Goal: Task Accomplishment & Management: Manage account settings

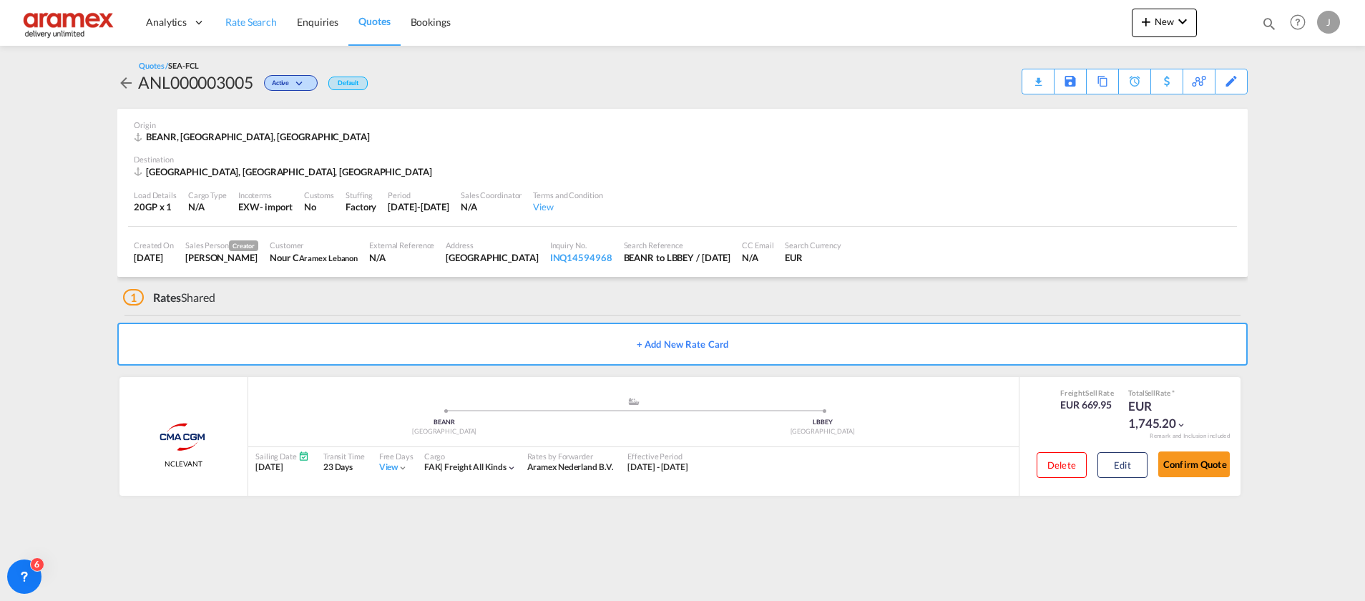
click at [247, 28] on span "Rate Search" at bounding box center [251, 22] width 52 height 12
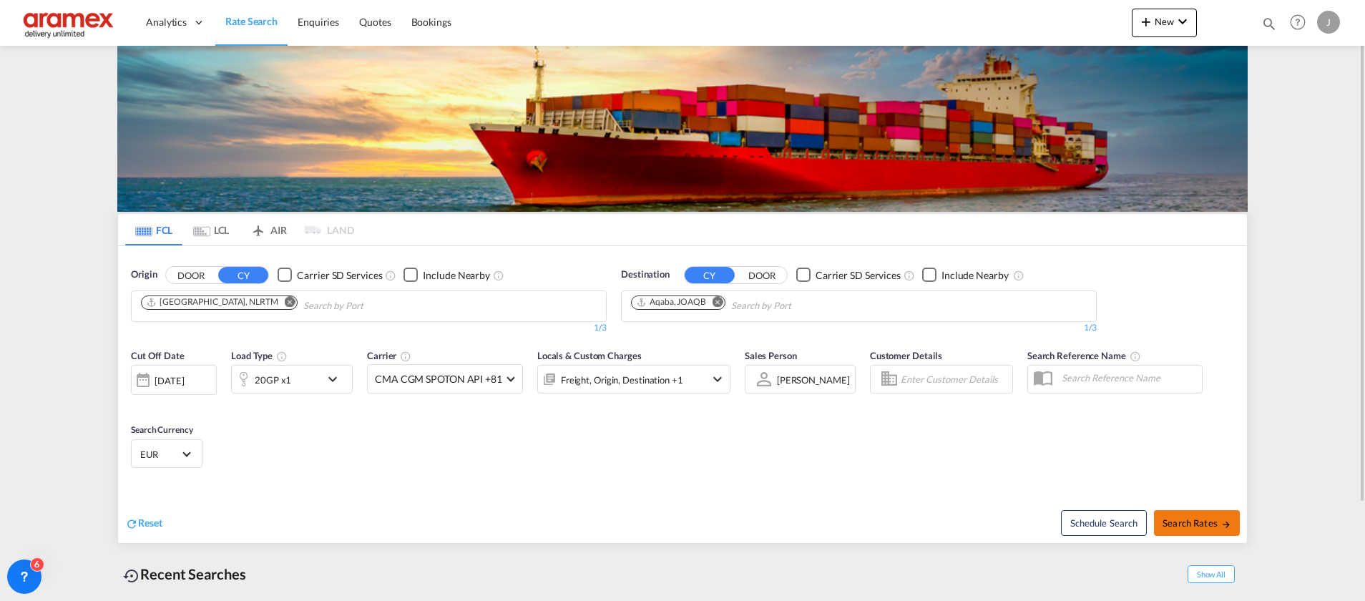
click at [1184, 517] on span "Search Rates" at bounding box center [1197, 522] width 69 height 11
type input "NLRTM to JOAQB / [DATE]"
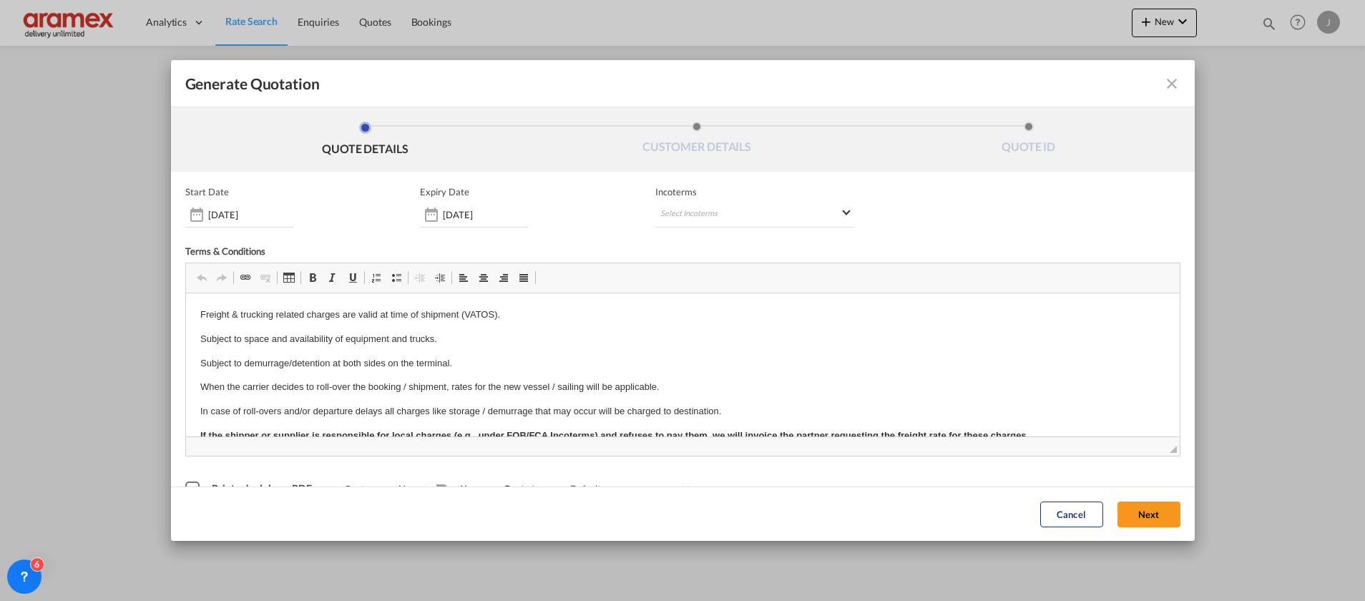
click at [1163, 83] on md-icon "icon-close fg-AAA8AD cursor m-0" at bounding box center [1171, 83] width 17 height 17
click at [698, 205] on md-select "Select Incoterms FOB - export Free on Board DPU - export Delivery at Place Unlo…" at bounding box center [754, 215] width 199 height 26
click at [693, 242] on input "search" at bounding box center [723, 244] width 132 height 13
drag, startPoint x: 698, startPoint y: 248, endPoint x: 640, endPoint y: 245, distance: 57.3
click at [640, 245] on body "Analytics Dashboard Rate Search Enquiries Quotes Bookings" at bounding box center [682, 300] width 1365 height 601
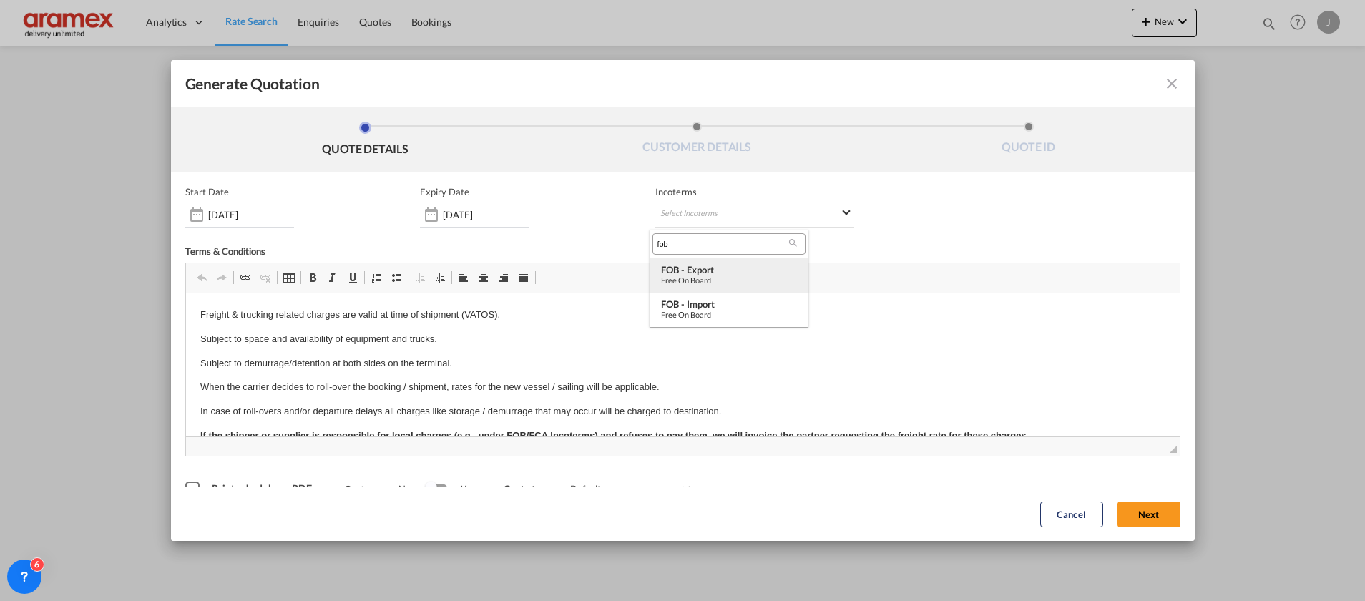
type input "fob"
click at [698, 270] on div "FOB - export" at bounding box center [729, 269] width 136 height 11
click at [1126, 519] on button "Next" at bounding box center [1148, 514] width 63 height 26
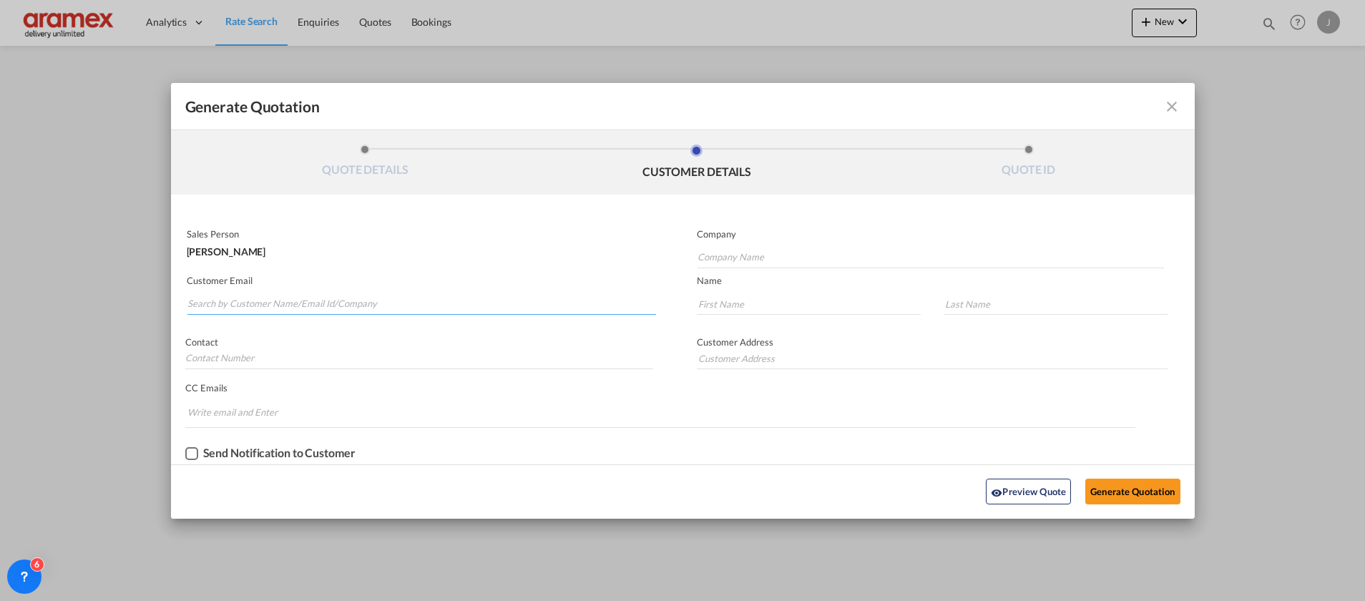
click at [315, 298] on input "Search by Customer Name/Email Id/Company" at bounding box center [421, 303] width 469 height 21
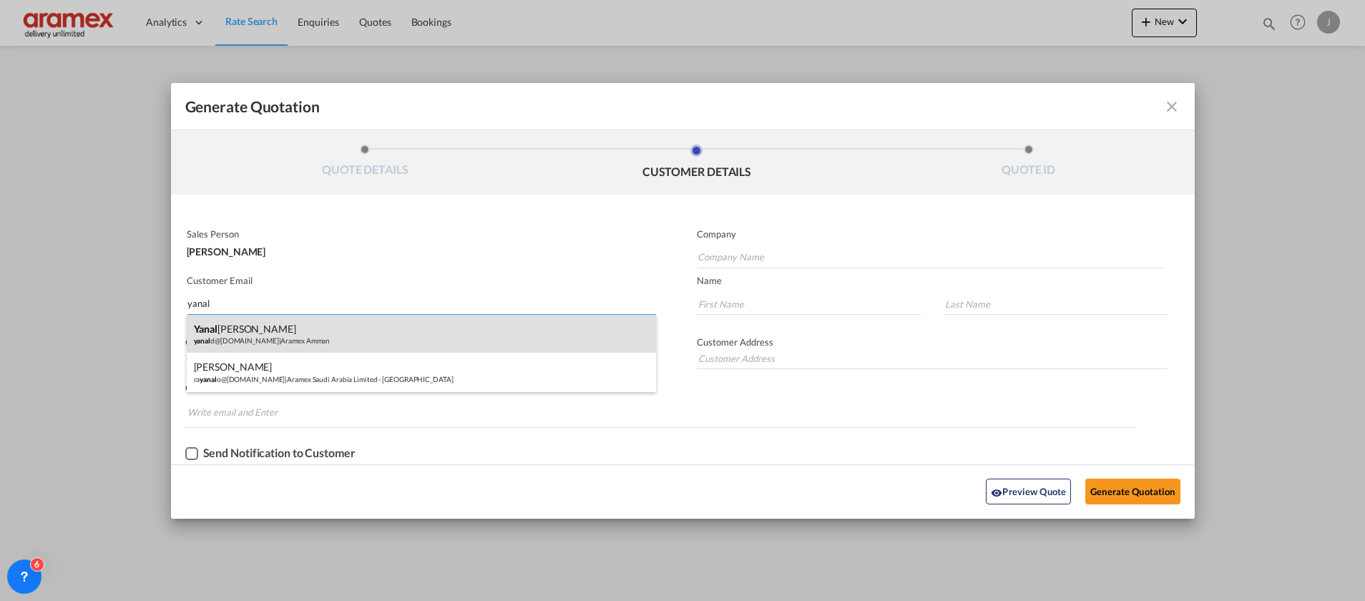
type input "yanal"
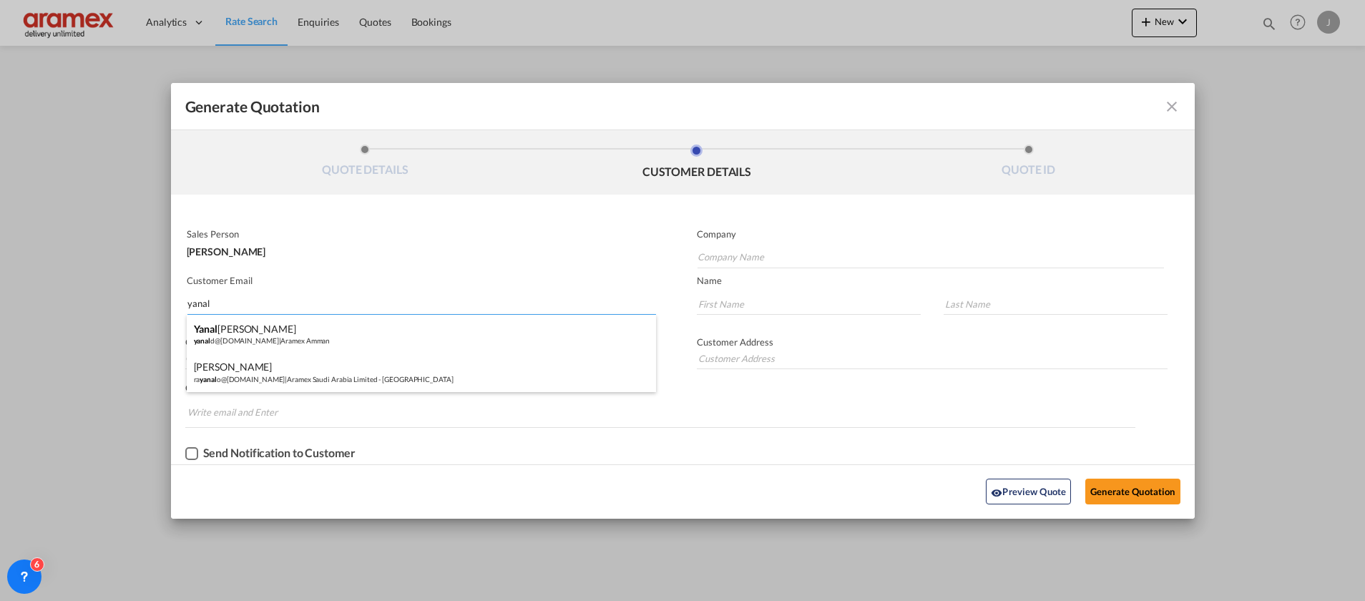
click at [291, 341] on div "[PERSON_NAME] yanal d@[DOMAIN_NAME] | Aramex Amman" at bounding box center [421, 334] width 469 height 39
type input "Aramex Amman"
type input "[EMAIL_ADDRESS][DOMAIN_NAME]"
type input "Yanal"
type input "[PERSON_NAME]"
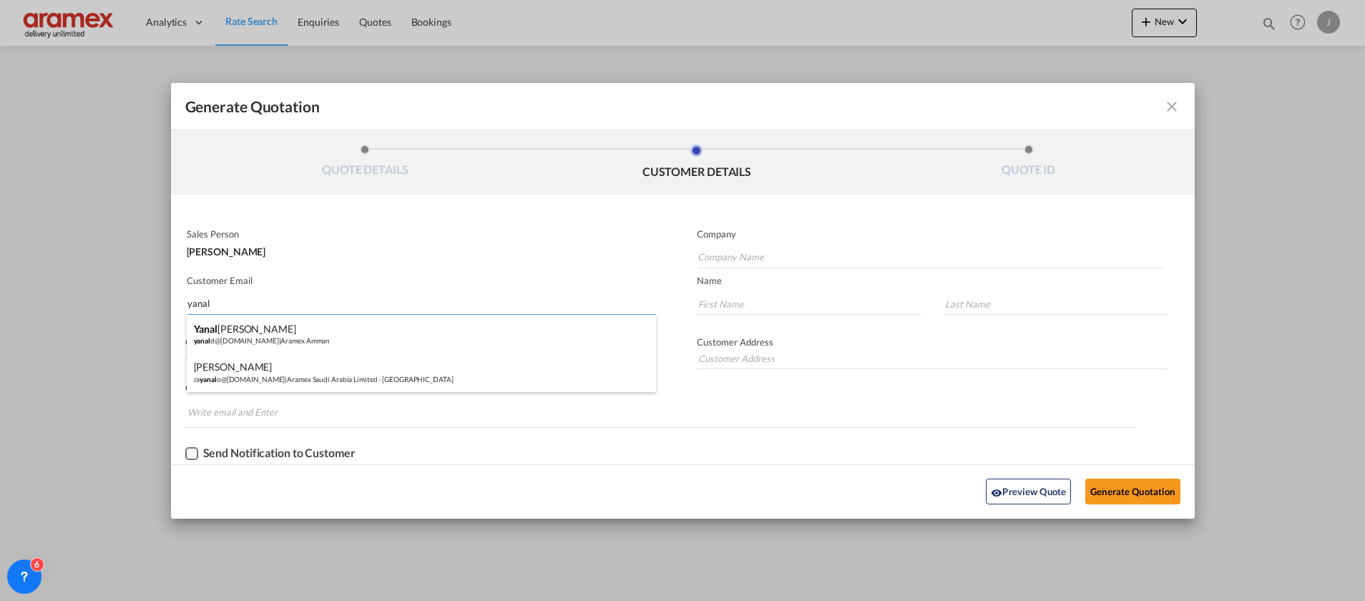
type input "[GEOGRAPHIC_DATA] , [GEOGRAPHIC_DATA]"
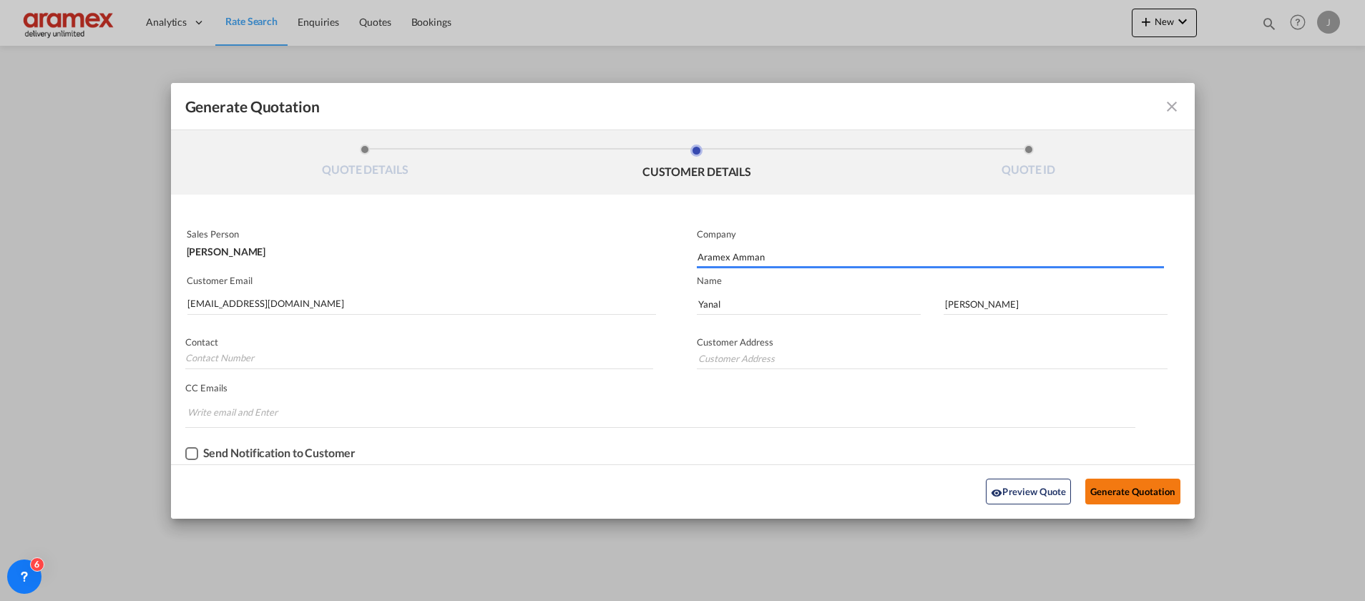
click at [1143, 498] on button "Generate Quotation" at bounding box center [1132, 492] width 94 height 26
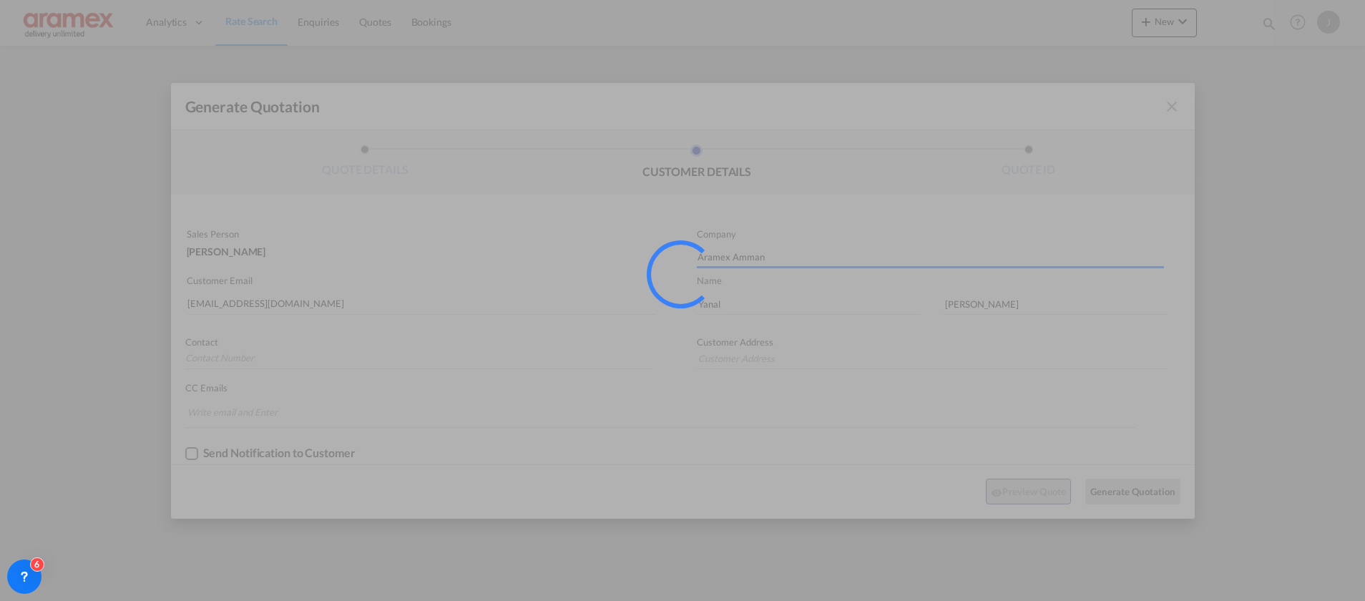
type input "[GEOGRAPHIC_DATA] , [GEOGRAPHIC_DATA]"
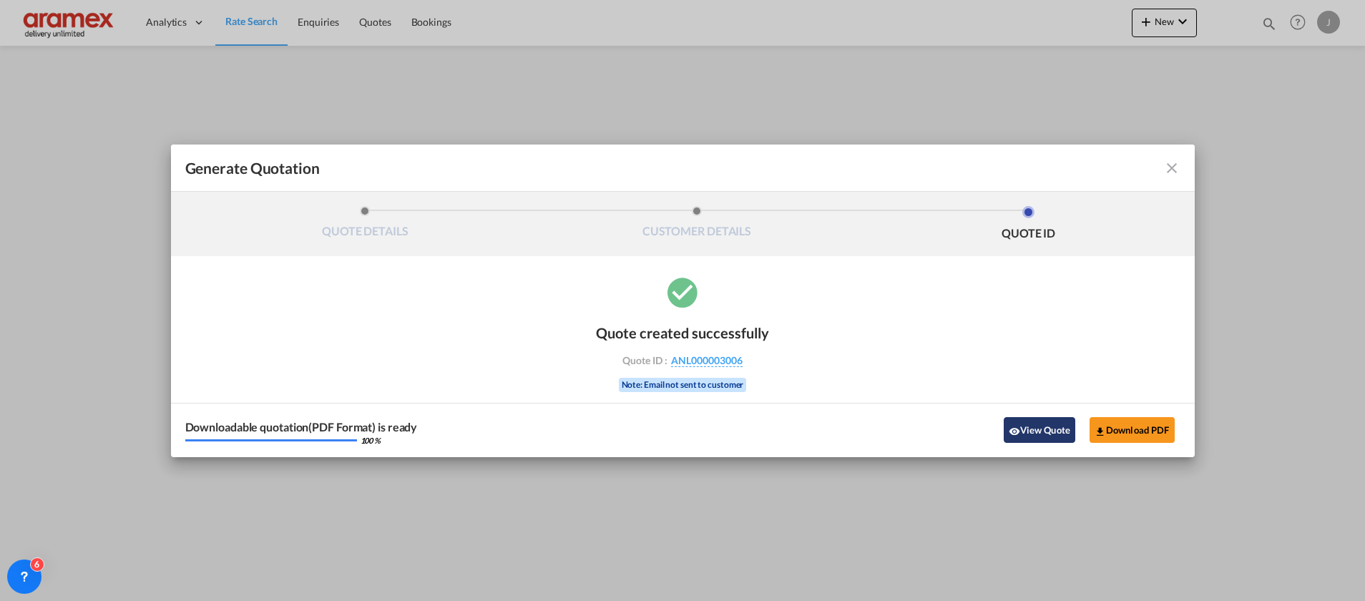
click at [1041, 424] on button "View Quote" at bounding box center [1040, 430] width 72 height 26
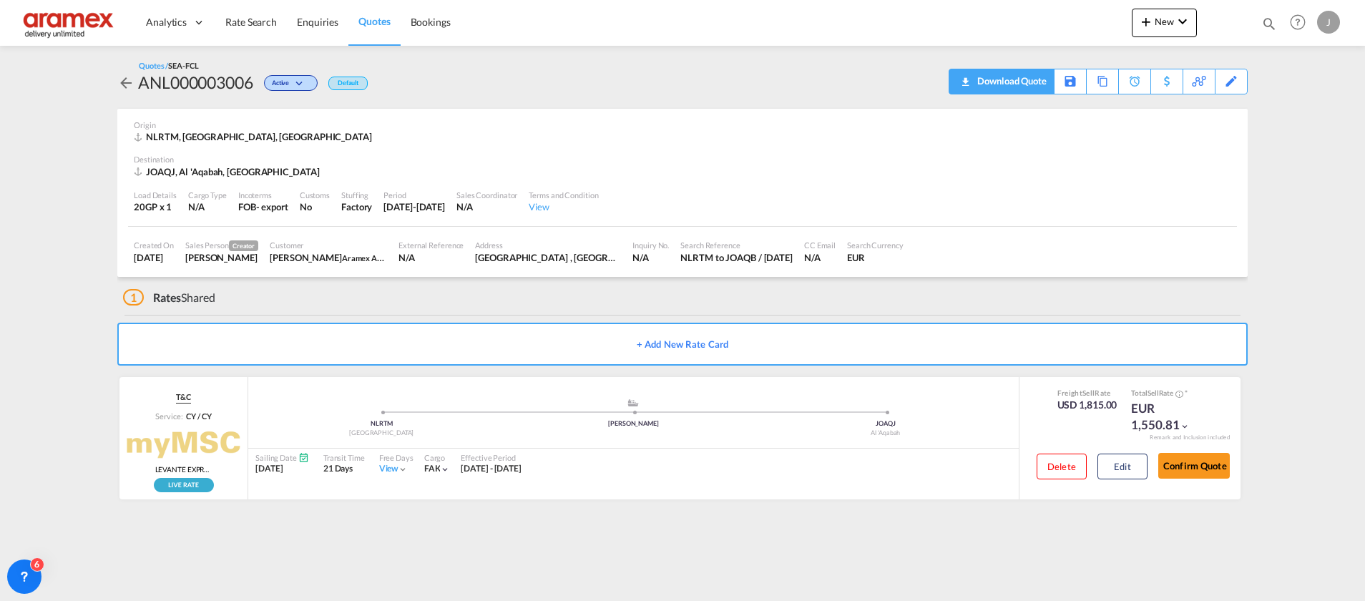
click at [1040, 82] on div "Download Quote" at bounding box center [1010, 80] width 73 height 23
click at [360, 16] on span "Quotes" at bounding box center [373, 21] width 31 height 12
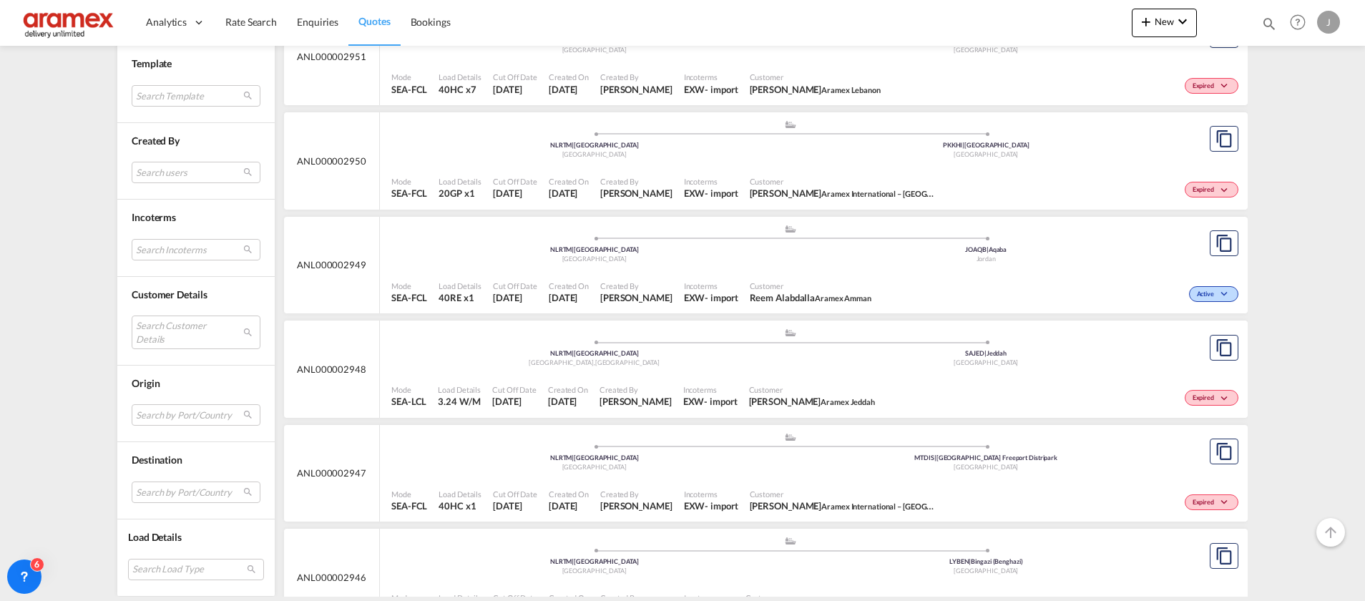
scroll to position [6188, 0]
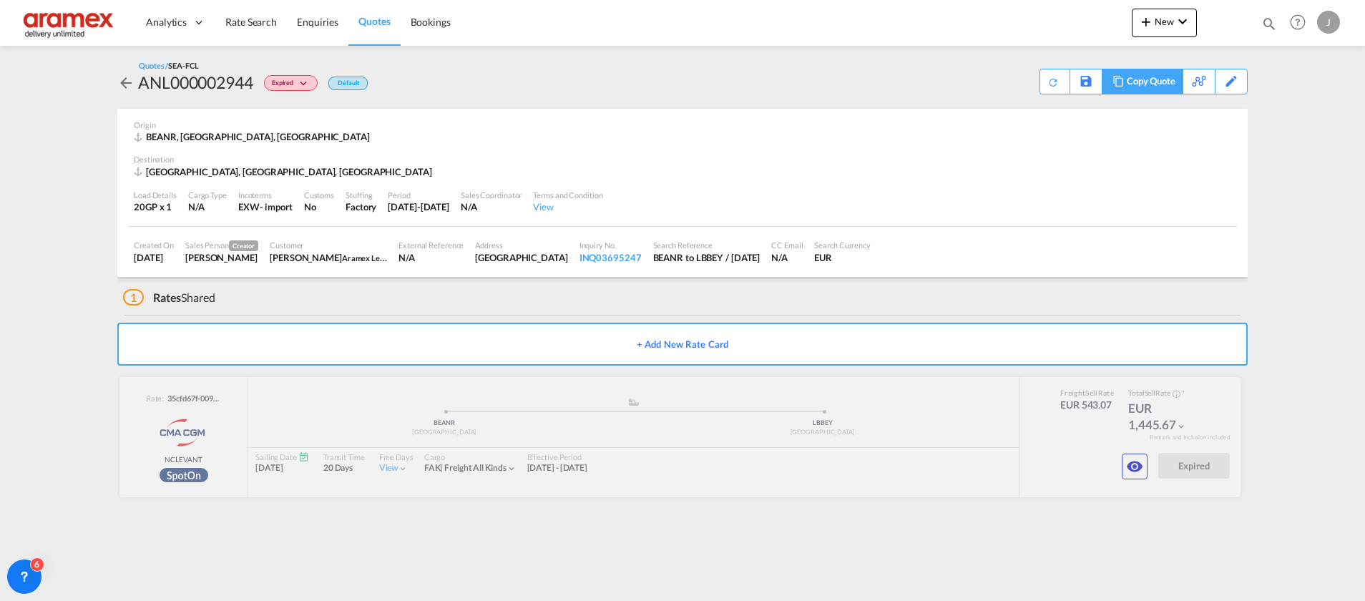
click at [1117, 82] on md-icon at bounding box center [1118, 81] width 17 height 11
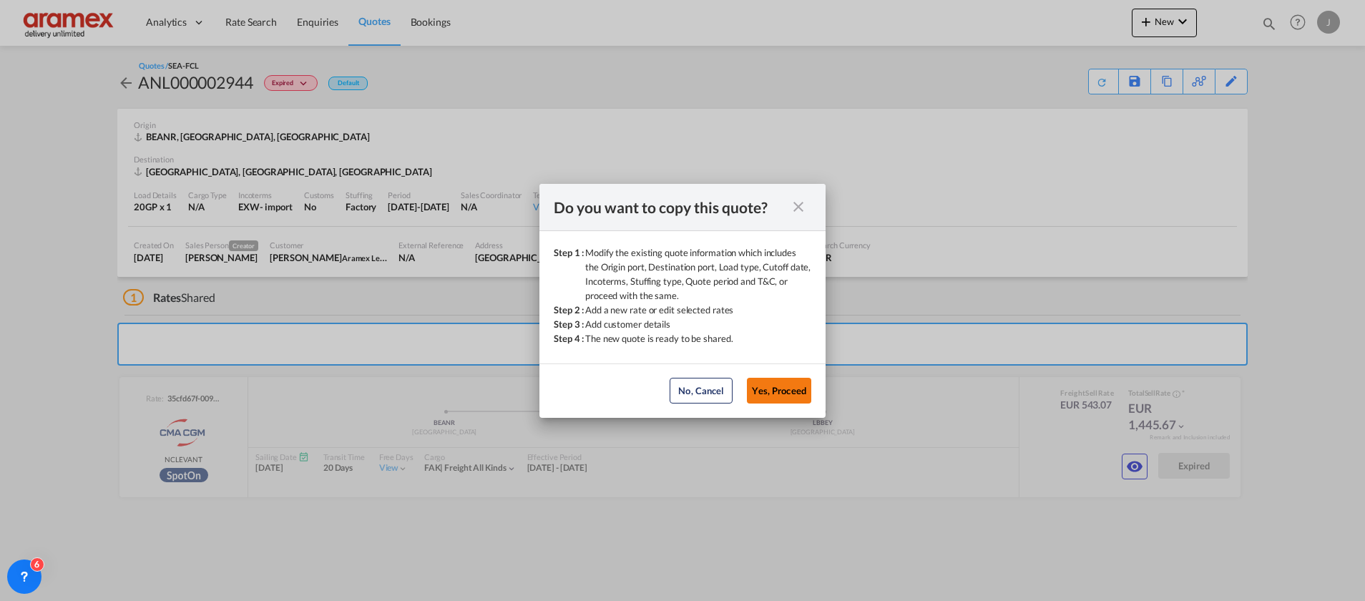
click at [758, 393] on button "Yes, Proceed" at bounding box center [779, 391] width 64 height 26
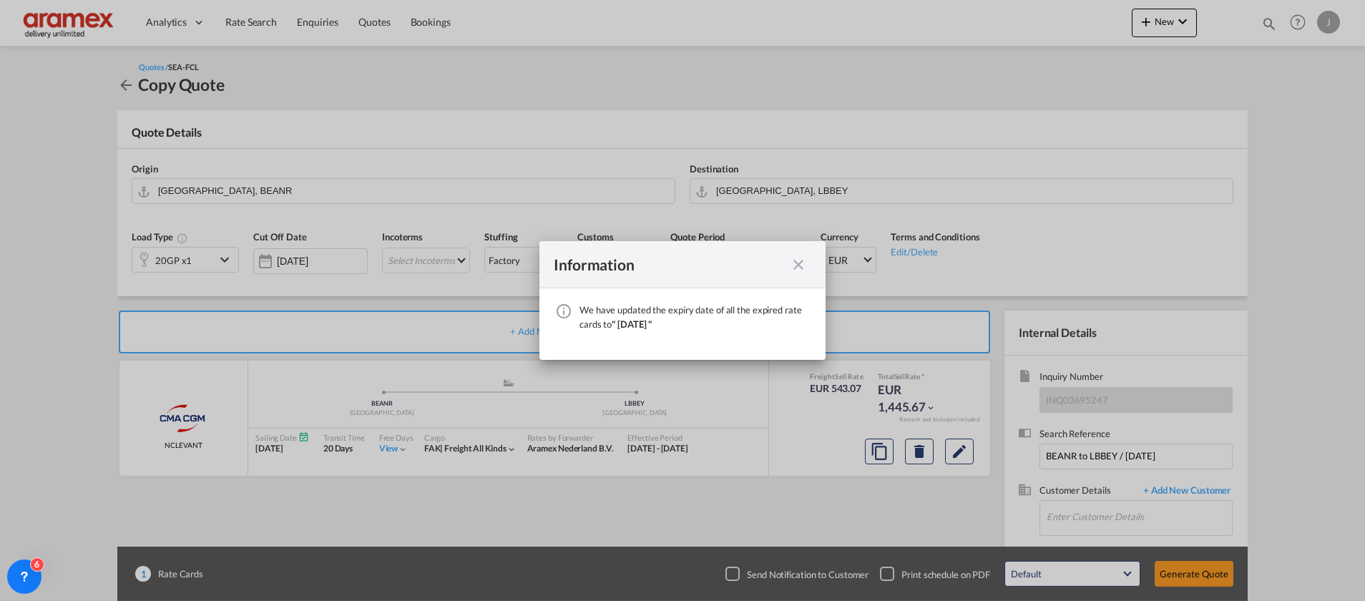
click at [804, 258] on md-icon "icon-close fg-AAA8AD cursor" at bounding box center [798, 264] width 17 height 17
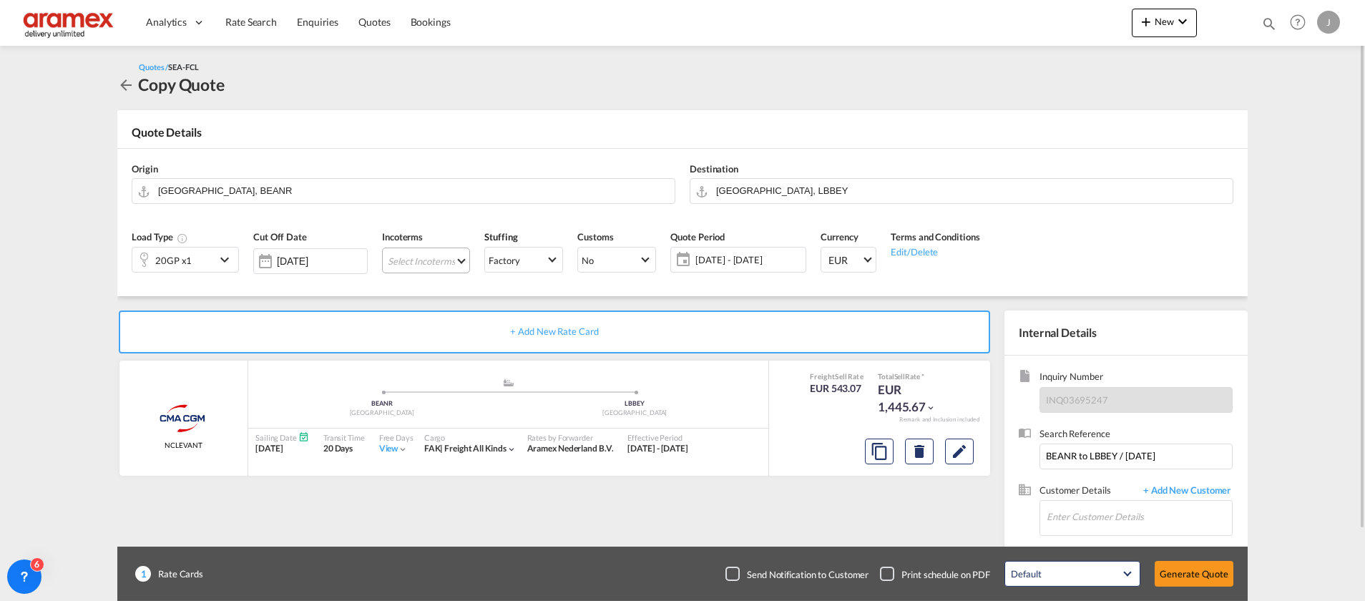
click at [434, 260] on md-select "Select Incoterms FOB - export Free on Board DPU - export Delivery at Place Unlo…" at bounding box center [426, 261] width 88 height 26
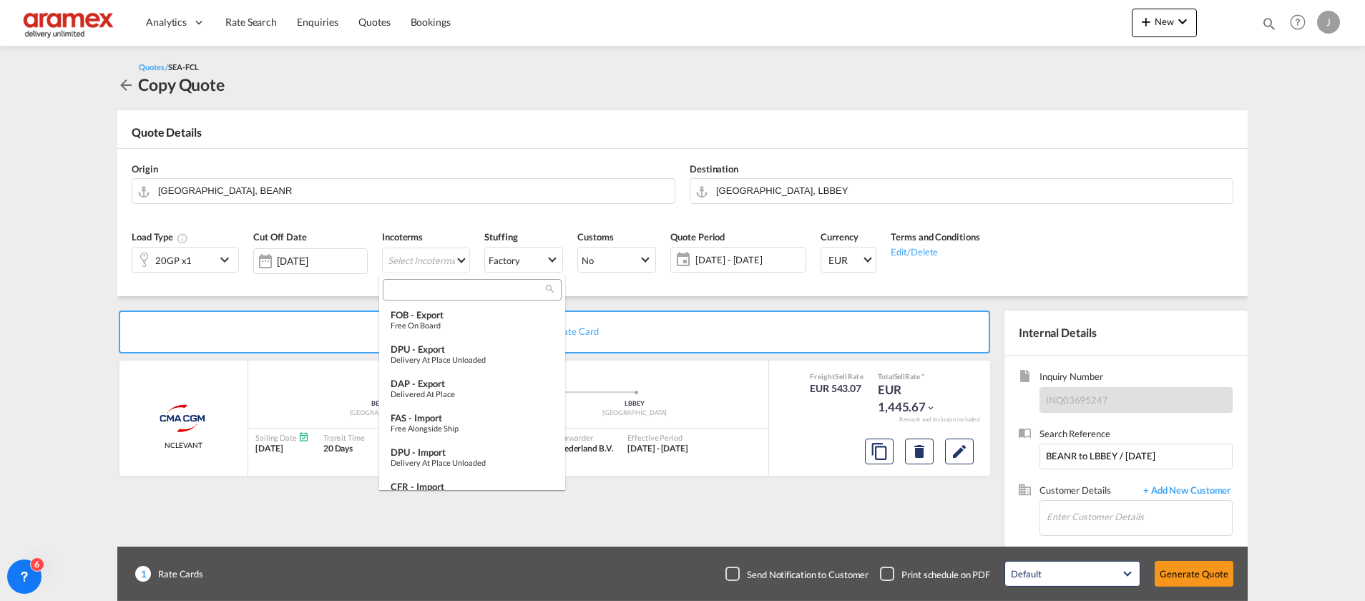
click at [420, 291] on input "search" at bounding box center [466, 289] width 159 height 13
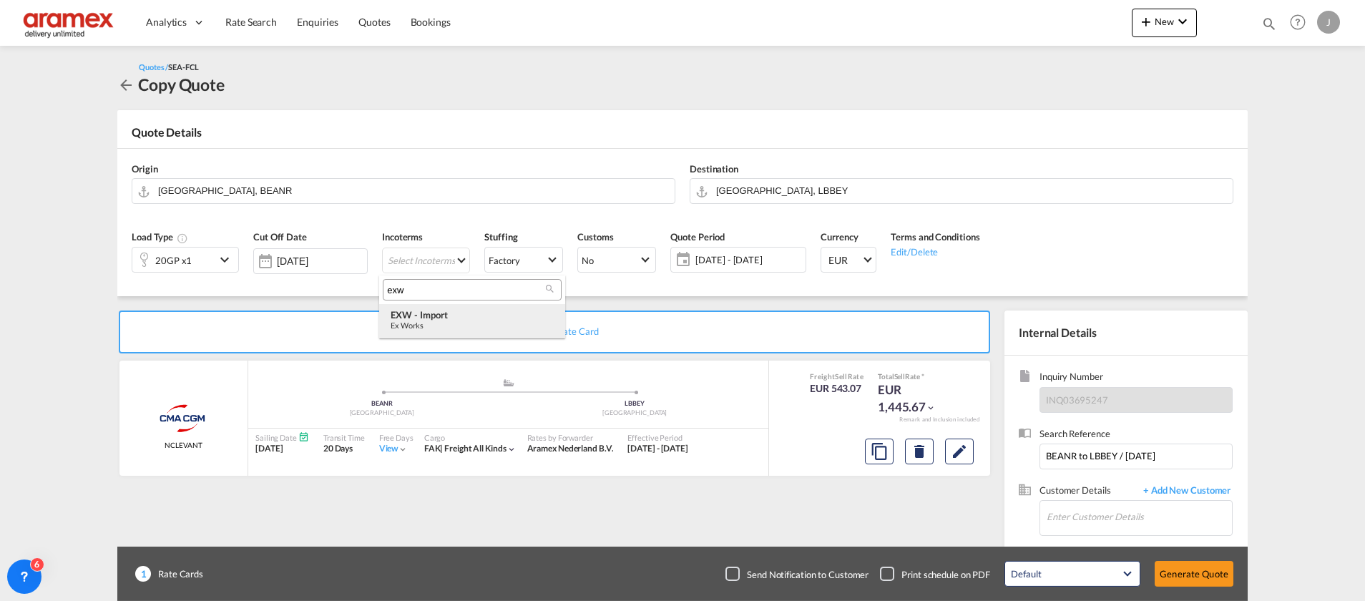
type input "exw"
click at [470, 310] on div "EXW - import" at bounding box center [472, 314] width 163 height 11
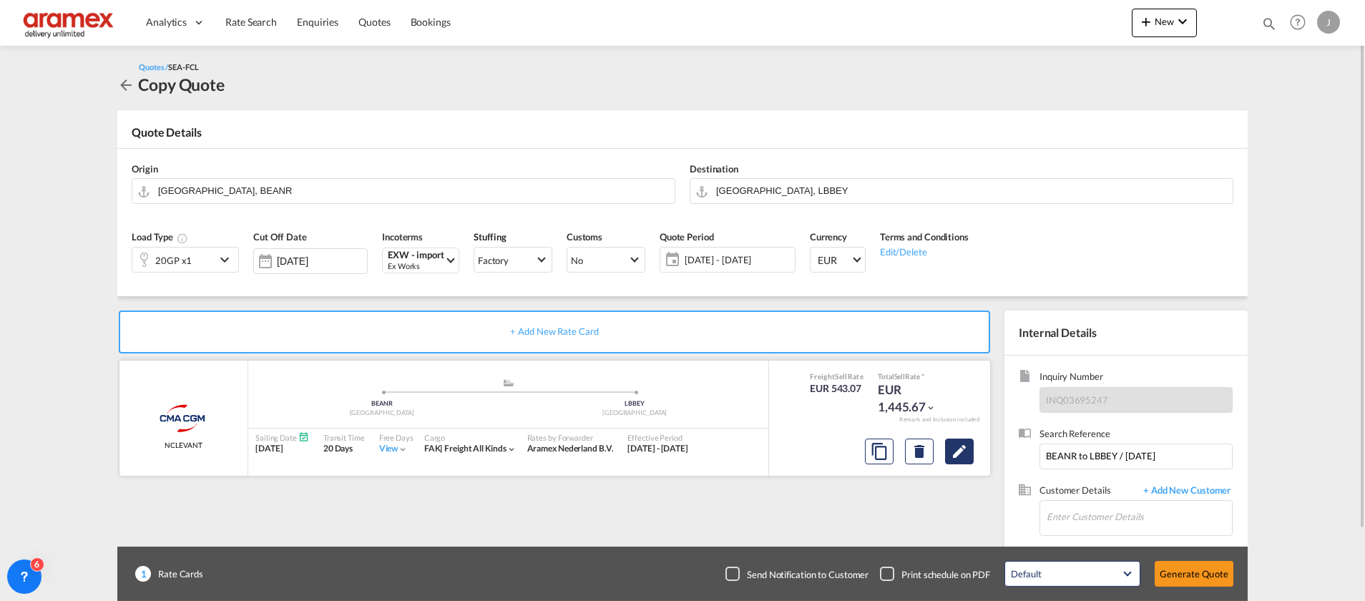
click at [960, 455] on md-icon "Edit" at bounding box center [959, 451] width 17 height 17
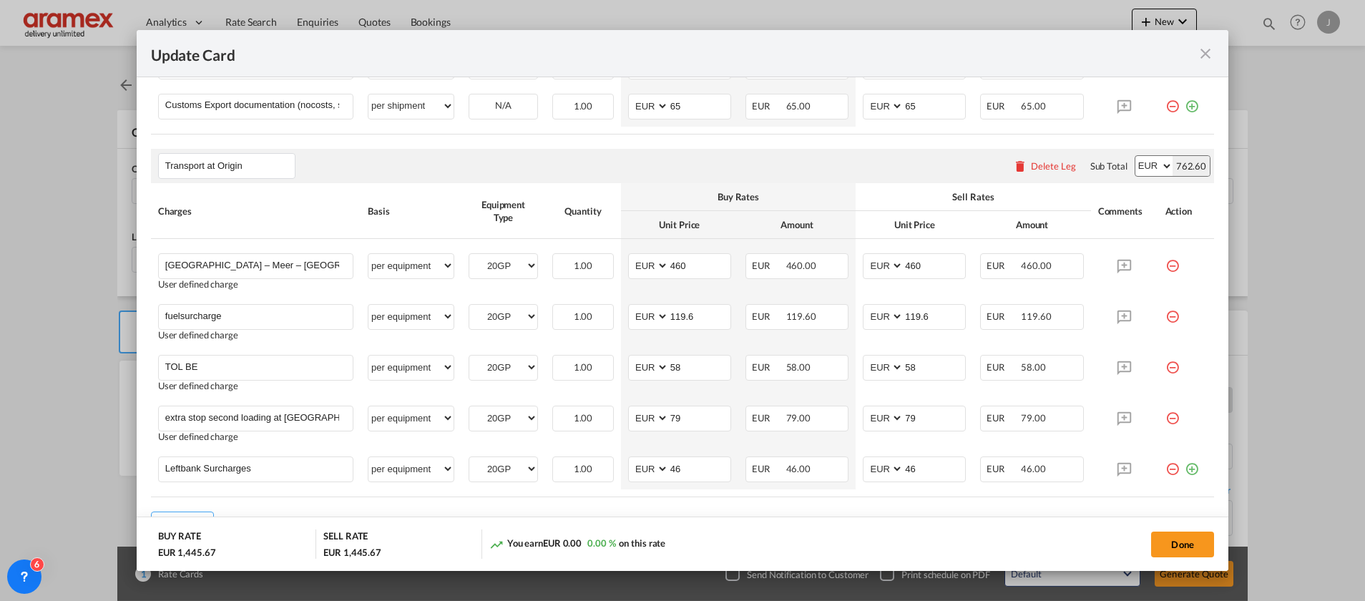
scroll to position [644, 0]
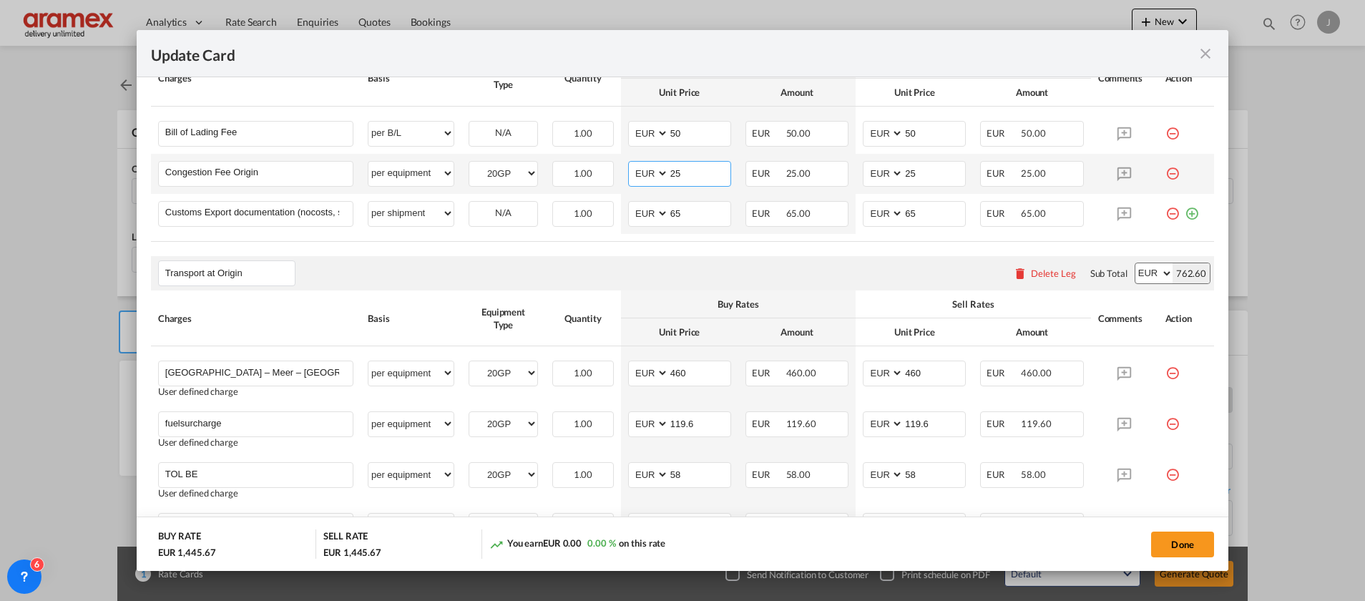
drag, startPoint x: 692, startPoint y: 175, endPoint x: 642, endPoint y: 174, distance: 49.4
click at [642, 174] on md-input-container "AED AFN ALL AMD ANG AOA ARS AUD AWG AZN BAM BBD BDT BGN BHD BIF BMD BND [PERSON…" at bounding box center [679, 174] width 103 height 26
type input "17"
drag, startPoint x: 925, startPoint y: 167, endPoint x: 866, endPoint y: 168, distance: 58.7
click at [869, 168] on md-input-container "AED AFN ALL AMD ANG AOA ARS AUD AWG AZN BAM BBD BDT BGN BHD BIF BMD BND [PERSON…" at bounding box center [914, 174] width 103 height 26
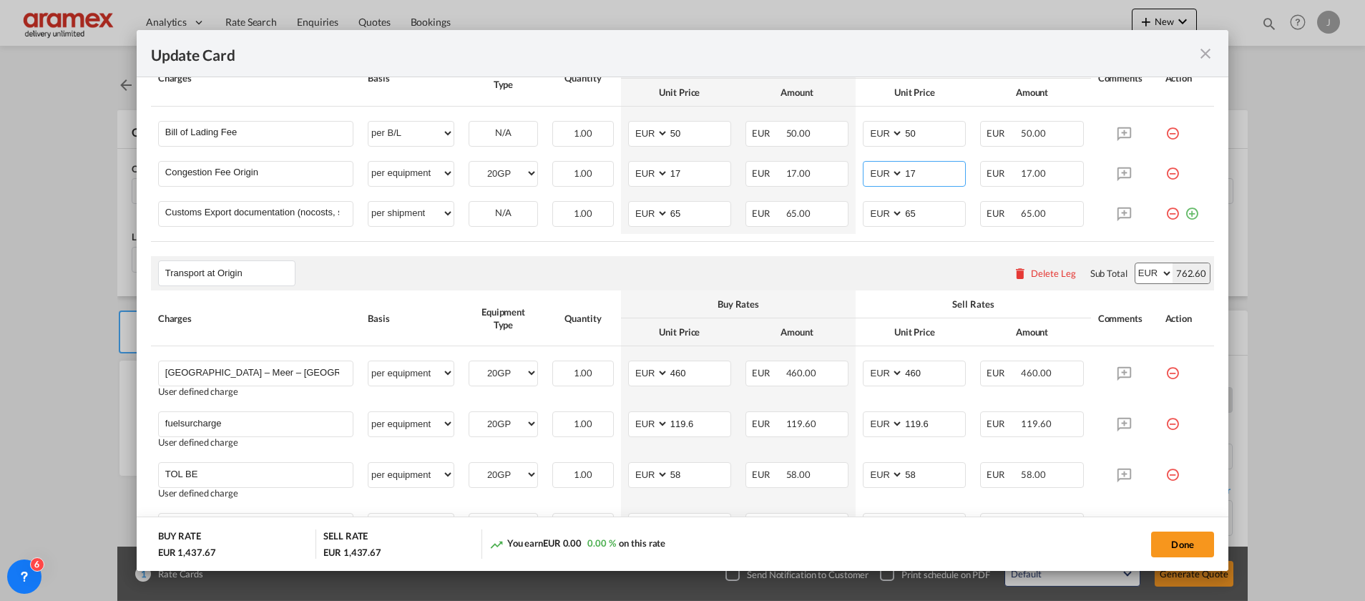
type input "17"
click at [813, 267] on div "Transport at Origin Please enter leg name Leg Name Already Exists Delete Leg Su…" at bounding box center [682, 273] width 1063 height 34
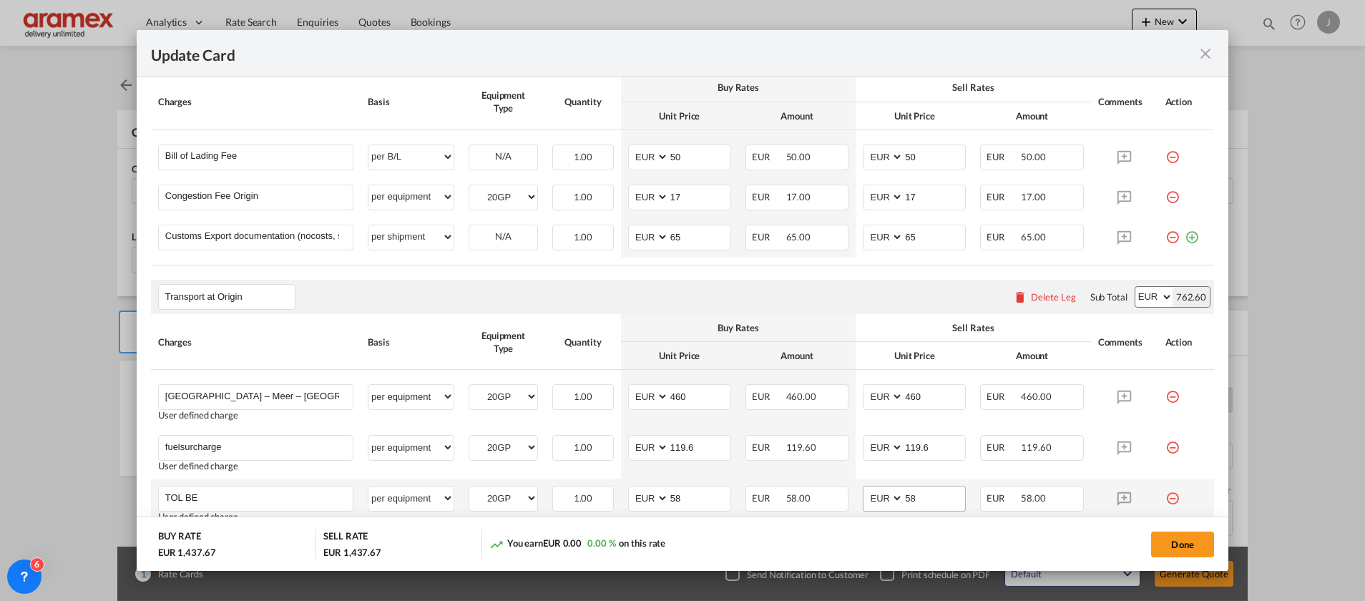
scroll to position [290, 0]
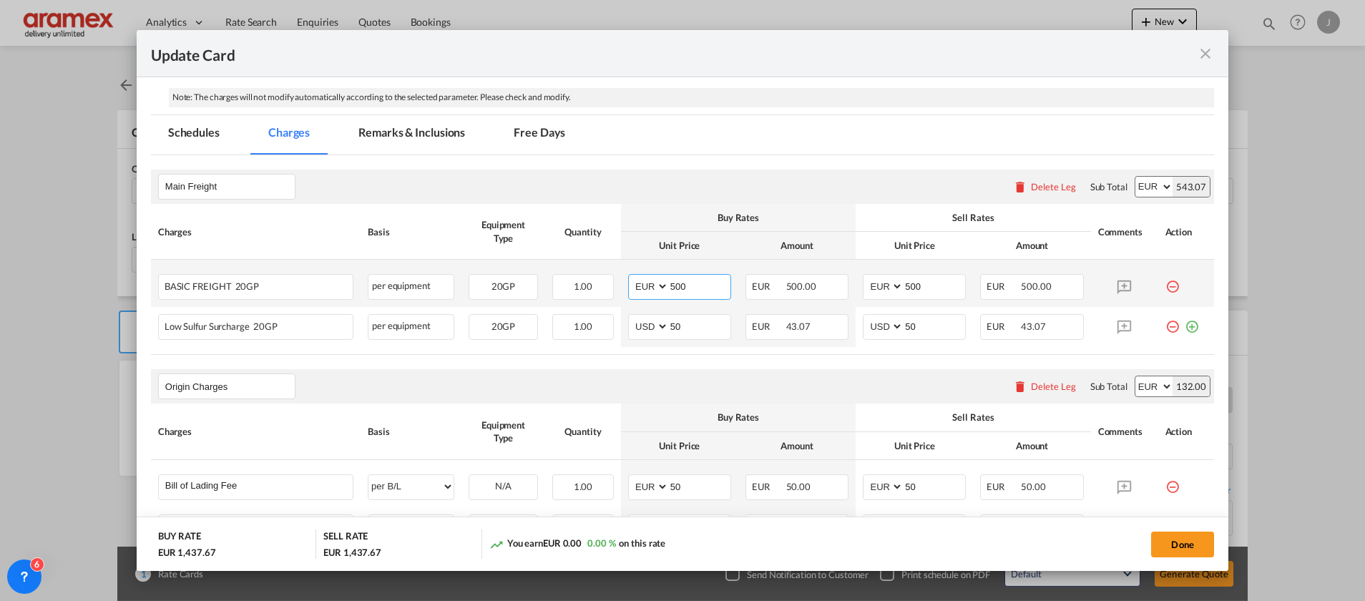
click at [675, 287] on input "500" at bounding box center [700, 285] width 62 height 21
paste input "7"
type input "700"
click at [917, 288] on input "500" at bounding box center [935, 285] width 62 height 21
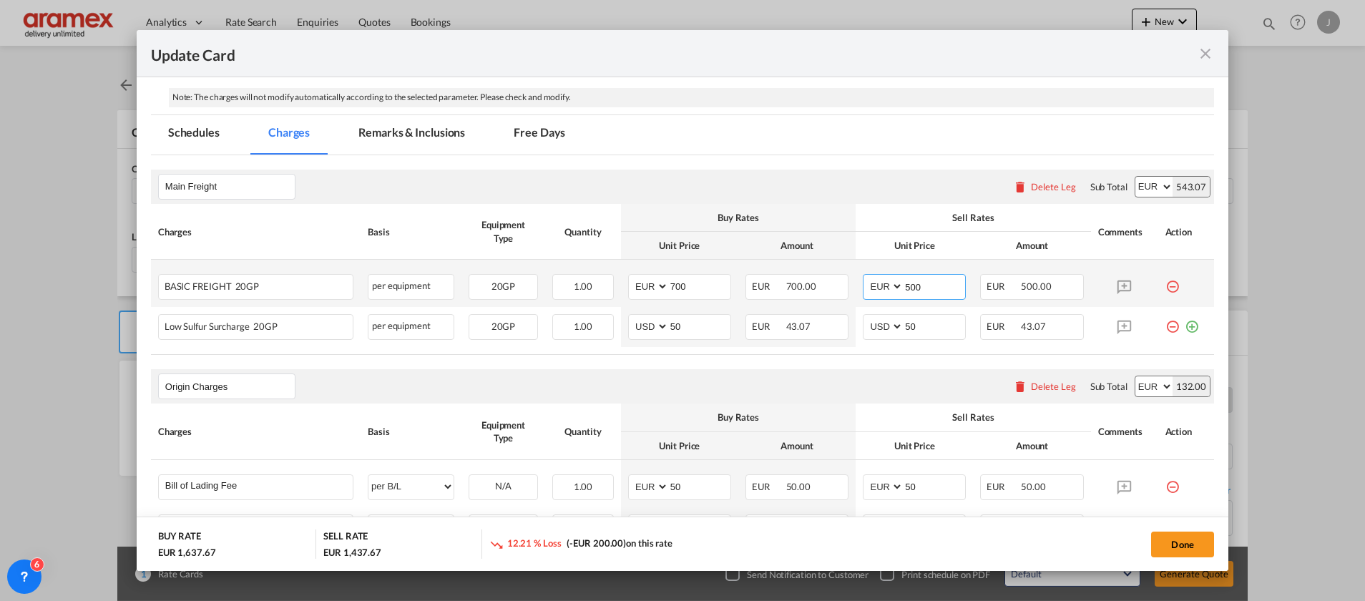
click at [917, 288] on input "500" at bounding box center [935, 285] width 62 height 21
paste input "7"
type input "700"
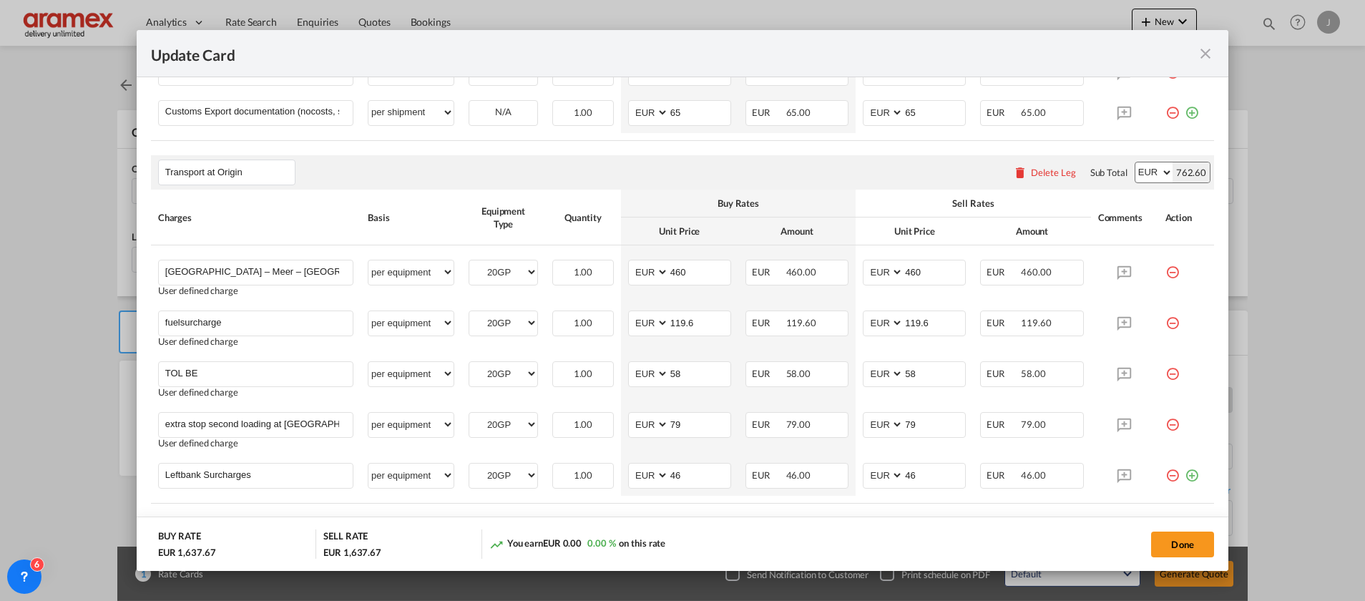
scroll to position [827, 0]
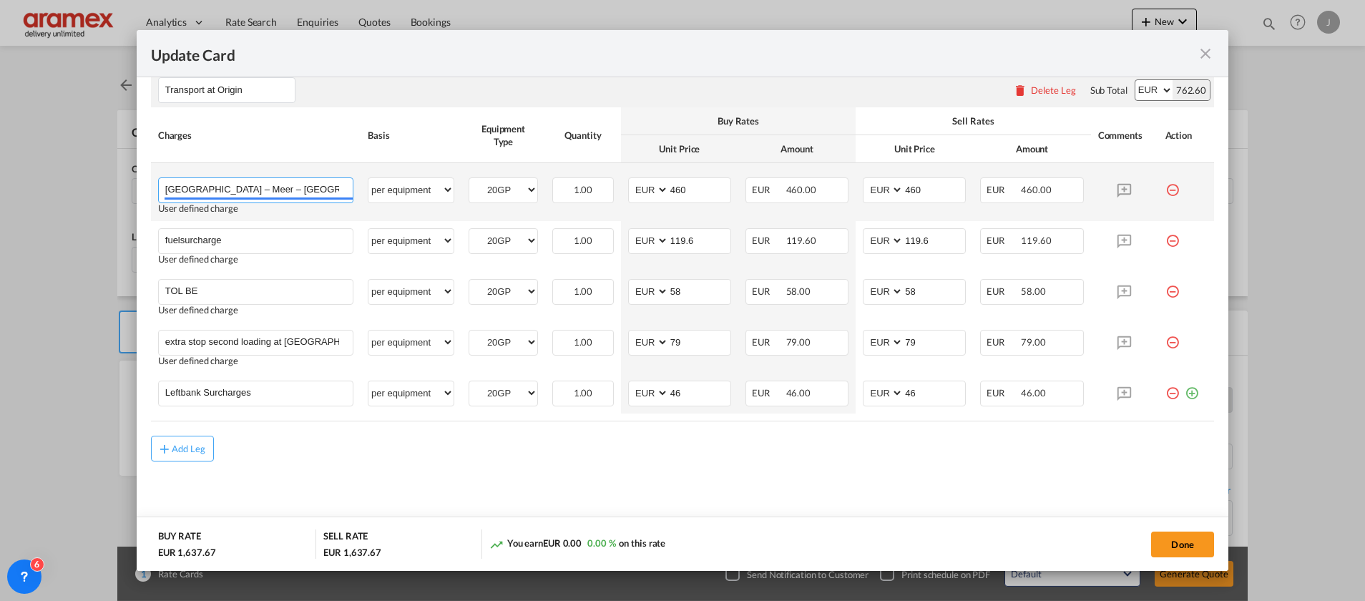
click at [281, 188] on input "[GEOGRAPHIC_DATA] – Meer – [GEOGRAPHIC_DATA] – [GEOGRAPHIC_DATA]" at bounding box center [258, 188] width 187 height 21
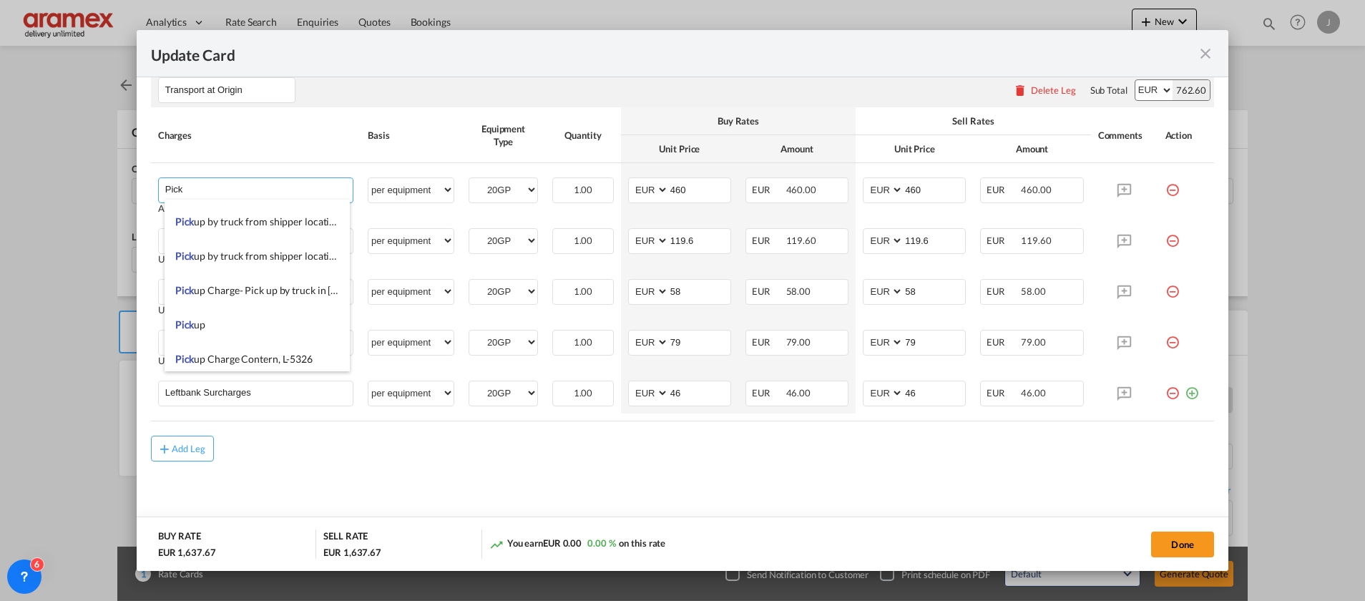
scroll to position [2468, 0]
click at [253, 299] on li "Pick up" at bounding box center [257, 290] width 185 height 34
type input "Pickup"
type input "0"
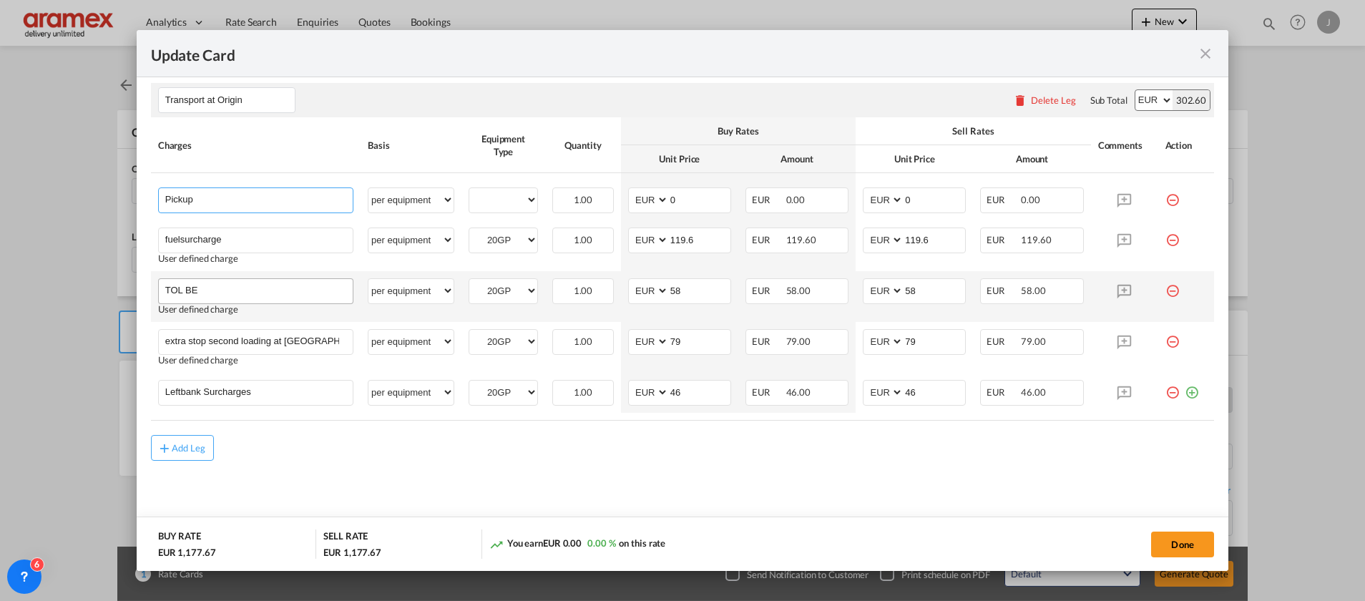
scroll to position [816, 0]
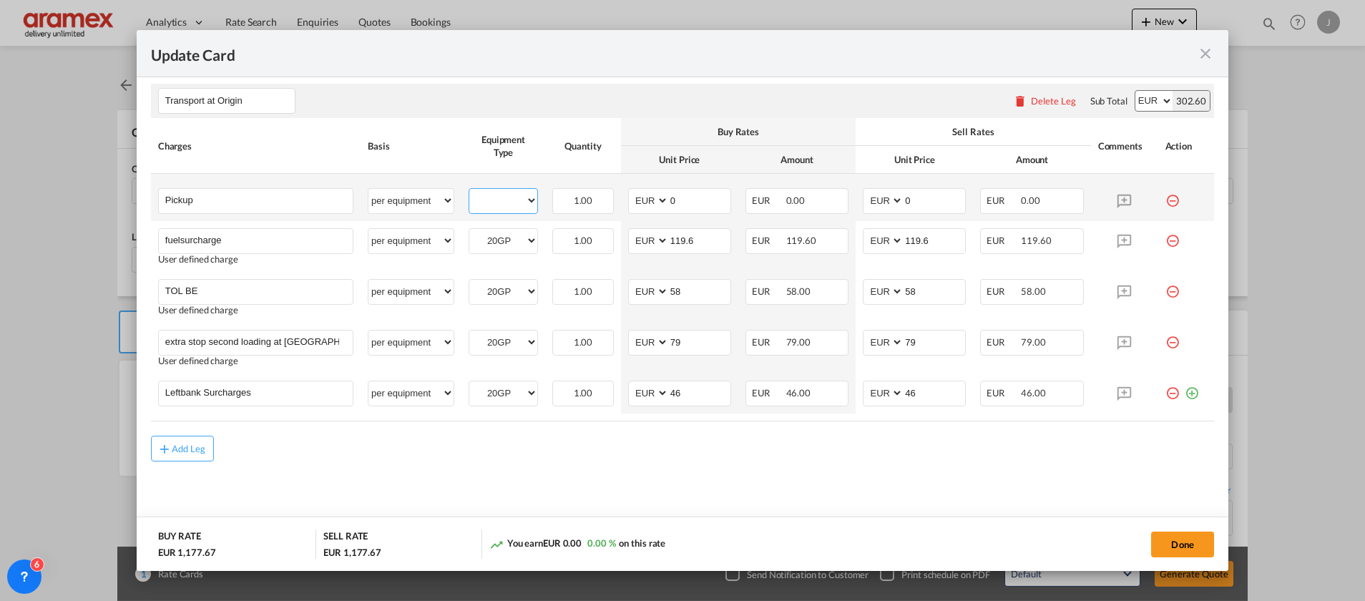
click at [504, 196] on select "20GP" at bounding box center [503, 200] width 68 height 19
select select "20GP"
click at [469, 191] on select "20GP" at bounding box center [503, 200] width 68 height 19
click at [628, 200] on md-input-container "AED AFN ALL AMD ANG AOA ARS AUD AWG AZN BAM BBD BDT BGN BHD BIF BMD BND [PERSON…" at bounding box center [679, 201] width 103 height 26
paste input "286"
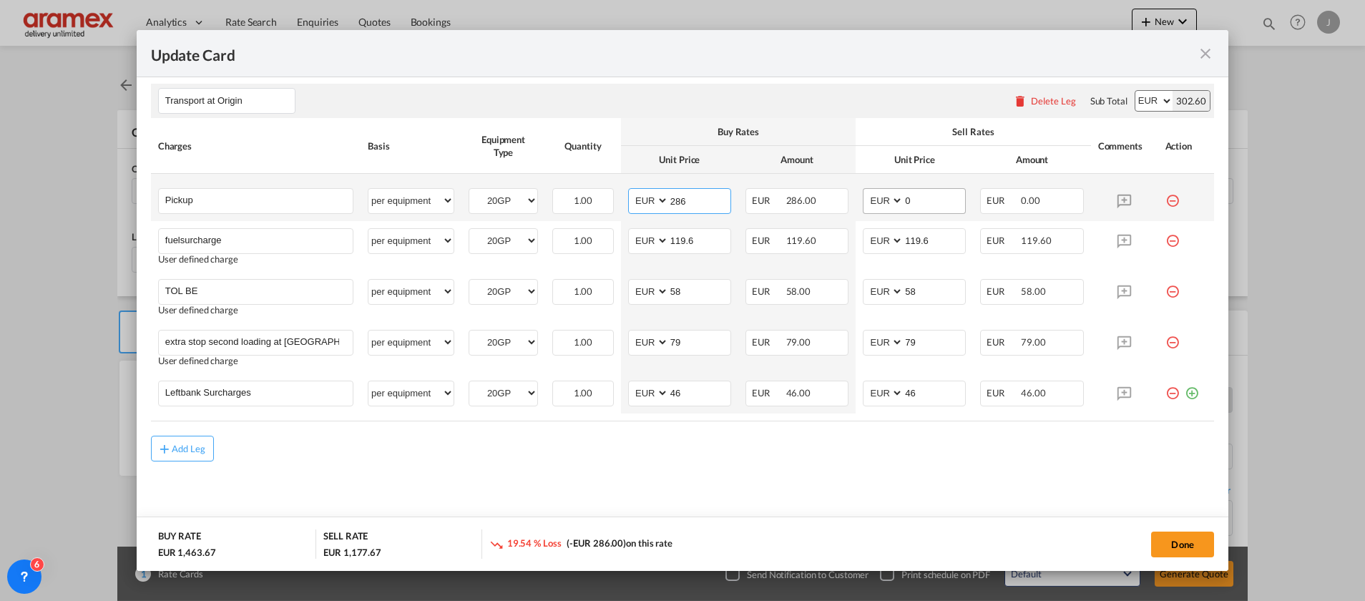
type input "286"
drag, startPoint x: 876, startPoint y: 197, endPoint x: 889, endPoint y: 215, distance: 21.0
click at [868, 197] on md-input-container "AED AFN ALL AMD ANG AOA ARS AUD AWG AZN BAM BBD BDT BGN BHD BIF BMD BND [PERSON…" at bounding box center [914, 201] width 103 height 26
paste input "286"
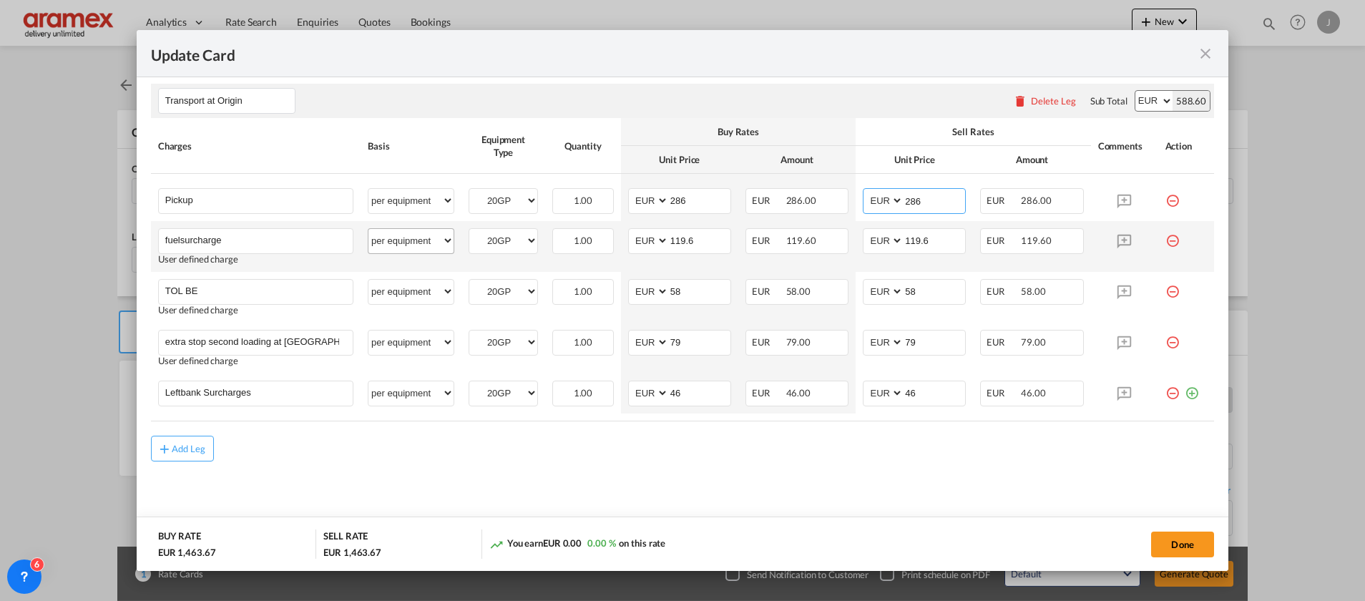
type input "286"
click at [434, 245] on select "per equipment per container per B/L per shipping bill per shipment % on pickup …" at bounding box center [410, 240] width 85 height 23
select select "% on pickup"
click at [368, 229] on select "per equipment per container per B/L per shipping bill per shipment % on pickup …" at bounding box center [410, 240] width 85 height 23
click at [579, 243] on span "286.00" at bounding box center [583, 240] width 30 height 11
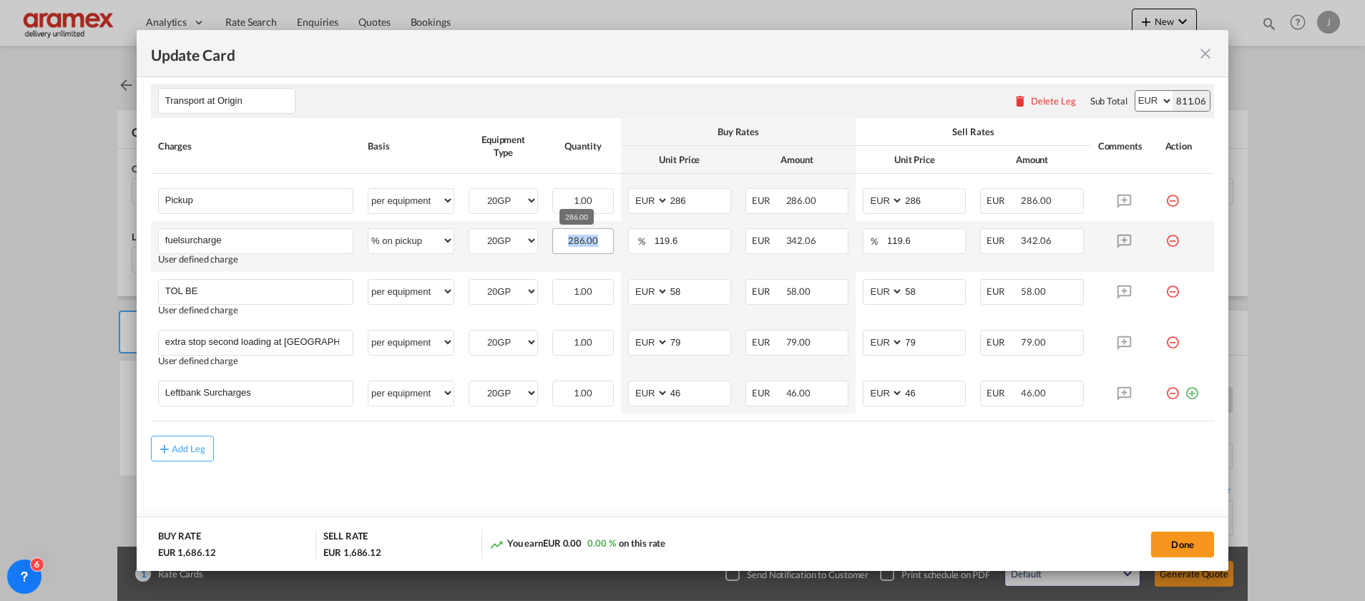
click at [579, 243] on span "286.00" at bounding box center [583, 240] width 30 height 11
click at [693, 247] on input "119.6" at bounding box center [691, 239] width 77 height 21
type input "1"
type input "23"
click at [923, 238] on input "119.6" at bounding box center [925, 239] width 79 height 21
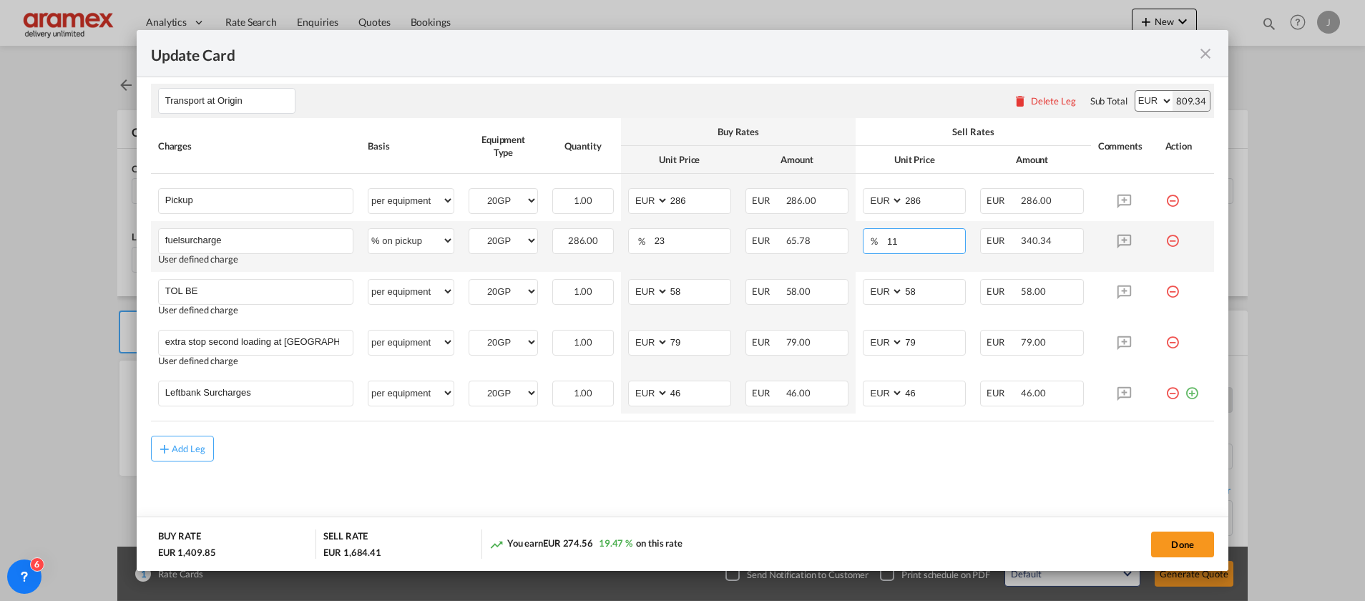
type input "1"
type input "23"
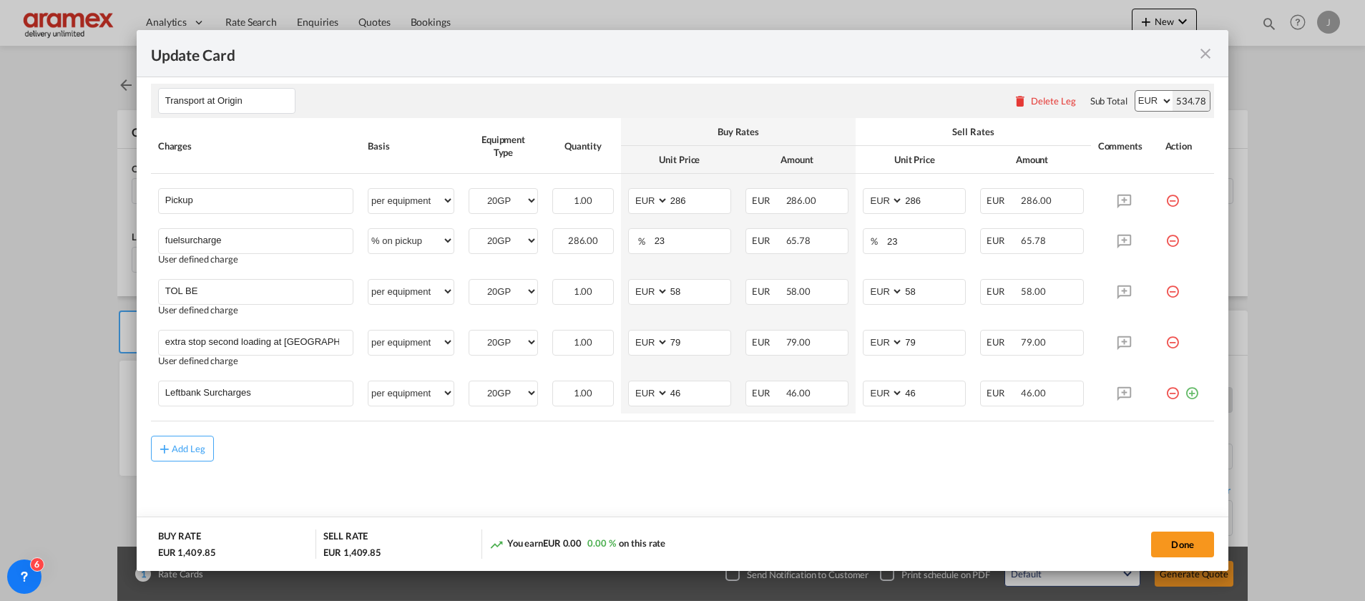
click at [760, 516] on add-new-rate "Update Card Port of [GEOGRAPHIC_DATA] BEANR T/S Liner/Carrier CMA CGM SPOTON AP…" at bounding box center [683, 300] width 1092 height 541
drag, startPoint x: 698, startPoint y: 288, endPoint x: 649, endPoint y: 295, distance: 49.1
click at [650, 295] on md-input-container "AED AFN ALL AMD ANG AOA ARS AUD AWG AZN BAM BBD BDT BGN BHD BIF BMD BND [PERSON…" at bounding box center [679, 292] width 103 height 26
drag, startPoint x: 686, startPoint y: 293, endPoint x: 650, endPoint y: 298, distance: 36.8
click at [641, 297] on md-input-container "AED AFN ALL AMD ANG AOA ARS AUD AWG AZN BAM BBD BDT BGN BHD BIF BMD BND [PERSON…" at bounding box center [679, 292] width 103 height 26
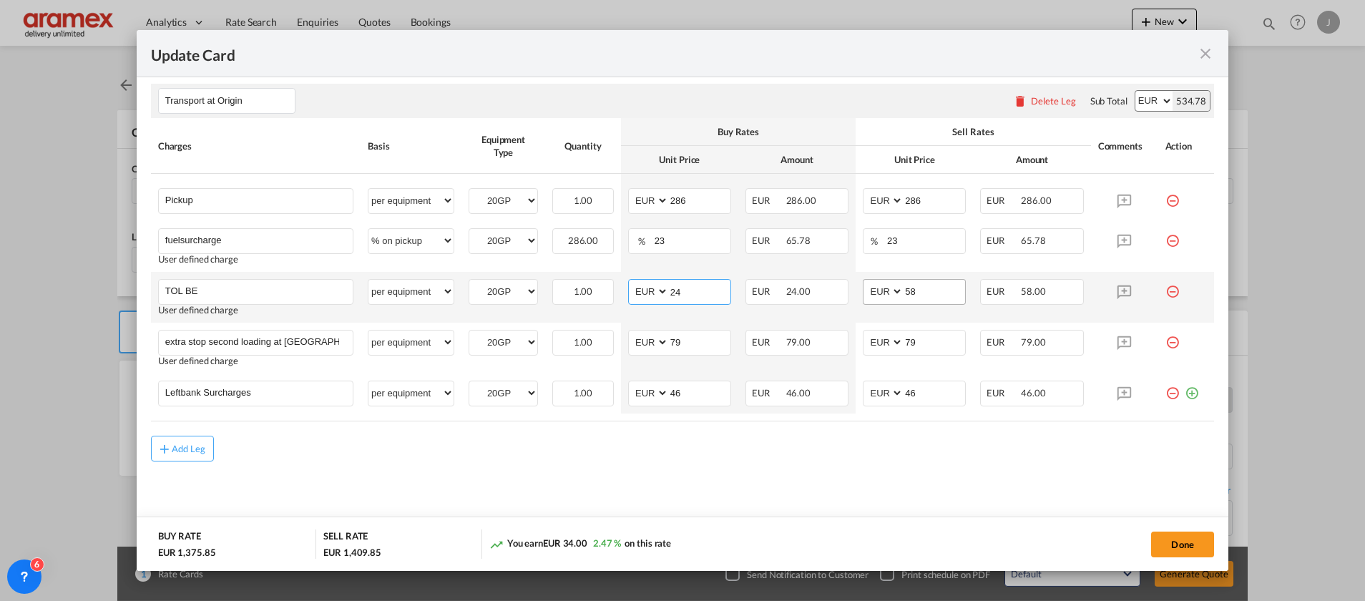
type input "24"
drag, startPoint x: 918, startPoint y: 290, endPoint x: 871, endPoint y: 293, distance: 46.6
click at [872, 292] on md-input-container "AED AFN ALL AMD ANG AOA ARS AUD AWG AZN BAM BBD BDT BGN BHD BIF BMD BND [PERSON…" at bounding box center [914, 292] width 103 height 26
paste input "24"
type input "24"
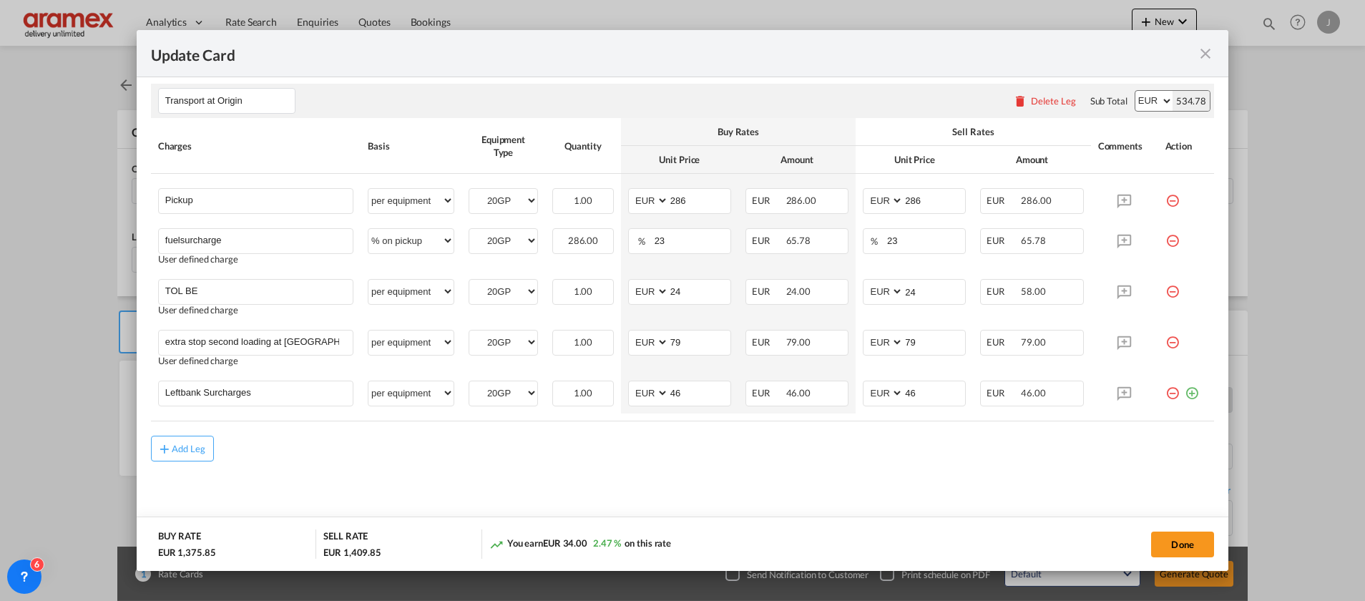
click at [646, 518] on md-dialog-actions "BUY RATE EUR 1,375.85 SELL RATE EUR 1,409.85 You earn EUR 34.00 2.47 % on this …" at bounding box center [683, 544] width 1092 height 54
click at [1165, 344] on md-icon "icon-minus-circle-outline red-400-fg" at bounding box center [1172, 337] width 14 height 14
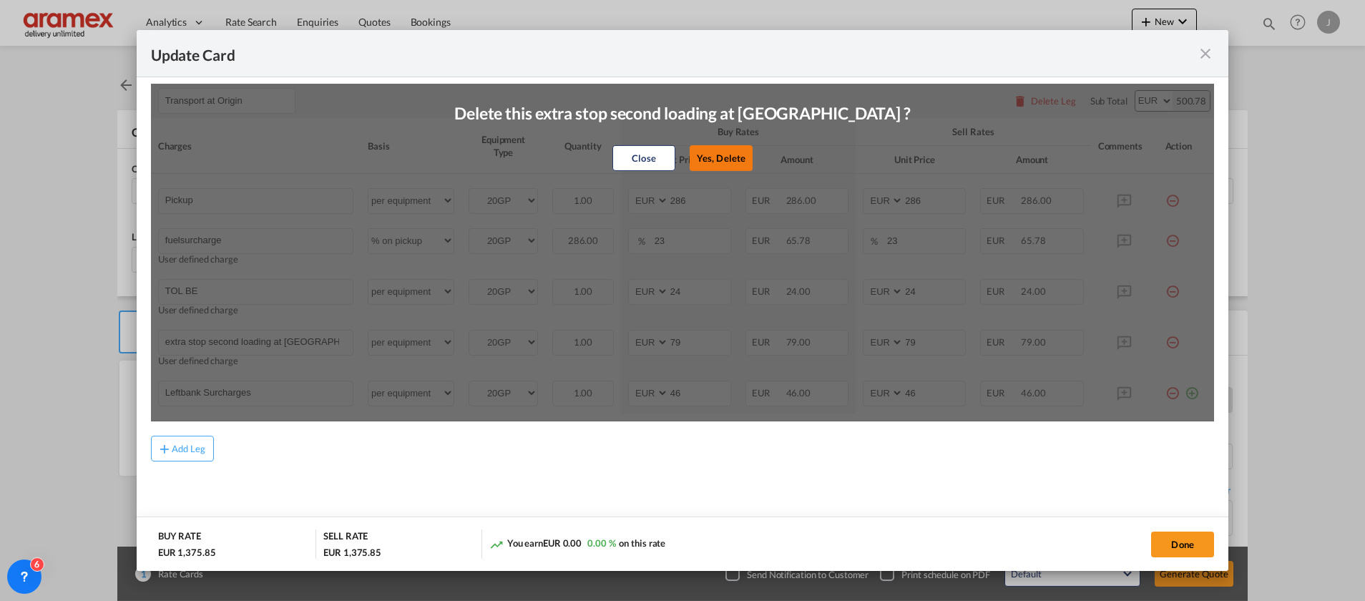
click at [708, 157] on button "Yes, Delete" at bounding box center [721, 158] width 63 height 26
type input "Leftbank Surcharges"
type input "46"
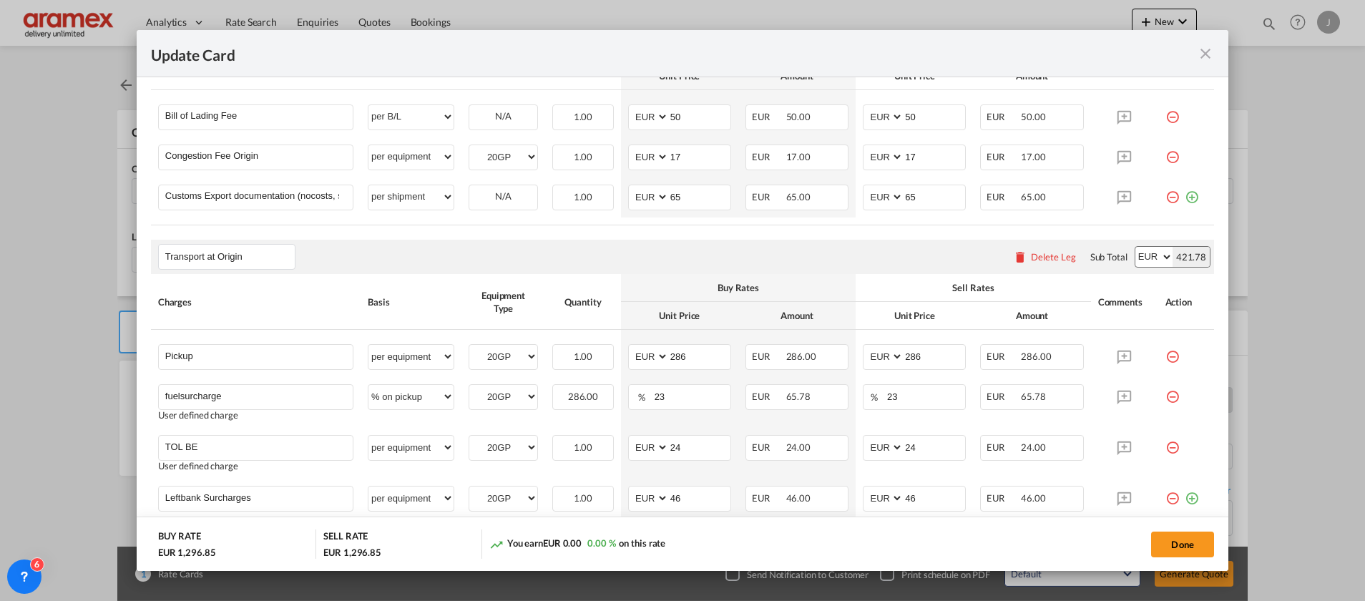
scroll to position [658, 0]
click at [1165, 159] on md-icon "icon-minus-circle-outline red-400-fg" at bounding box center [1172, 154] width 14 height 14
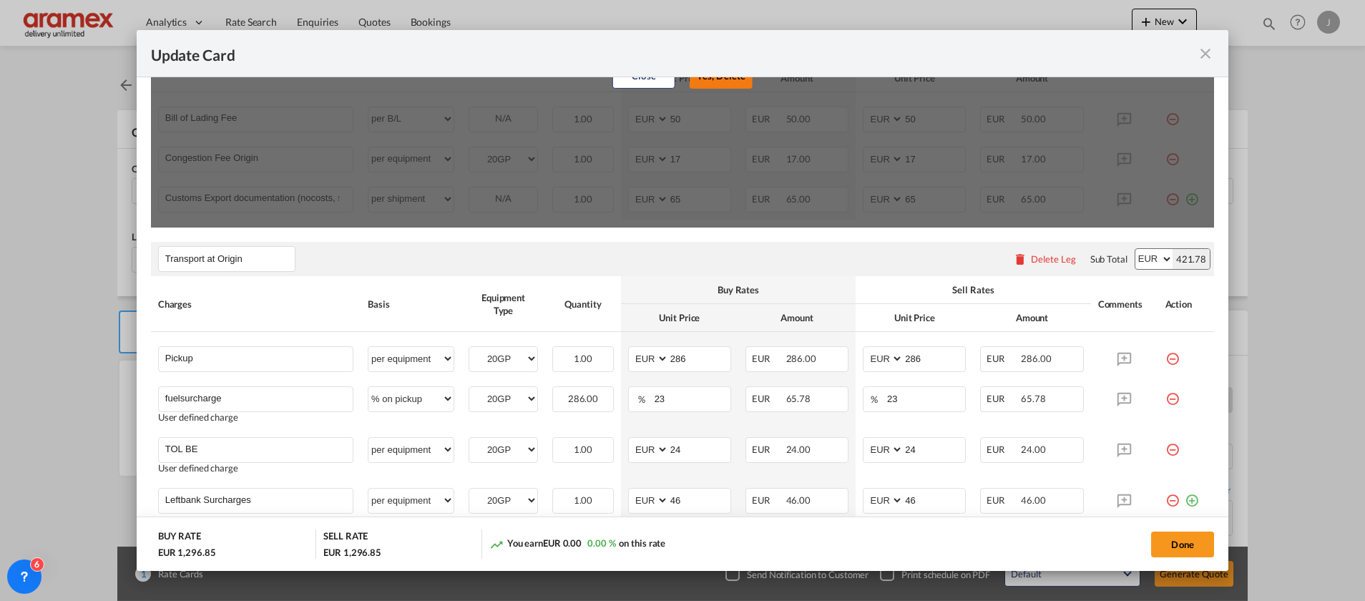
click at [725, 81] on button "Yes, Delete" at bounding box center [721, 76] width 63 height 26
type input "Customs Export documentation (nocosts, suggested sell)"
select select "per shipment"
type input "65"
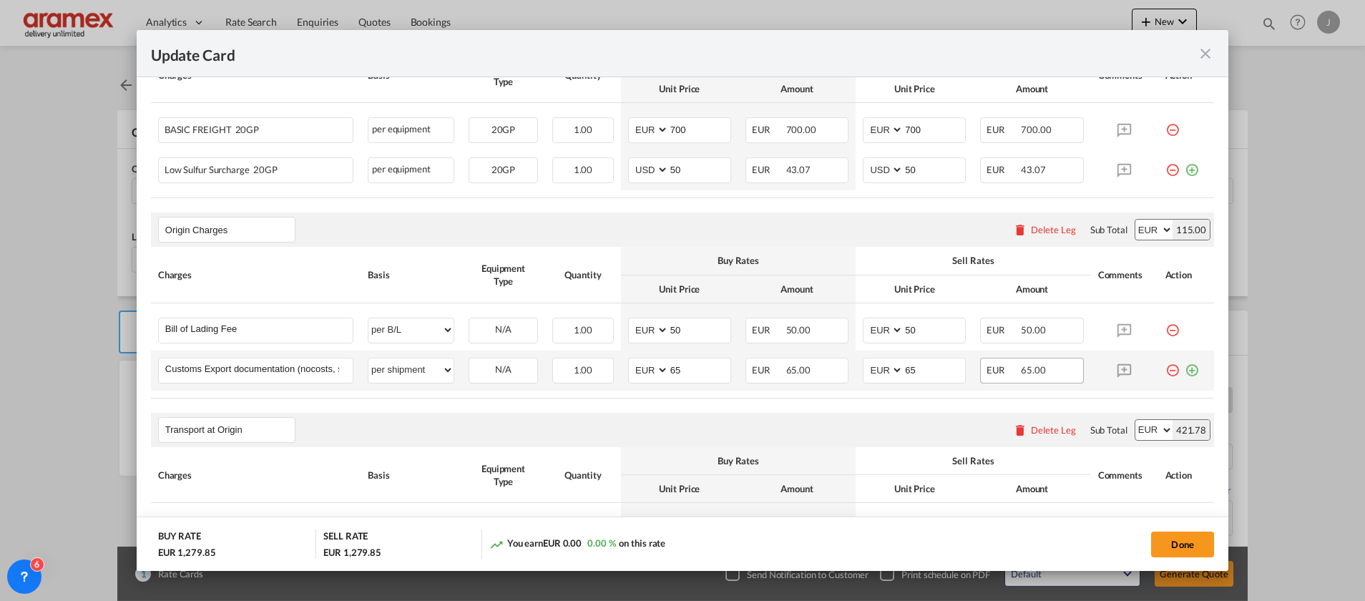
scroll to position [444, 0]
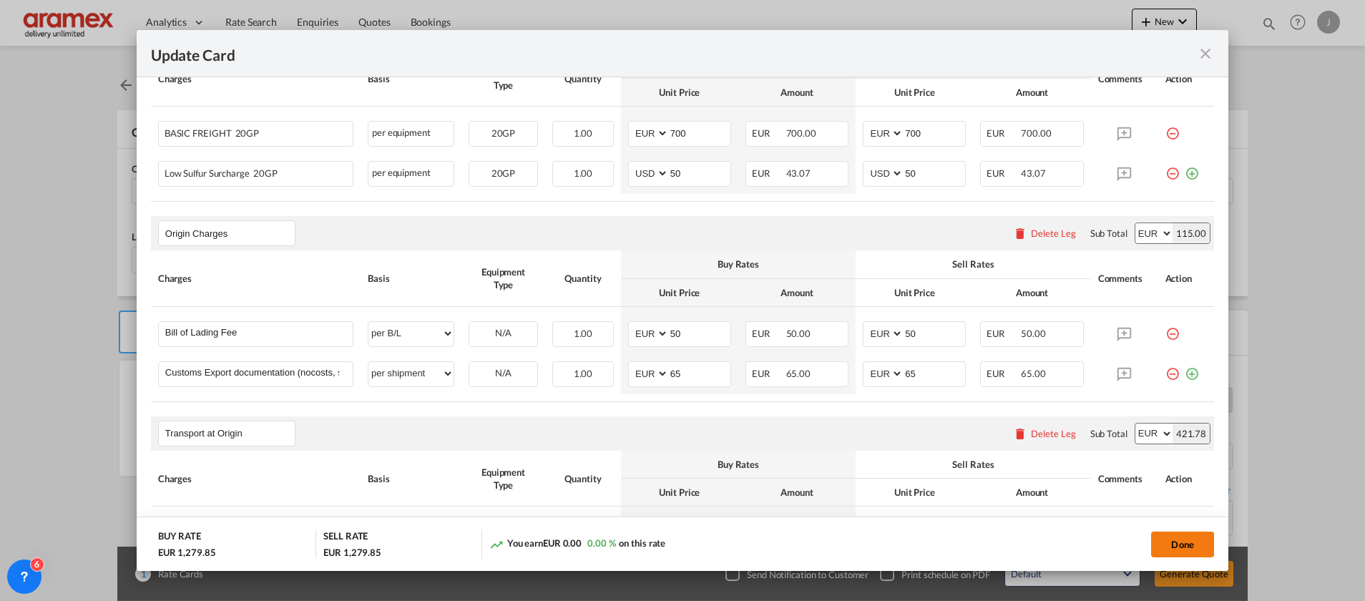
click at [1177, 540] on button "Done" at bounding box center [1182, 545] width 63 height 26
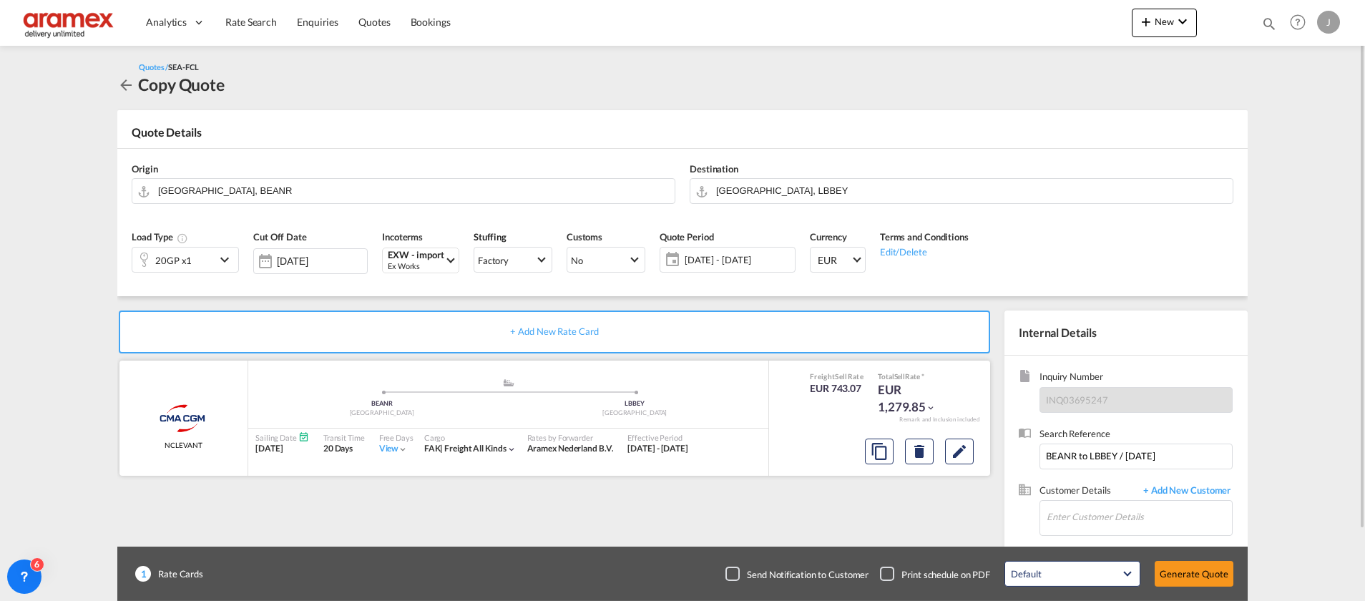
scroll to position [81, 0]
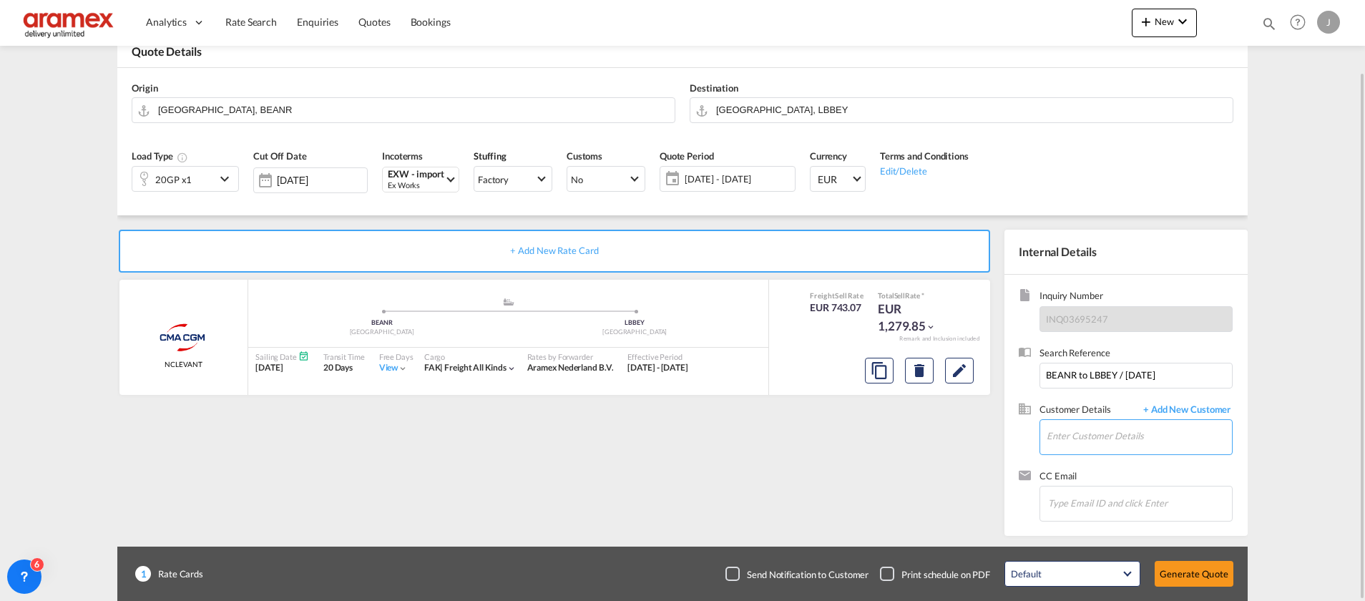
click at [1101, 439] on input "Enter Customer Details" at bounding box center [1139, 436] width 185 height 32
type input "Inass"
click at [1208, 411] on span "+ Add New Customer" at bounding box center [1184, 411] width 97 height 16
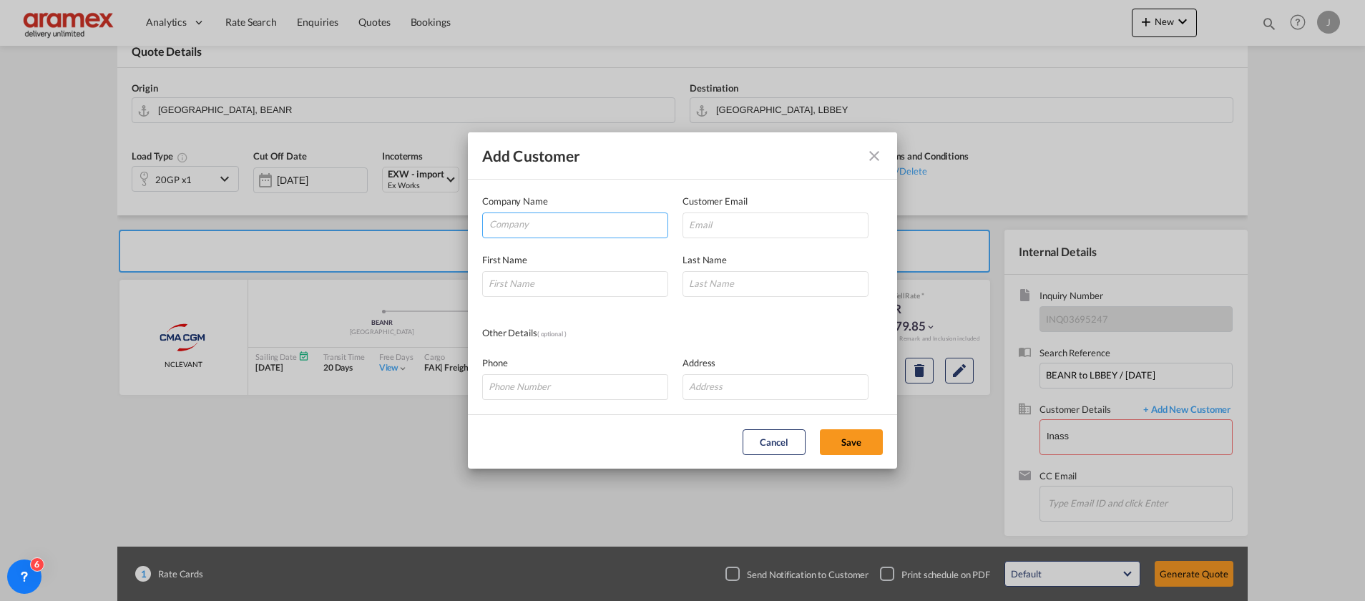
click at [529, 222] on input "Company" at bounding box center [578, 223] width 178 height 21
type input "Aramex Lebanon"
click at [542, 288] on input "Add Customer Company ..." at bounding box center [575, 284] width 186 height 26
click at [720, 232] on input "Add Customer Company ..." at bounding box center [775, 225] width 186 height 26
paste input "[EMAIL_ADDRESS][DOMAIN_NAME]"
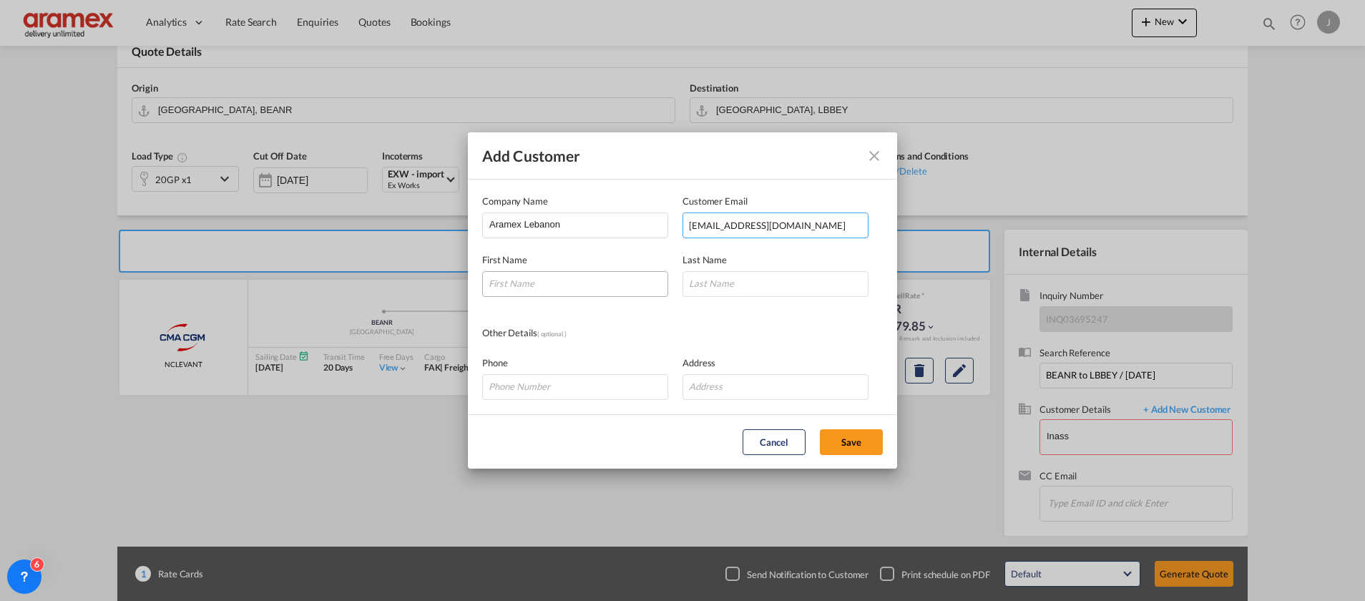
type input "[EMAIL_ADDRESS][DOMAIN_NAME]"
click at [539, 283] on input "Add Customer Company ..." at bounding box center [575, 284] width 186 height 26
type input "Inass"
click at [721, 263] on span "Last Name" at bounding box center [704, 259] width 44 height 11
click at [727, 277] on input "Add Customer Company ..." at bounding box center [775, 284] width 186 height 26
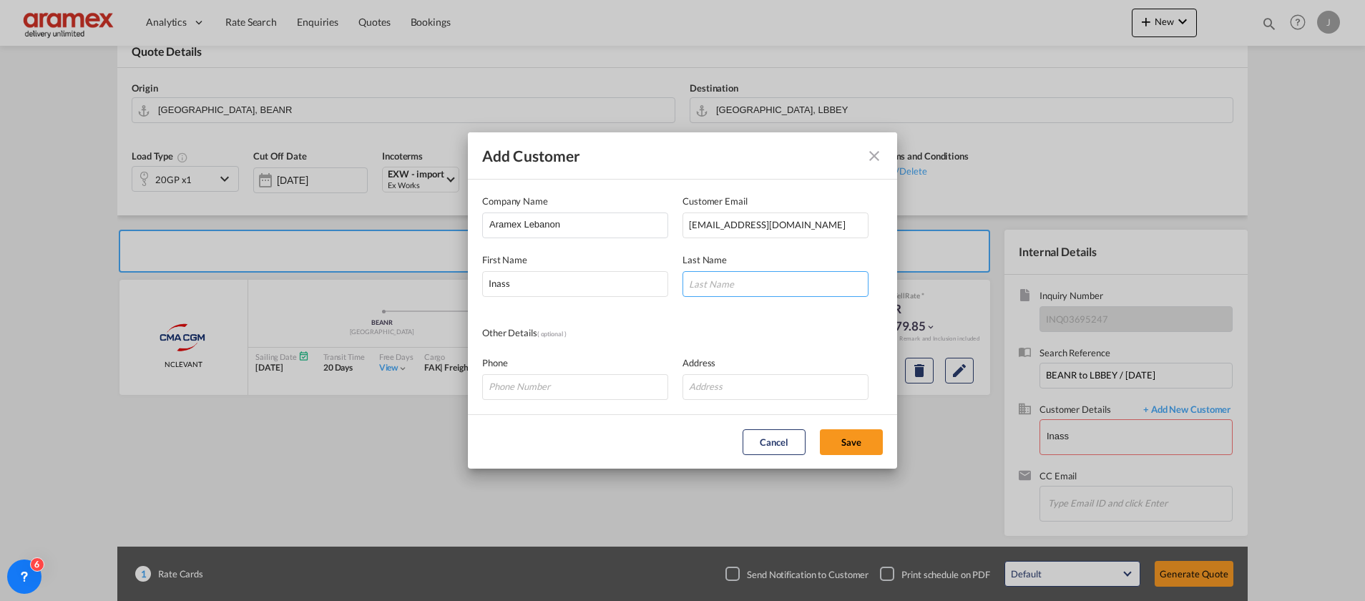
click at [706, 279] on input "Add Customer Company ..." at bounding box center [775, 284] width 186 height 26
type input "C"
click at [682, 328] on div "Other Details ( optional )" at bounding box center [582, 334] width 200 height 16
click at [866, 439] on button "Save" at bounding box center [851, 442] width 63 height 26
type input "Aramex Lebanon, Inass C, [EMAIL_ADDRESS][DOMAIN_NAME]"
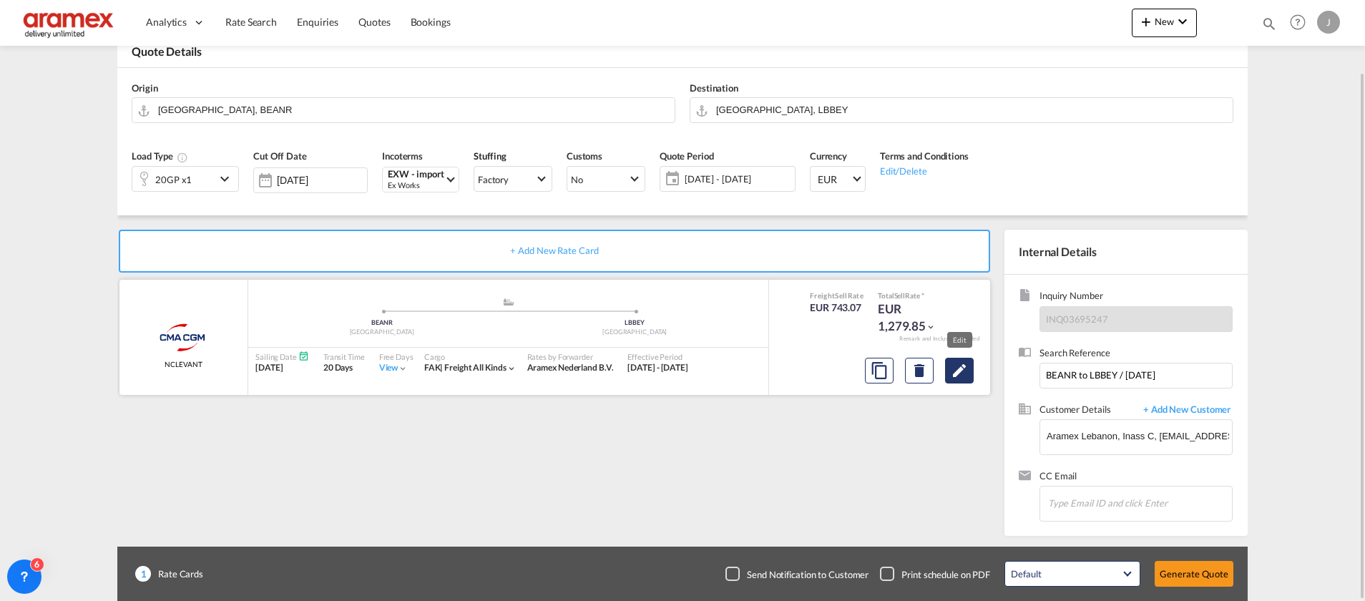
click at [961, 370] on md-icon "Edit" at bounding box center [959, 370] width 17 height 17
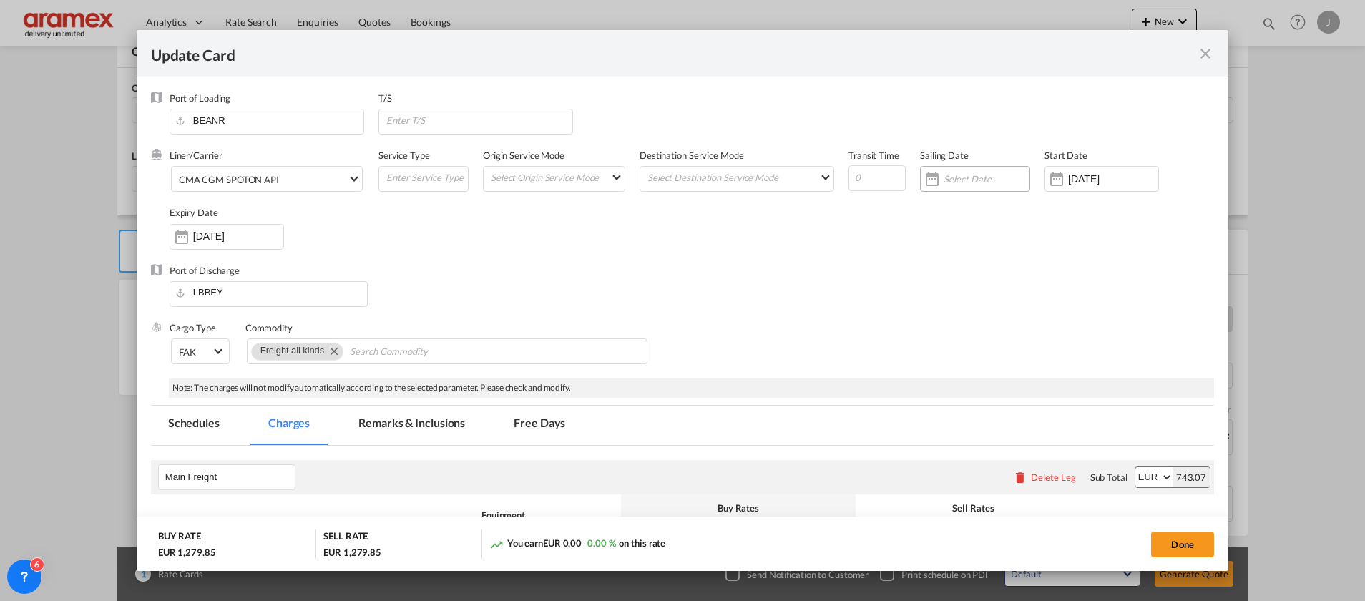
click at [951, 186] on div "Update Card Port ..." at bounding box center [975, 179] width 110 height 26
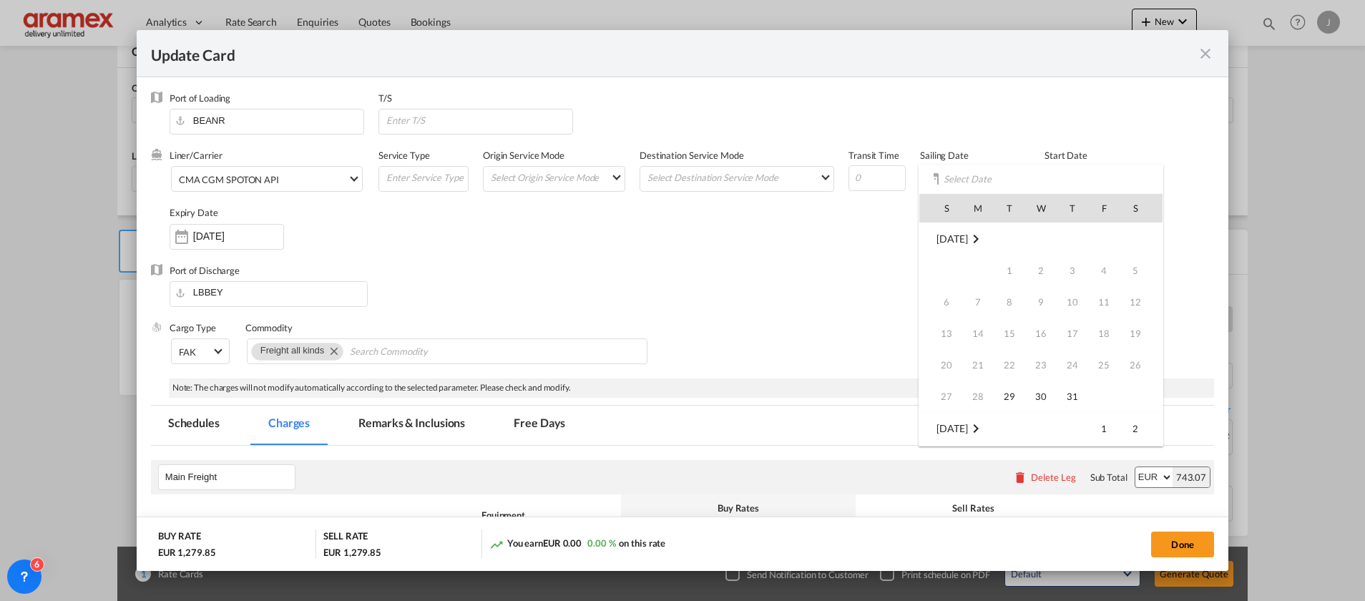
scroll to position [190, 0]
click at [1135, 336] on span "23" at bounding box center [1135, 333] width 29 height 29
type input "[DATE]"
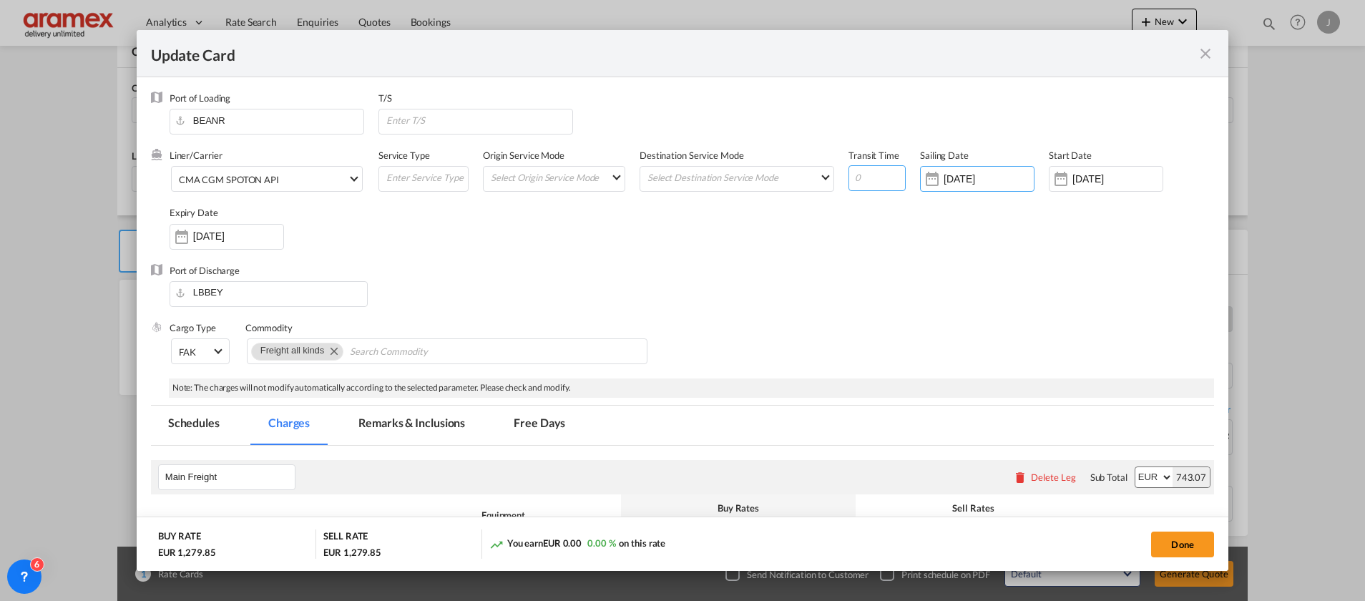
click at [873, 170] on input "Update Card Port ..." at bounding box center [876, 178] width 57 height 26
type input "23"
click at [1188, 547] on button "Done" at bounding box center [1182, 545] width 63 height 26
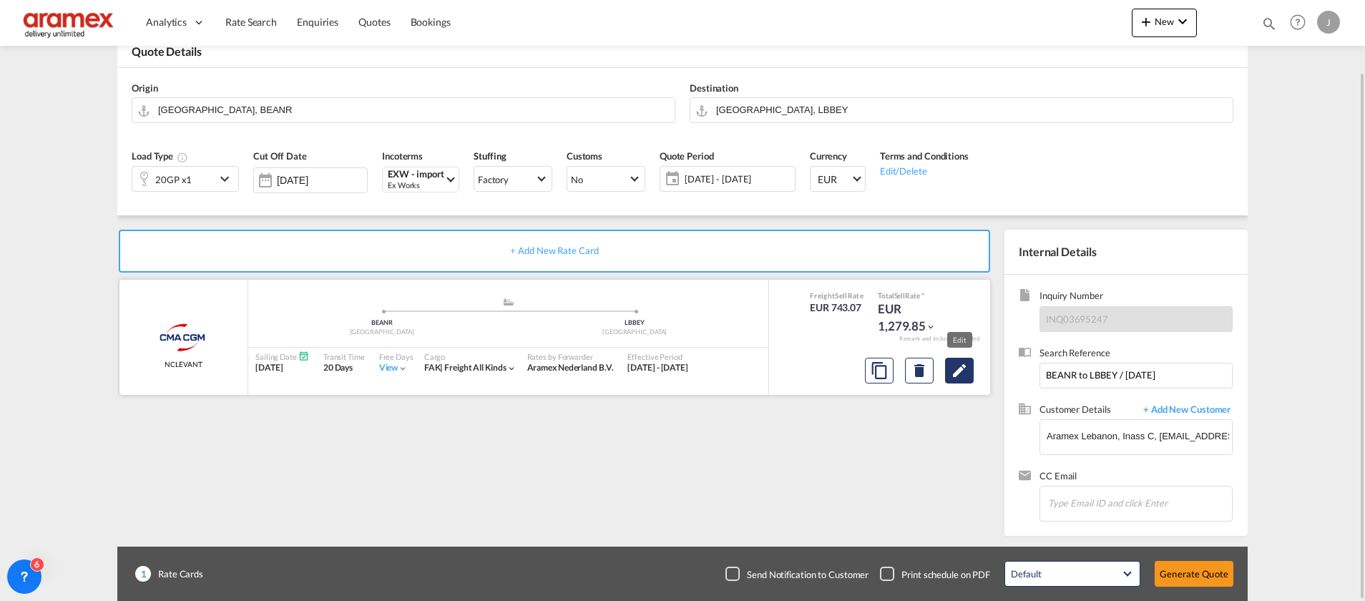
click at [962, 362] on md-icon "Edit" at bounding box center [959, 370] width 17 height 17
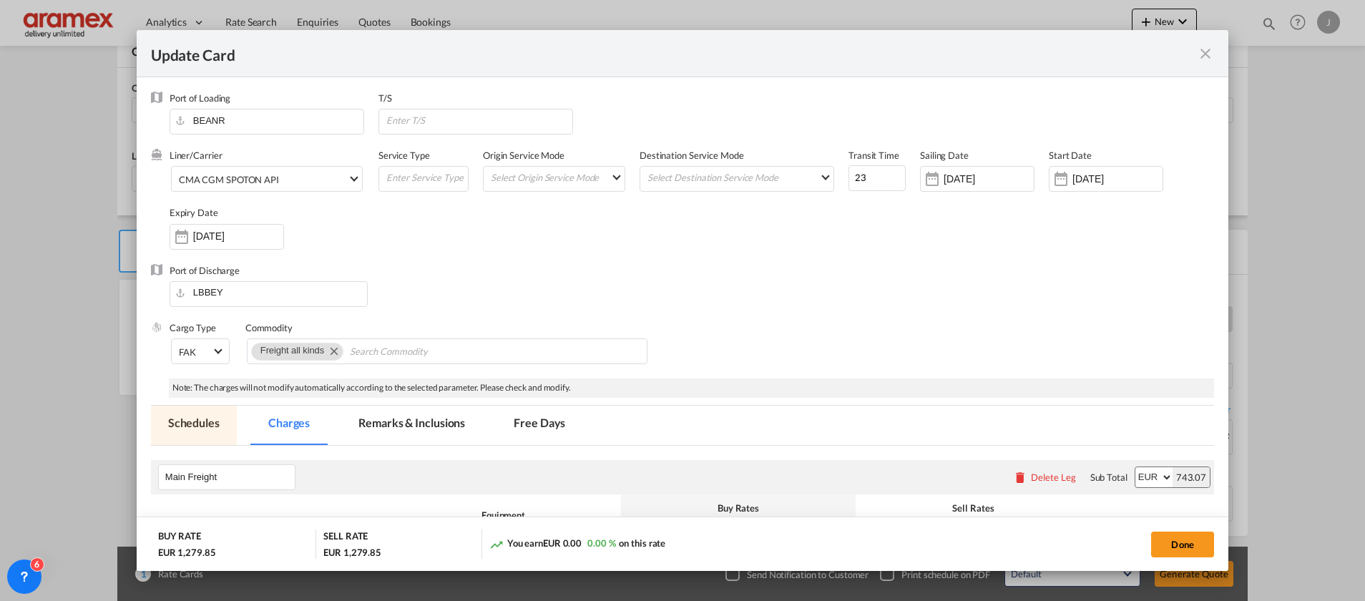
click at [190, 415] on md-tab-item "Schedules" at bounding box center [194, 425] width 86 height 39
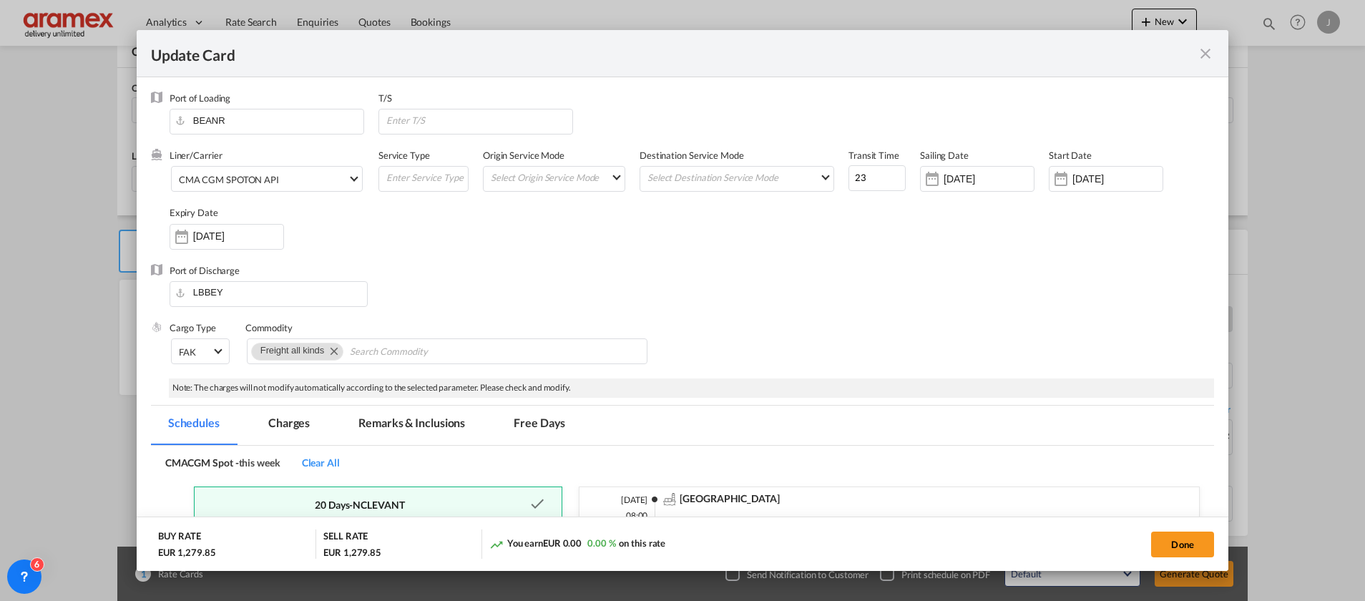
scroll to position [207, 0]
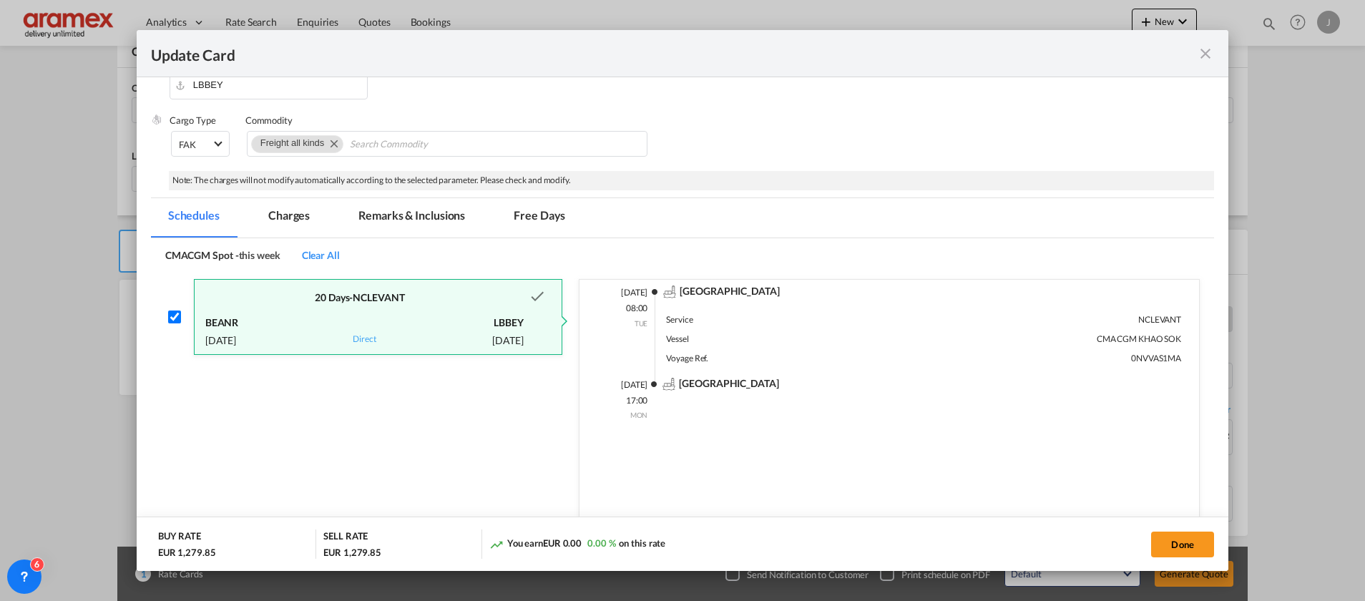
click at [324, 256] on span "Clear All" at bounding box center [321, 255] width 38 height 12
checkbox input "false"
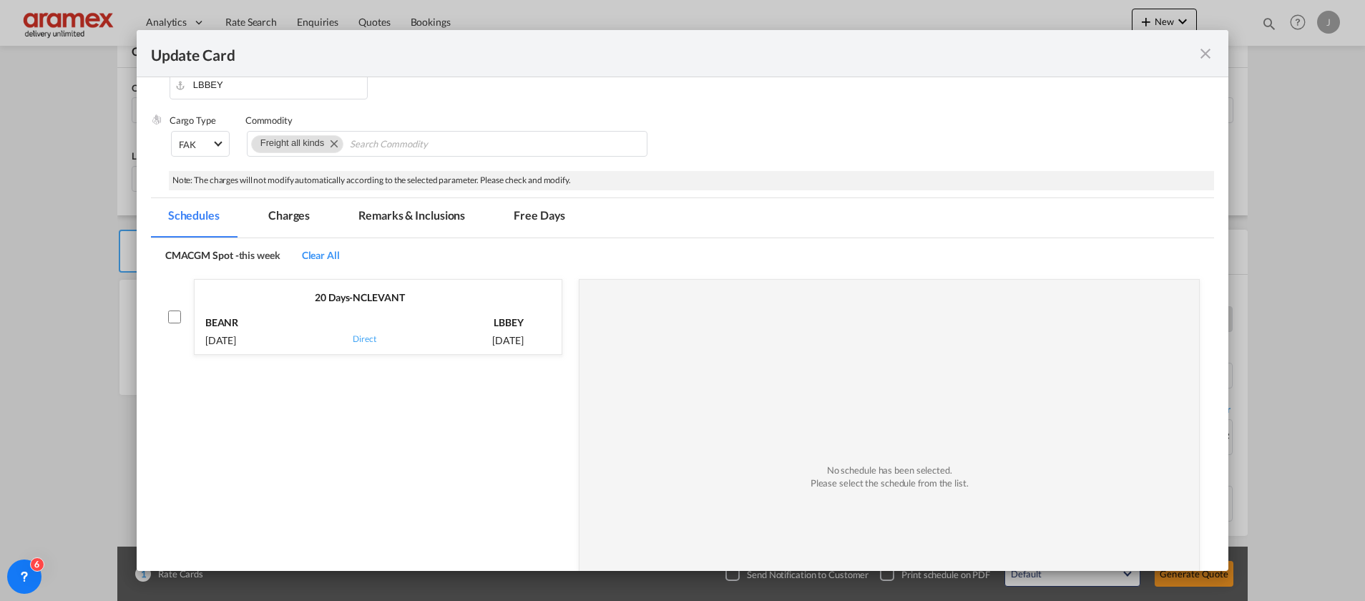
click at [293, 216] on md-tab-item "Charges" at bounding box center [289, 217] width 76 height 39
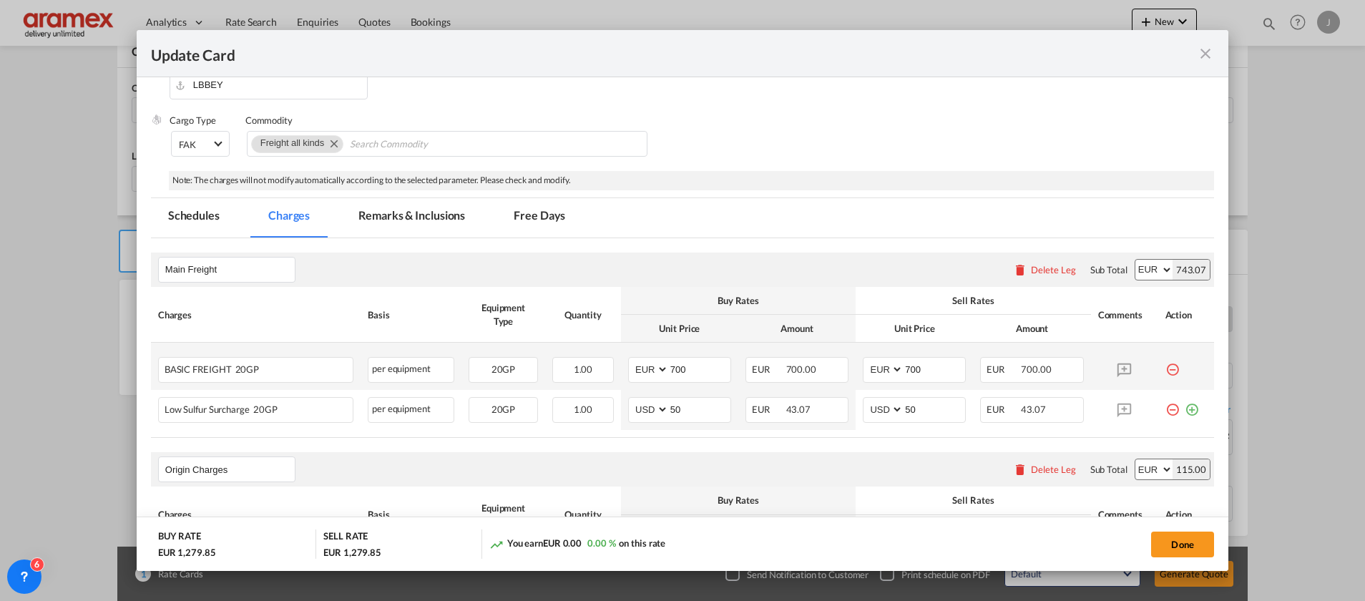
scroll to position [0, 0]
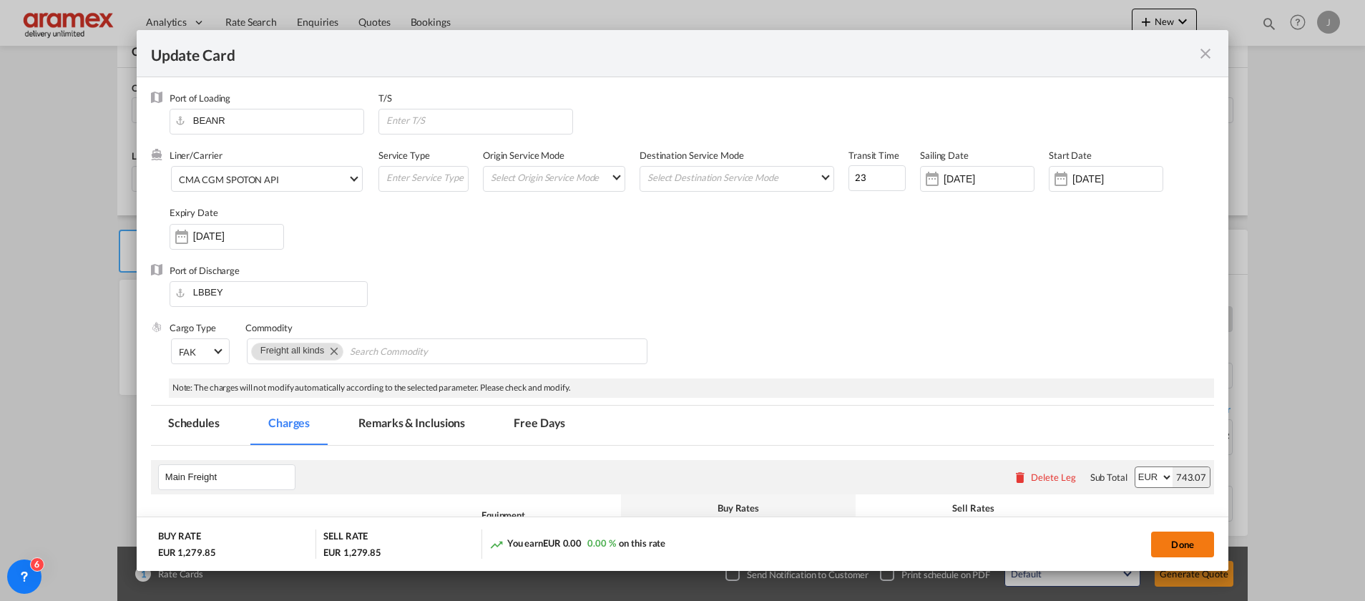
click at [1171, 537] on button "Done" at bounding box center [1182, 545] width 63 height 26
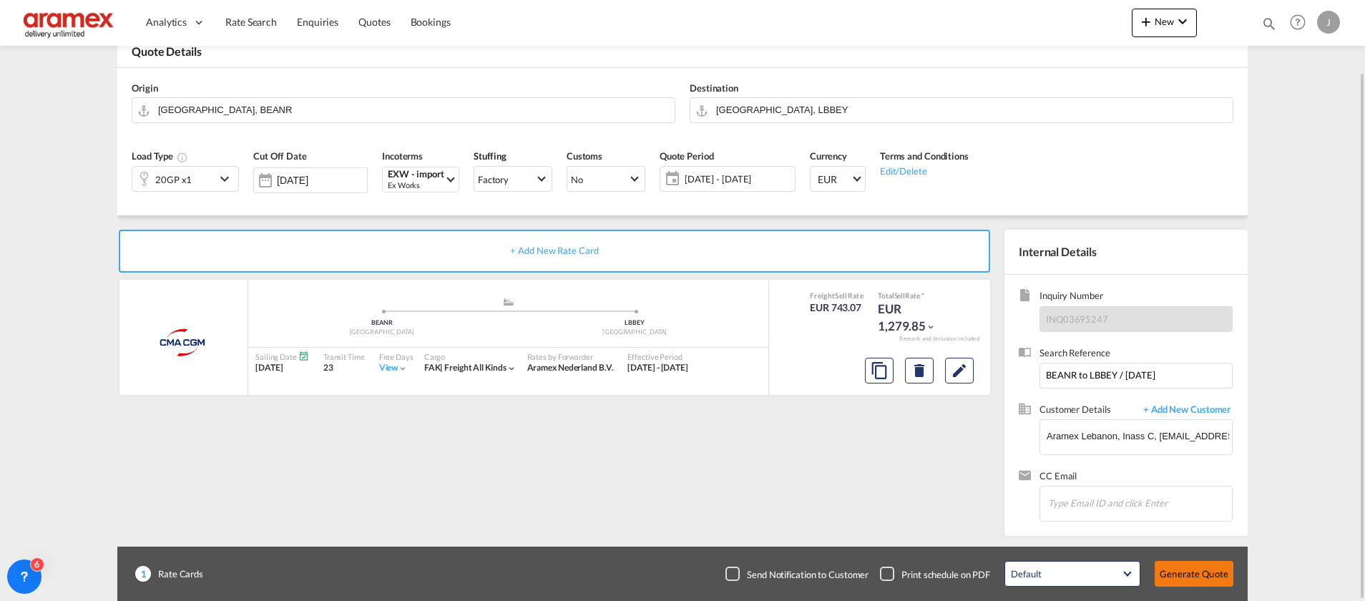
click at [1194, 569] on button "Generate Quote" at bounding box center [1194, 574] width 79 height 26
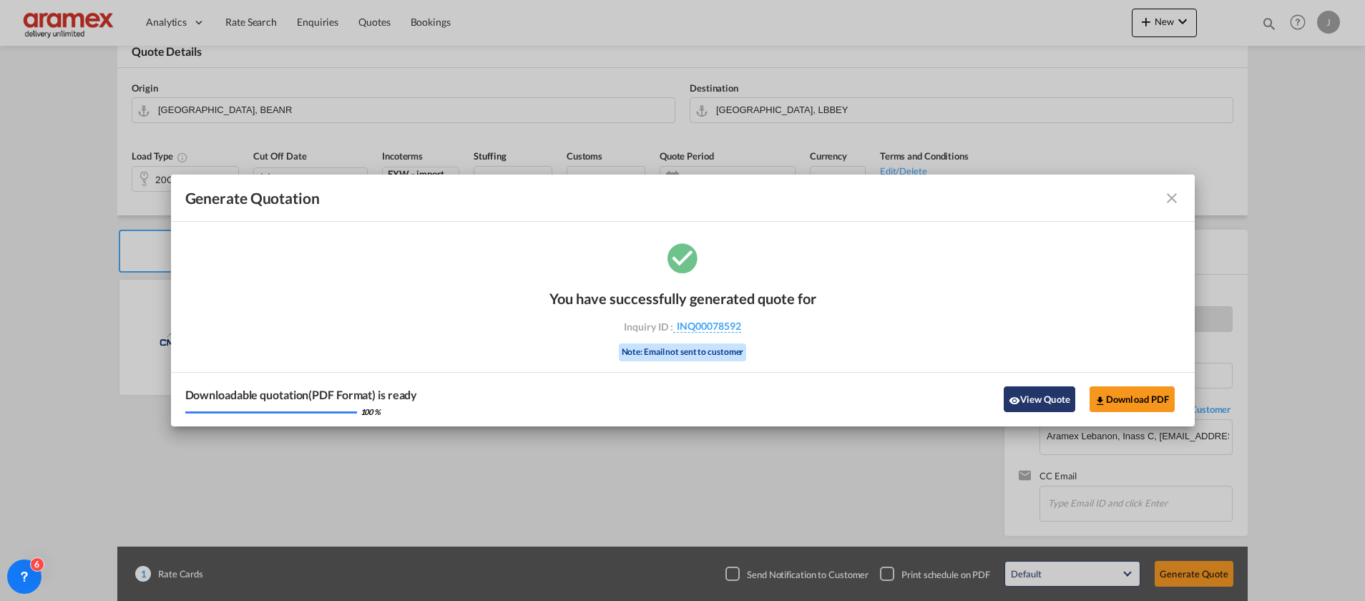
click at [1042, 405] on button "View Quote" at bounding box center [1040, 399] width 72 height 26
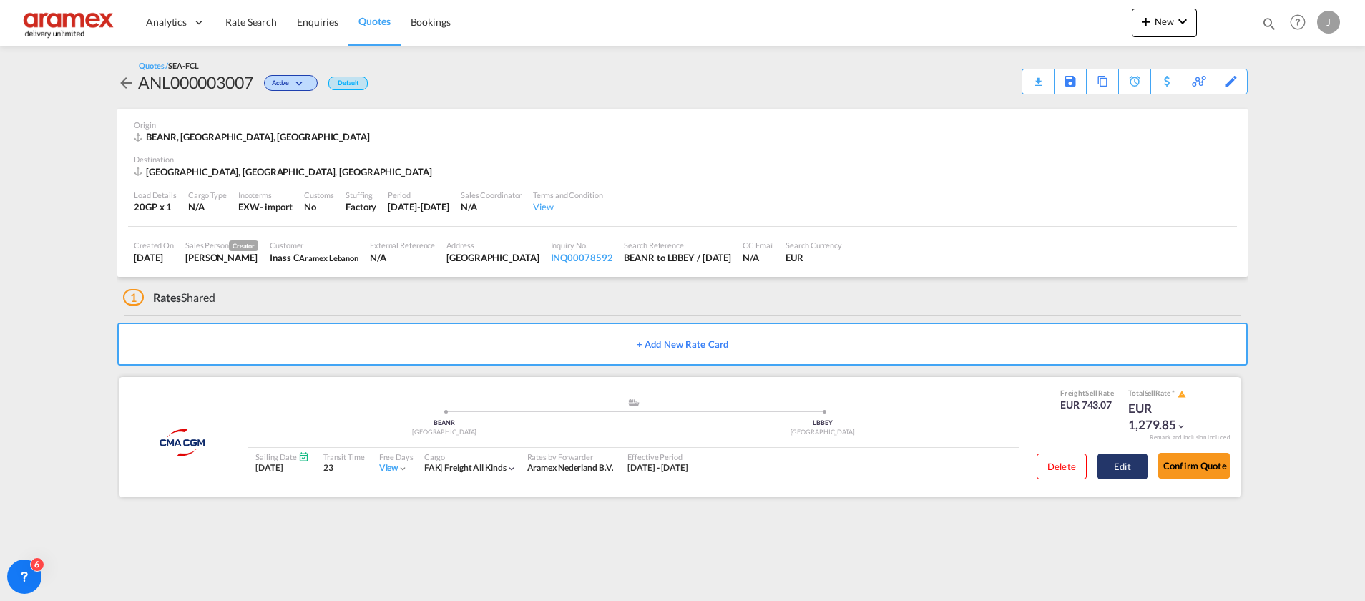
click at [1137, 466] on button "Edit" at bounding box center [1122, 467] width 50 height 26
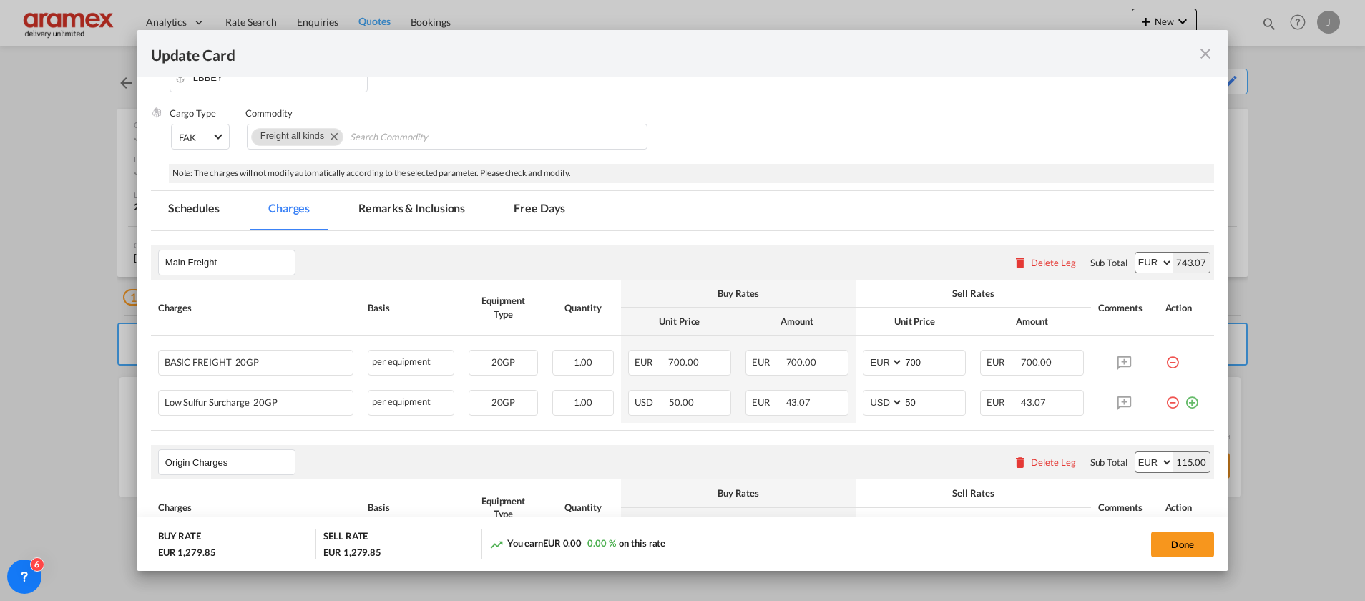
scroll to position [429, 0]
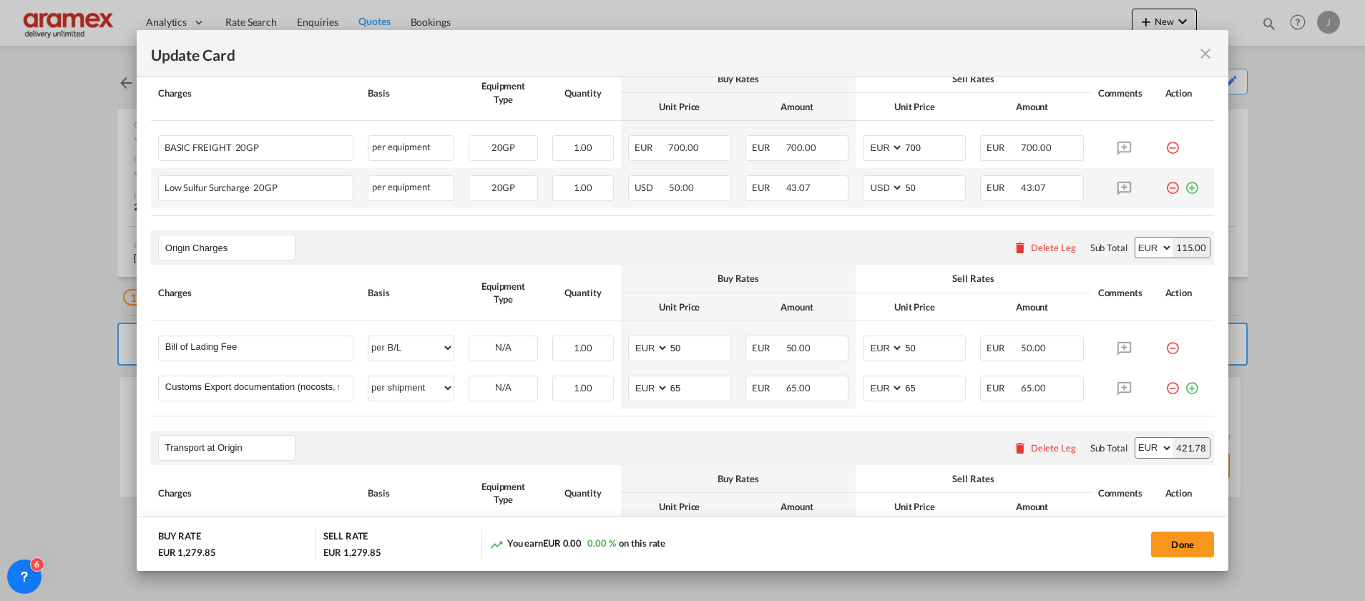
click at [1185, 186] on md-icon "icon-plus-circle-outline green-400-fg" at bounding box center [1192, 182] width 14 height 14
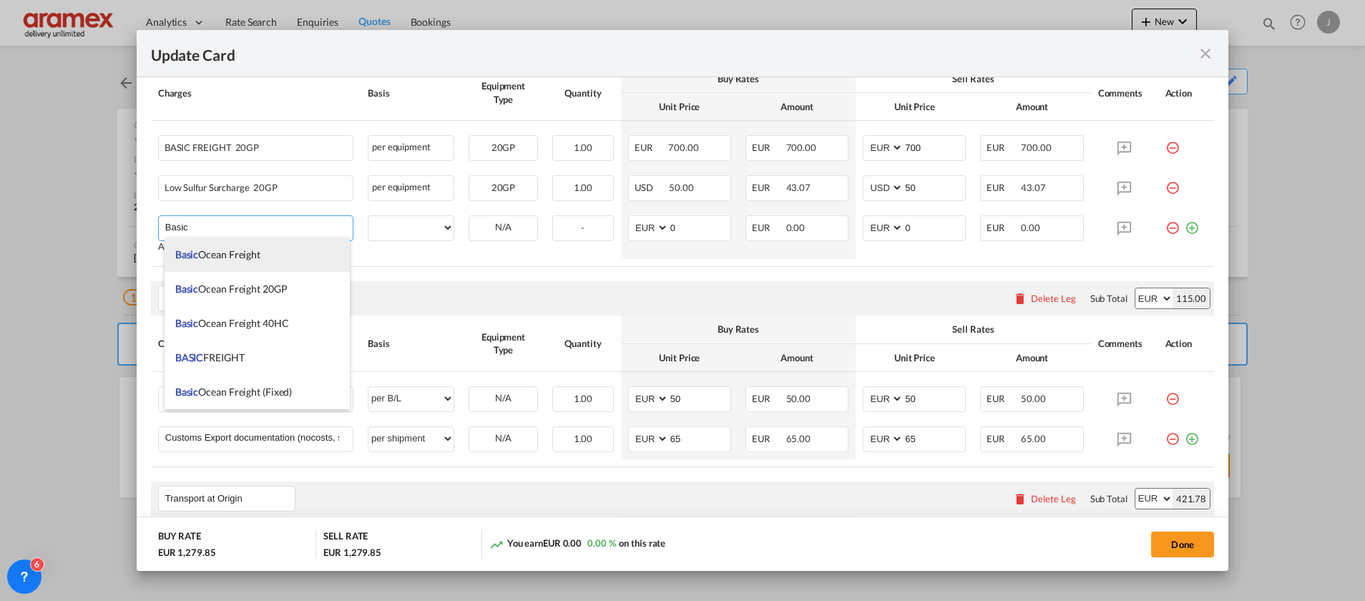
click at [228, 252] on span "Basic Ocean Freight" at bounding box center [217, 254] width 85 height 12
type input "Basic Ocean Freight"
select select "per equipment"
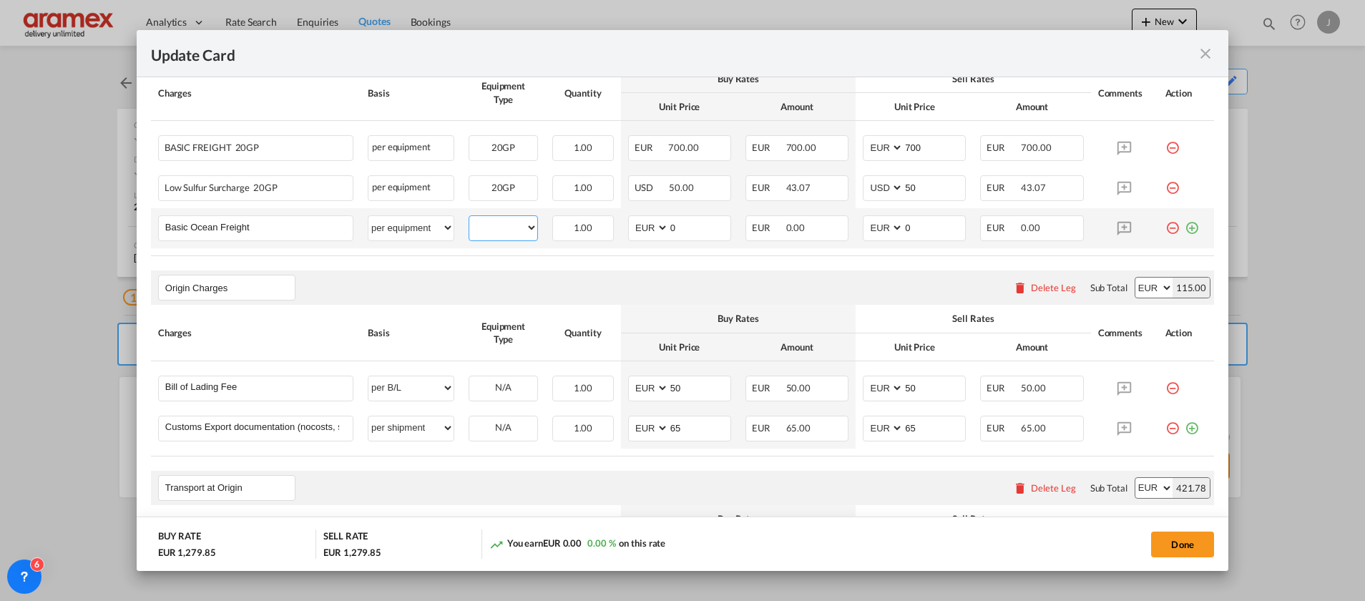
drag, startPoint x: 529, startPoint y: 227, endPoint x: 516, endPoint y: 238, distance: 16.9
click at [529, 227] on select "20GP" at bounding box center [503, 227] width 68 height 19
select select "20GP"
click at [469, 218] on select "20GP" at bounding box center [503, 227] width 68 height 19
click at [1165, 143] on md-icon "icon-minus-circle-outline red-400-fg" at bounding box center [1172, 142] width 14 height 14
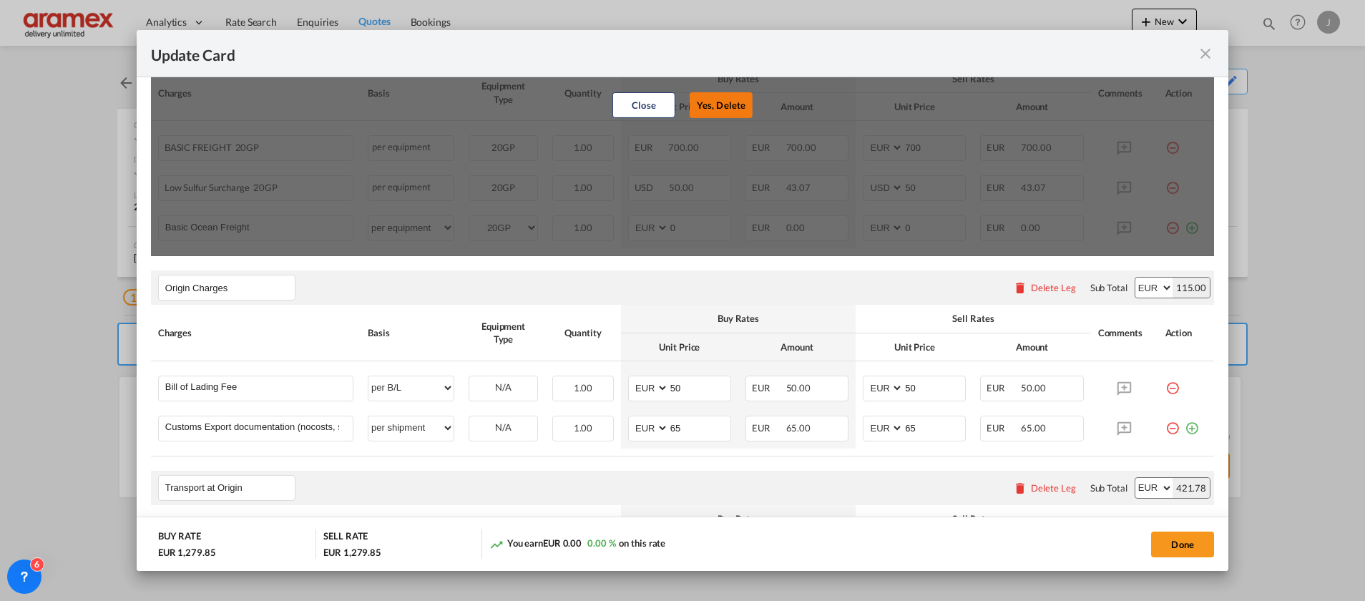
click at [700, 105] on button "Yes, Delete" at bounding box center [721, 105] width 63 height 26
select select "string:USD"
type input "50"
select select "string:EUR"
type input "0"
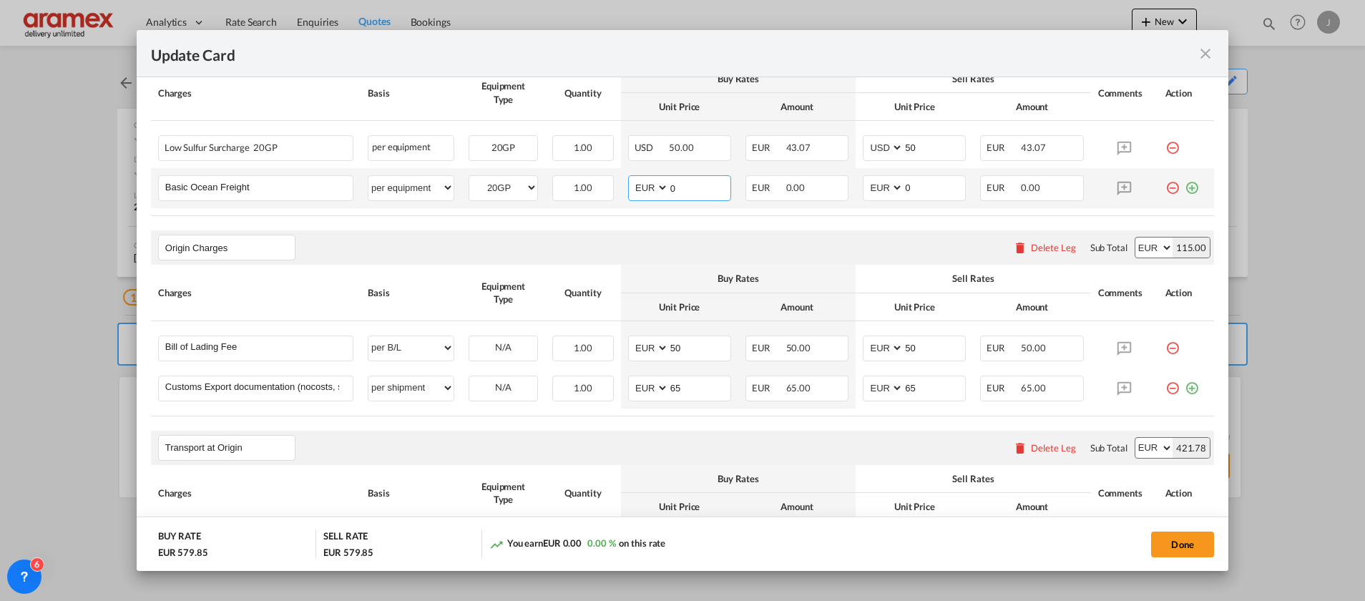
drag, startPoint x: 684, startPoint y: 190, endPoint x: 627, endPoint y: 193, distance: 56.6
click at [628, 192] on md-input-container "AED AFN ALL AMD ANG AOA ARS AUD AWG AZN BAM BBD BDT BGN BHD BIF BMD BND [PERSON…" at bounding box center [679, 188] width 103 height 26
paste input "575"
type input "575"
drag, startPoint x: 907, startPoint y: 181, endPoint x: 916, endPoint y: 185, distance: 10.2
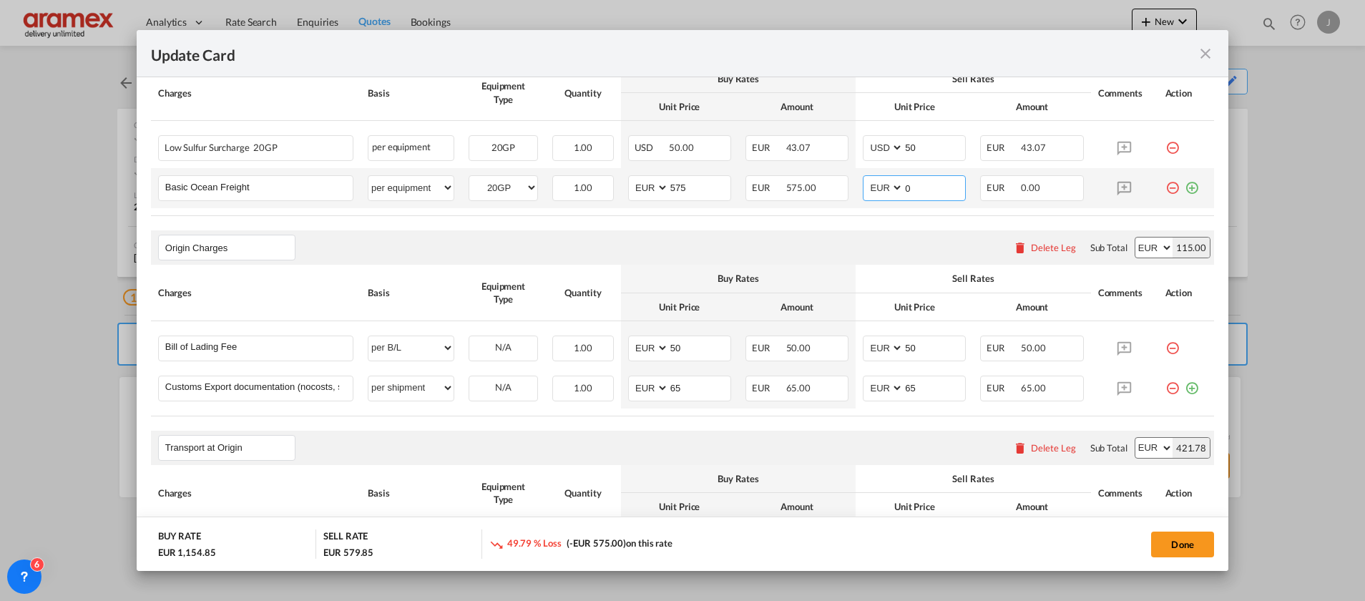
click at [890, 182] on md-input-container "AED AFN ALL AMD ANG AOA ARS AUD AWG AZN BAM BBD BDT BGN BHD BIF BMD BND [PERSON…" at bounding box center [914, 188] width 103 height 26
paste input "575"
type input "575"
click at [1185, 187] on md-icon "icon-plus-circle-outline green-400-fg" at bounding box center [1192, 182] width 14 height 14
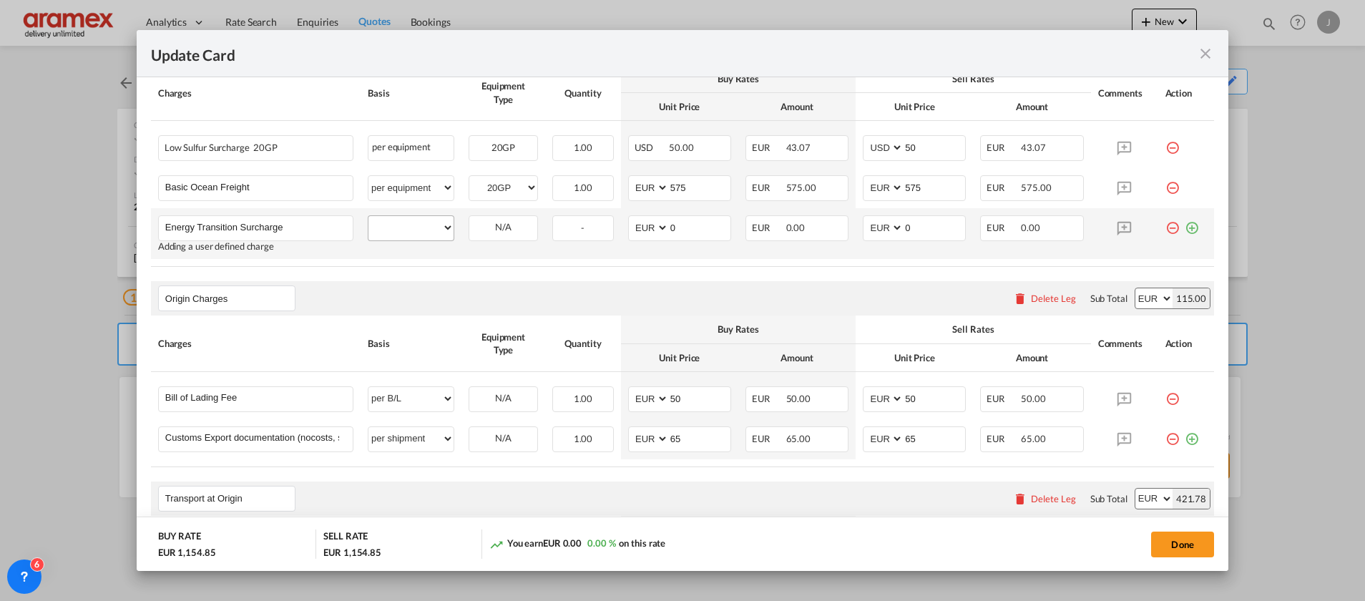
type input "Energy Transition Surcharge"
click at [388, 215] on div "per equipment per container per B/L per shipping bill per shipment % on freight…" at bounding box center [411, 228] width 87 height 26
click at [401, 230] on select "per equipment per container per B/L per shipping bill per shipment % on freight…" at bounding box center [410, 227] width 85 height 23
select select "per equipment"
click at [368, 216] on select "per equipment per container per B/L per shipping bill per shipment % on freight…" at bounding box center [410, 227] width 85 height 23
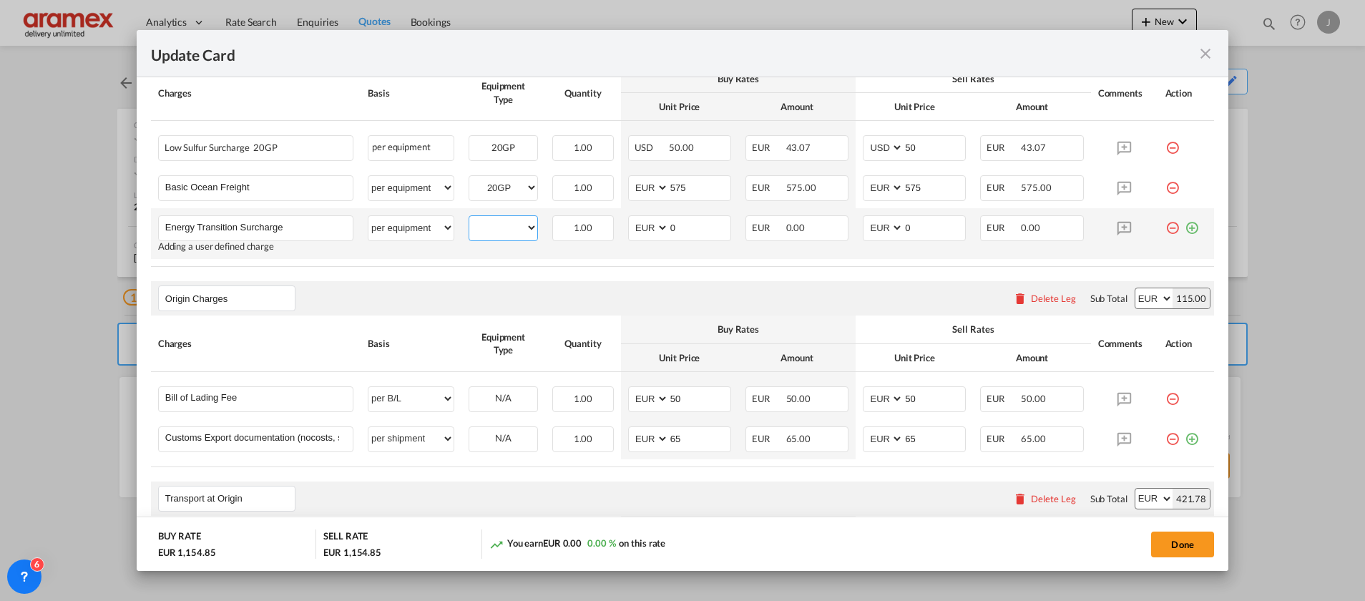
drag, startPoint x: 487, startPoint y: 225, endPoint x: 491, endPoint y: 234, distance: 10.0
click at [487, 225] on select "20GP" at bounding box center [503, 227] width 68 height 19
select select "20GP"
click at [469, 218] on select "20GP" at bounding box center [503, 227] width 68 height 19
drag, startPoint x: 678, startPoint y: 231, endPoint x: 640, endPoint y: 235, distance: 38.1
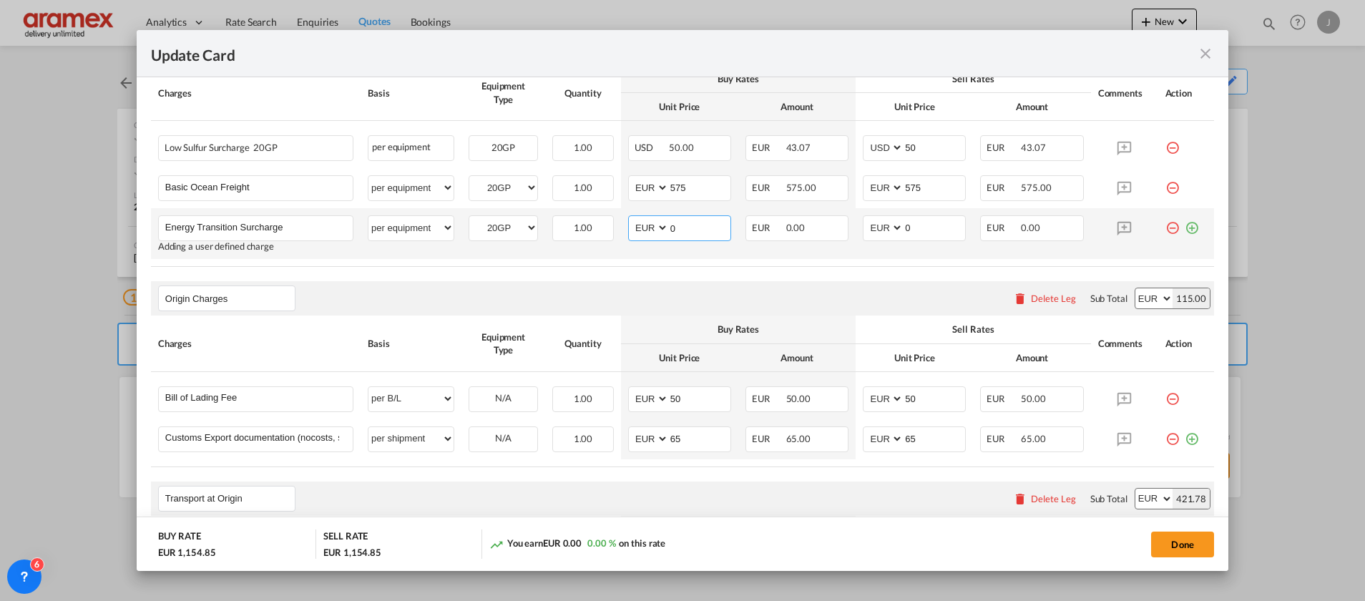
click at [640, 235] on md-input-container "AED AFN ALL AMD ANG AOA ARS AUD AWG AZN BAM BBD BDT BGN BHD BIF BMD BND [PERSON…" at bounding box center [679, 228] width 103 height 26
click at [669, 224] on input "40" at bounding box center [700, 226] width 62 height 21
type input "40"
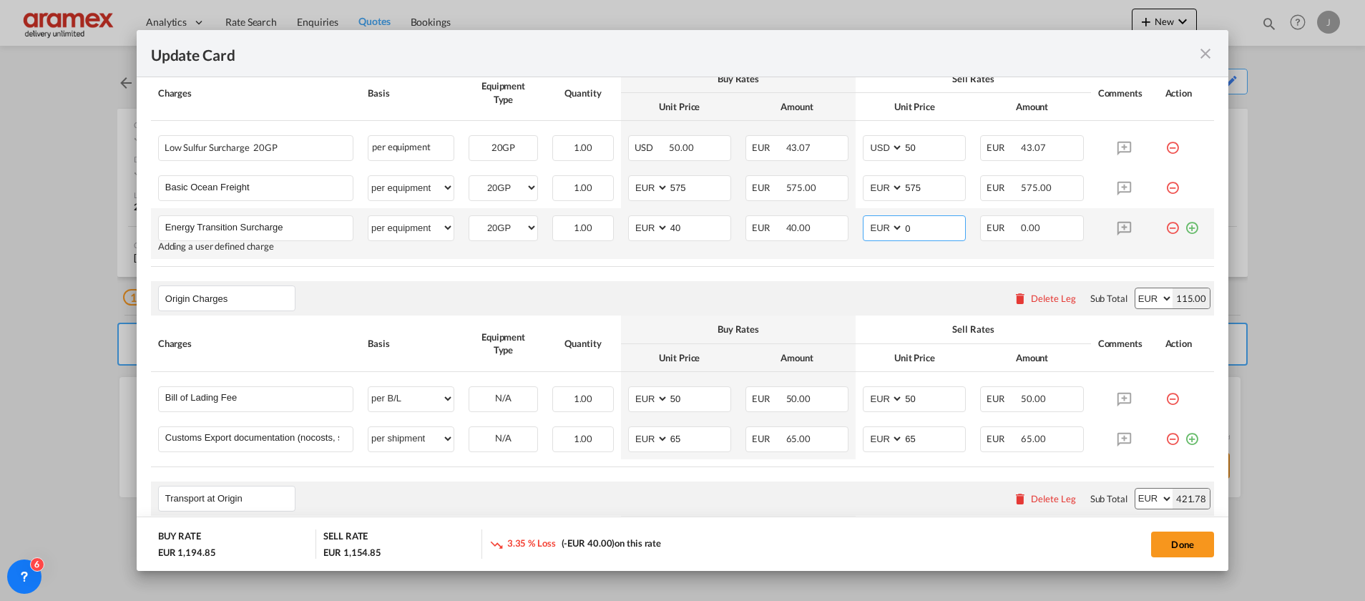
drag, startPoint x: 903, startPoint y: 227, endPoint x: 881, endPoint y: 227, distance: 21.5
click at [881, 227] on md-input-container "AED AFN ALL AMD ANG AOA ARS AUD AWG AZN BAM BBD BDT BGN BHD BIF BMD BND [PERSON…" at bounding box center [914, 228] width 103 height 26
paste input "4"
type input "40"
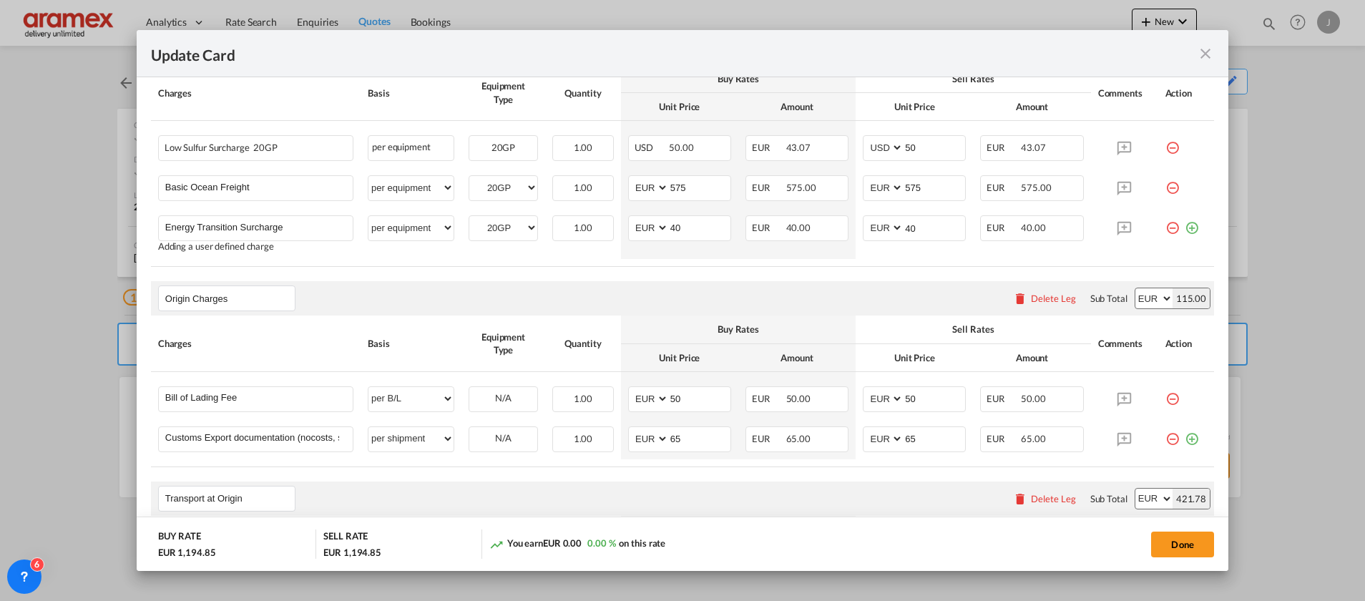
click at [1185, 224] on md-icon "icon-plus-circle-outline green-400-fg" at bounding box center [1192, 222] width 14 height 14
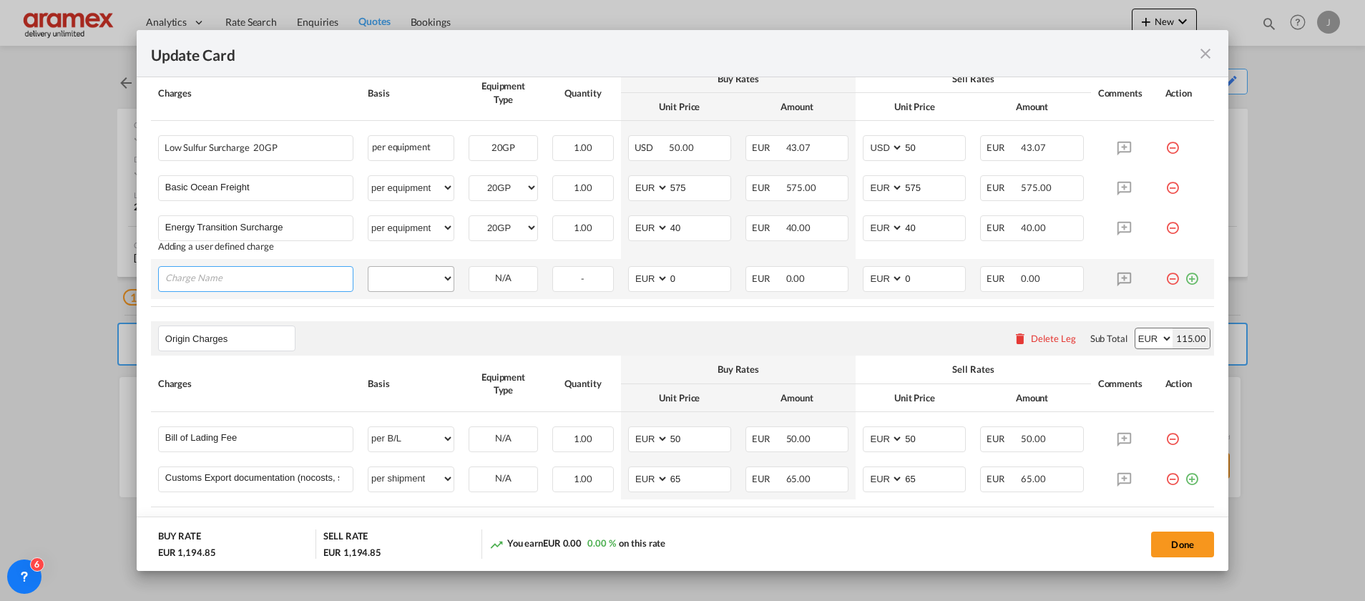
paste input "Ocean Carrier-Intl Ship & port Facility Security"
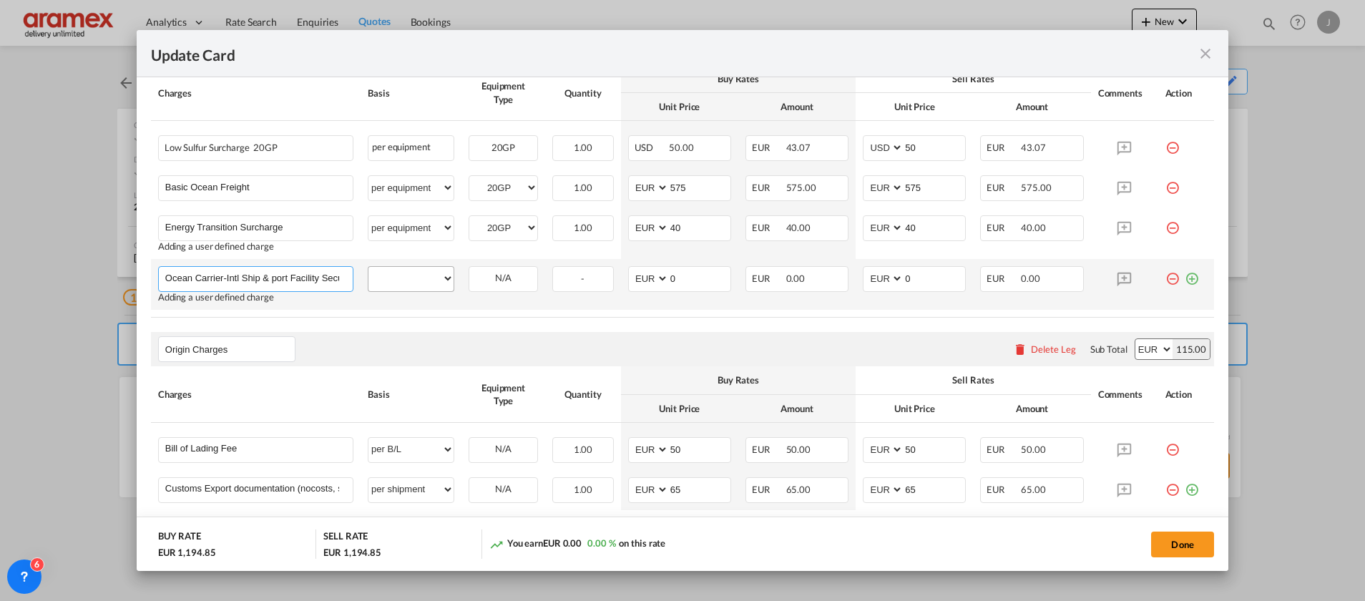
scroll to position [0, 16]
type input "Ocean Carrier-Intl Ship & port Facility Security"
click at [406, 278] on select "per equipment per container per B/L per shipping bill per shipment % on freight…" at bounding box center [410, 278] width 85 height 23
select select "per equipment"
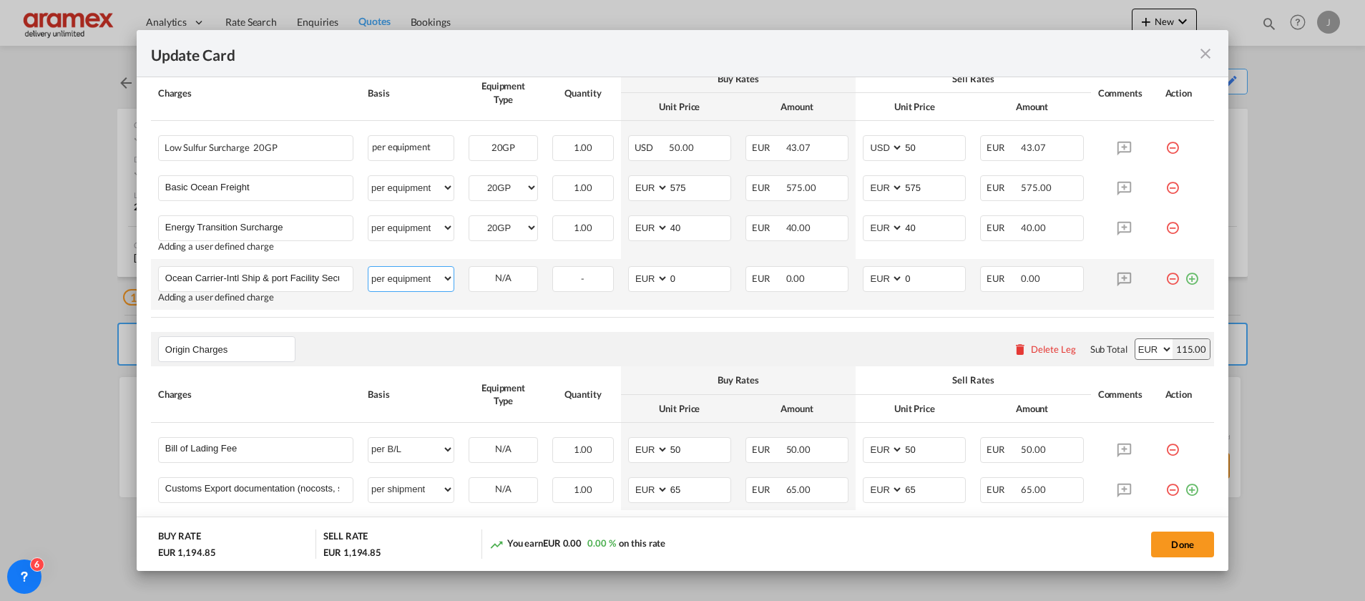
click at [368, 267] on select "per equipment per container per B/L per shipping bill per shipment % on freight…" at bounding box center [410, 278] width 85 height 23
drag, startPoint x: 502, startPoint y: 280, endPoint x: 506, endPoint y: 290, distance: 10.6
click at [502, 278] on select "20GP" at bounding box center [503, 278] width 68 height 19
select select "20GP"
click at [469, 269] on select "20GP" at bounding box center [503, 278] width 68 height 19
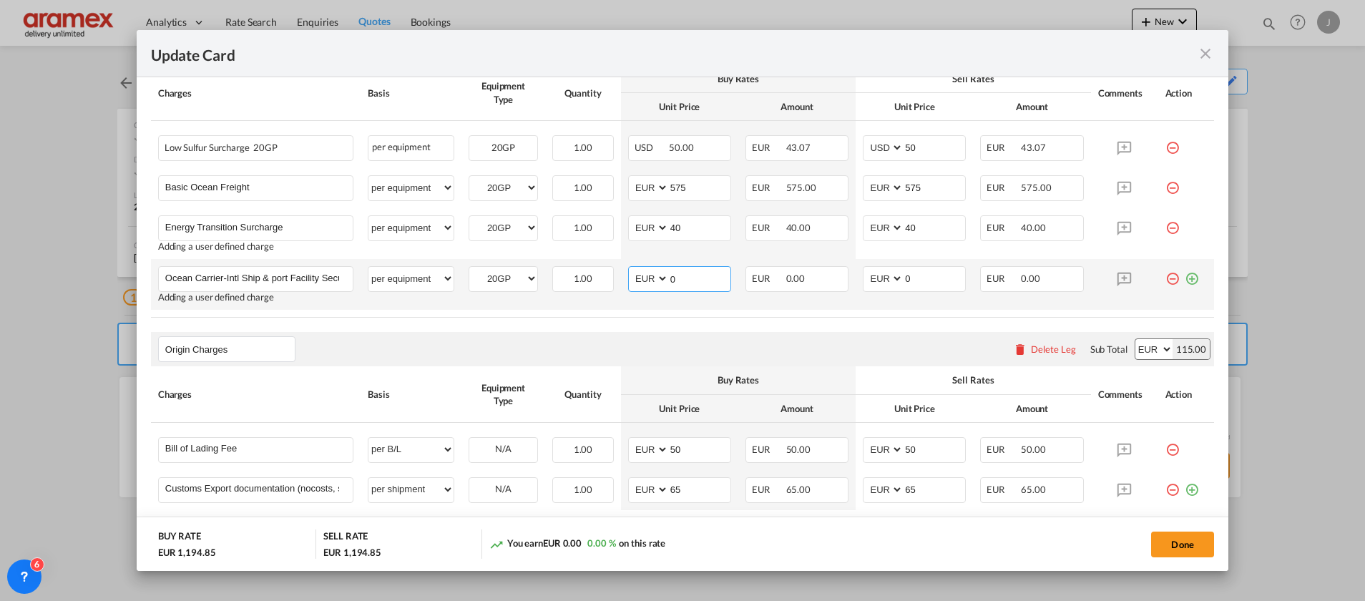
drag, startPoint x: 655, startPoint y: 281, endPoint x: 637, endPoint y: 281, distance: 17.9
click at [637, 281] on md-input-container "AED AFN ALL AMD ANG AOA ARS AUD AWG AZN BAM BBD BDT BGN BHD BIF BMD BND [PERSON…" at bounding box center [679, 279] width 103 height 26
type input "12"
drag, startPoint x: 914, startPoint y: 280, endPoint x: 883, endPoint y: 280, distance: 30.8
click at [883, 280] on md-input-container "AED AFN ALL AMD ANG AOA ARS AUD AWG AZN BAM BBD BDT BGN BHD BIF BMD BND [PERSON…" at bounding box center [914, 279] width 103 height 26
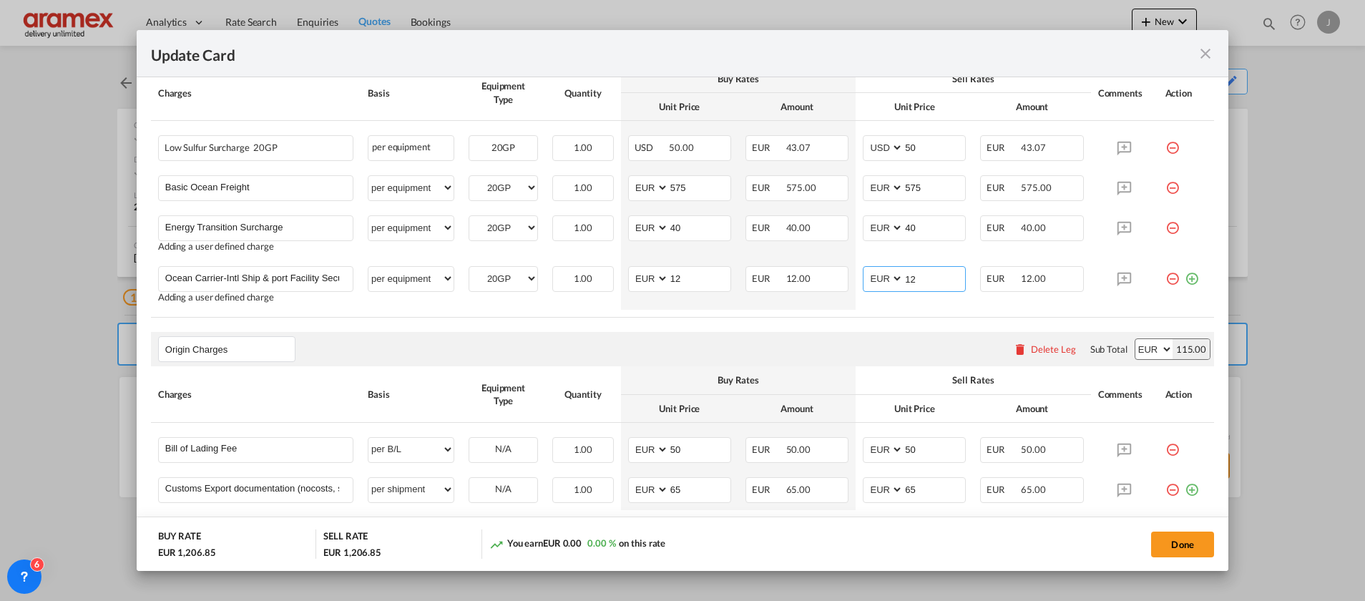
type input "12"
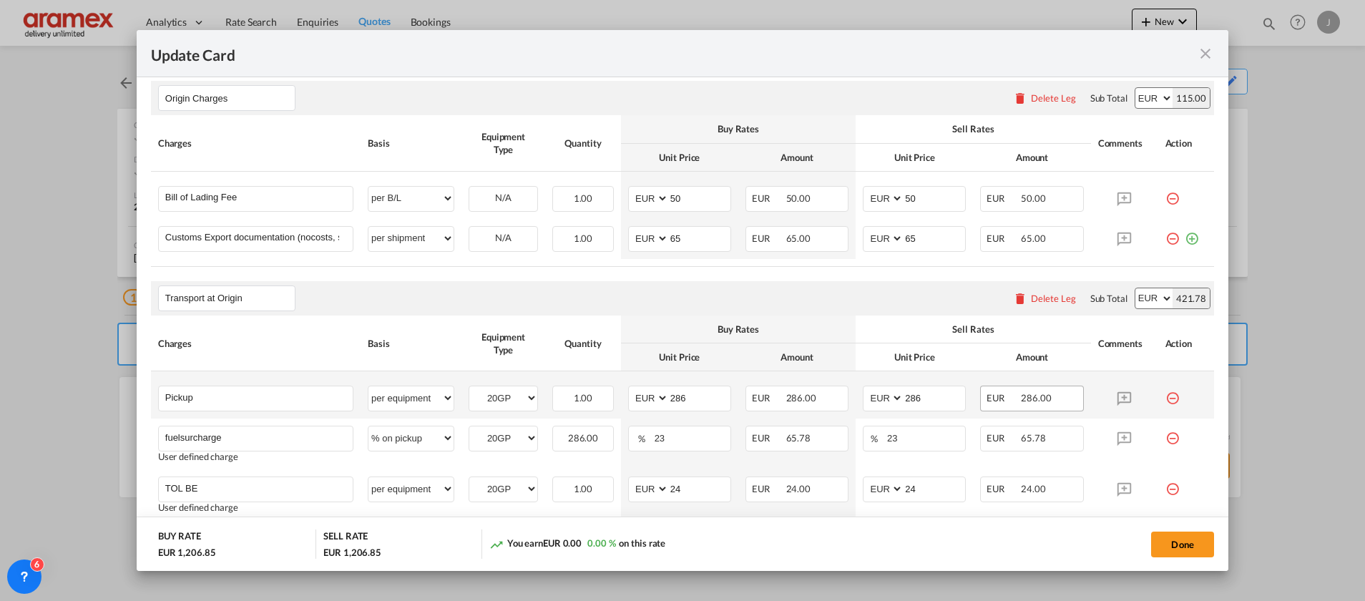
scroll to position [751, 0]
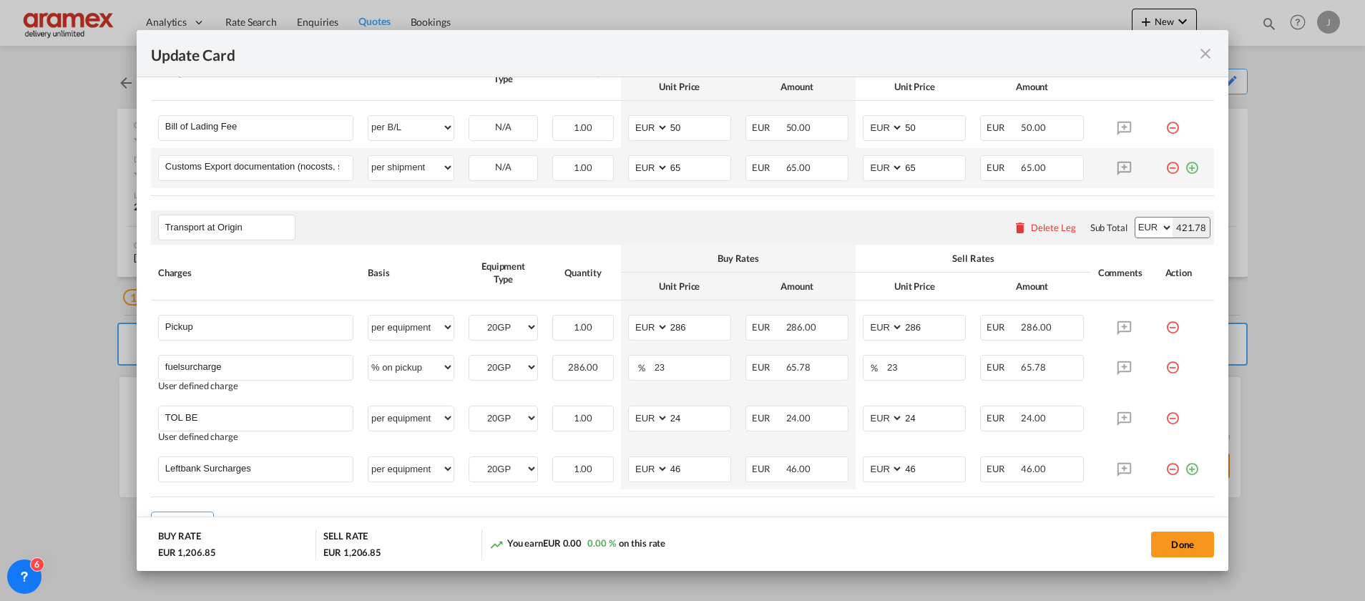
click at [1185, 165] on md-icon "icon-plus-circle-outline green-400-fg" at bounding box center [1192, 162] width 14 height 14
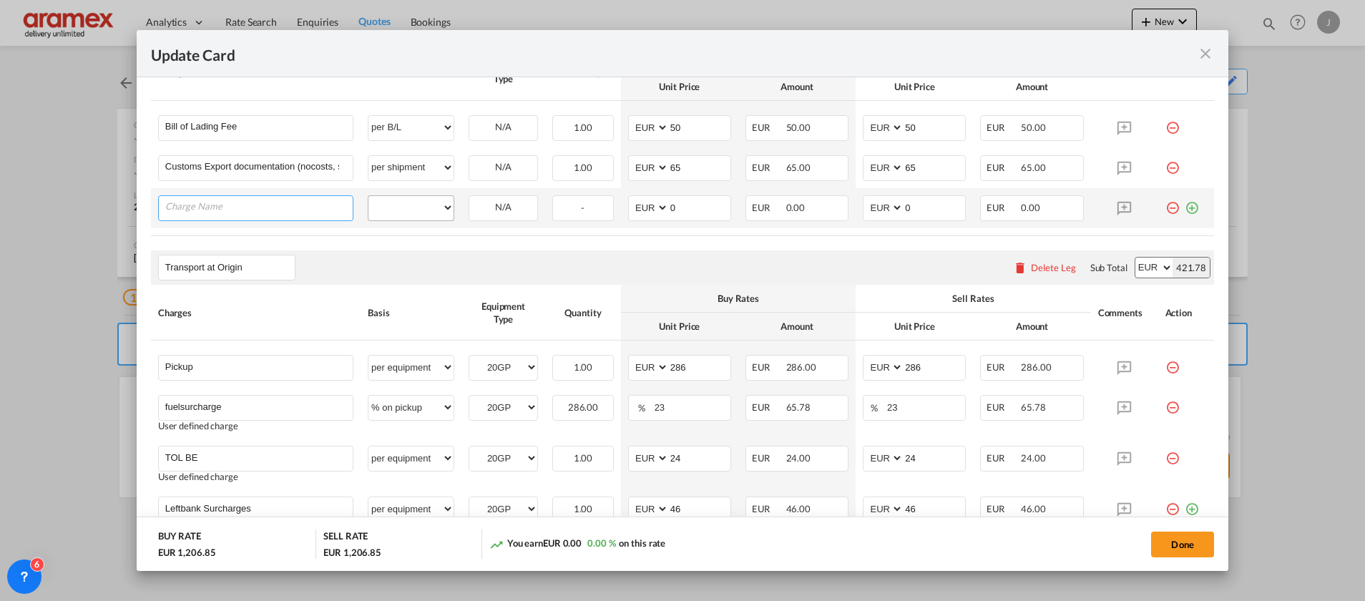
paste input "Terminal handl ch origin"
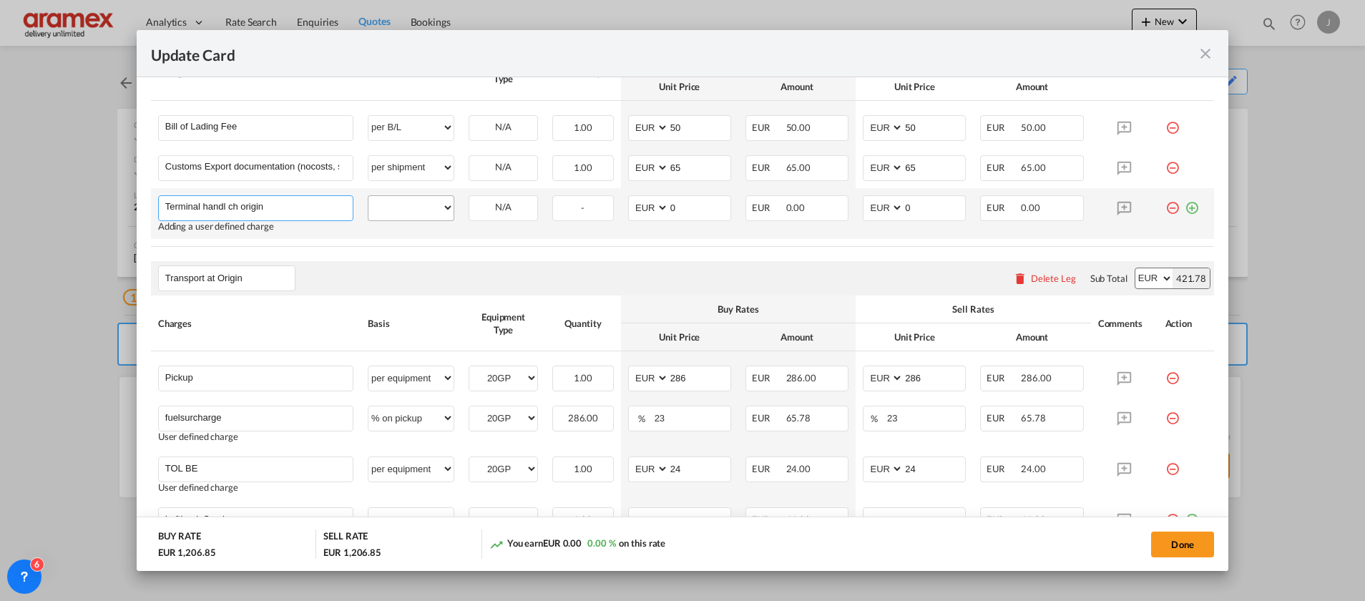
type input "Terminal handl ch origin"
click at [400, 212] on select "per equipment per container per B/L per shipping bill per shipment per pallet p…" at bounding box center [410, 207] width 85 height 23
select select "per equipment"
click at [368, 196] on select "per equipment per container per B/L per shipping bill per shipment per pallet p…" at bounding box center [410, 207] width 85 height 23
click at [499, 205] on select "20GP" at bounding box center [503, 207] width 68 height 19
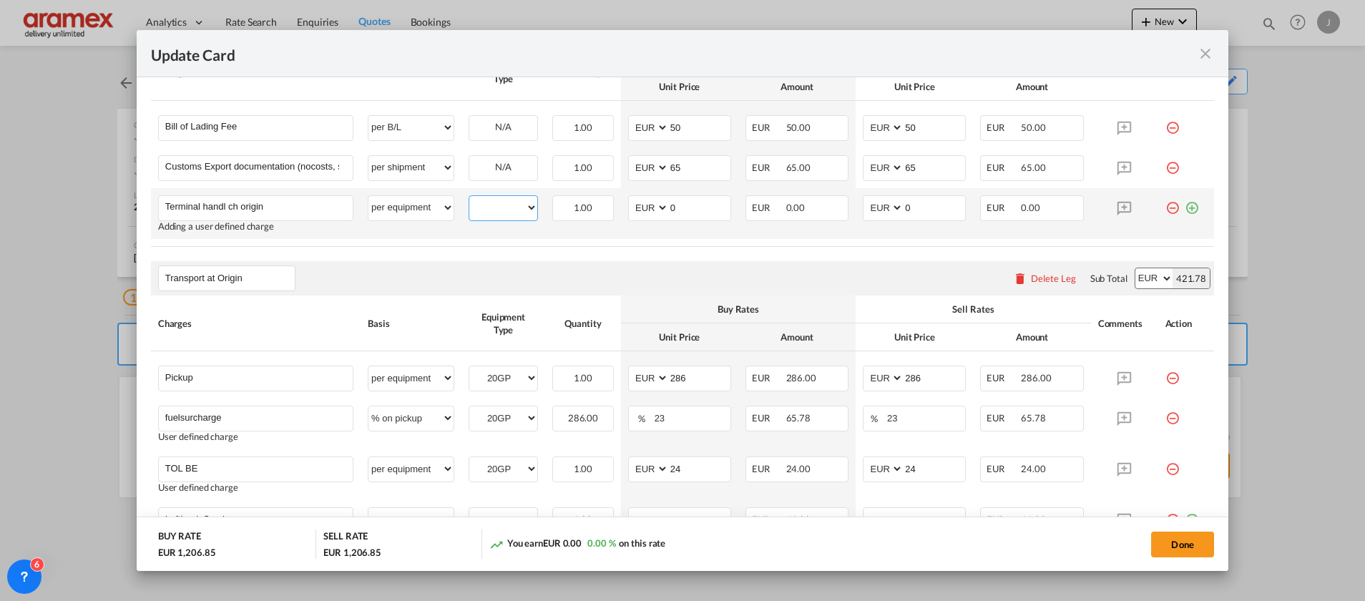
select select "20GP"
click at [469, 198] on select "20GP" at bounding box center [503, 207] width 68 height 19
drag, startPoint x: 661, startPoint y: 208, endPoint x: 630, endPoint y: 208, distance: 31.5
click at [631, 208] on md-input-container "AED AFN ALL AMD ANG AOA ARS AUD AWG AZN BAM BBD BDT BGN BHD BIF BMD BND [PERSON…" at bounding box center [679, 208] width 103 height 26
click at [674, 205] on input "250" at bounding box center [700, 206] width 62 height 21
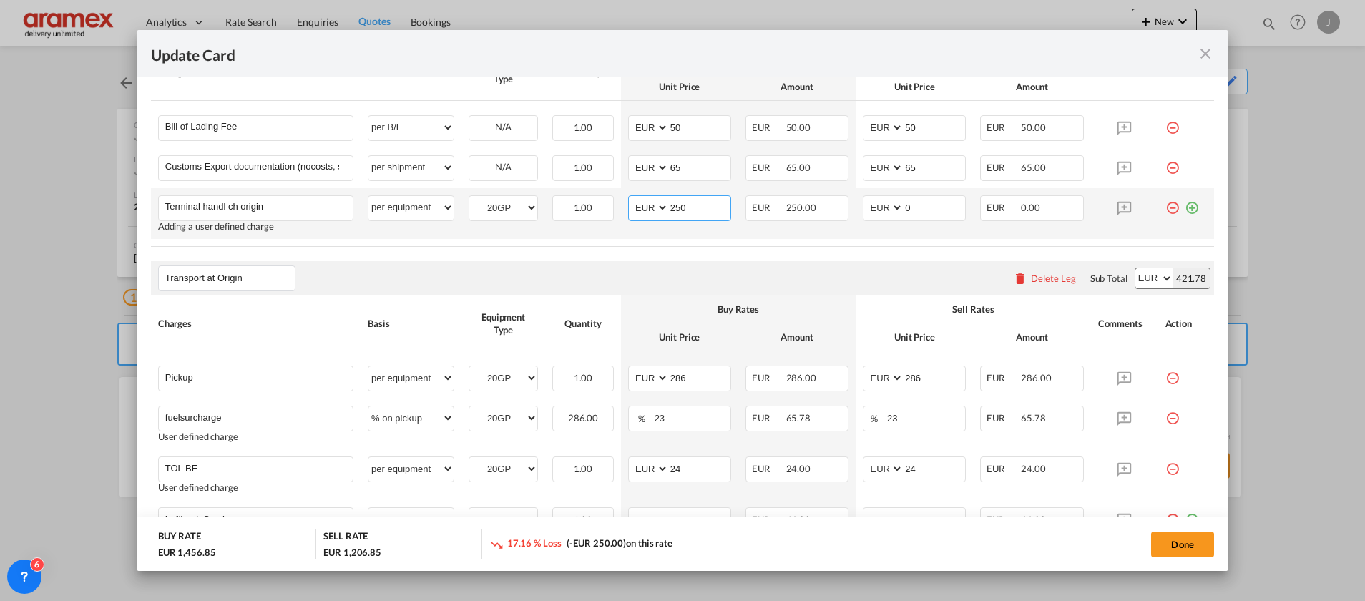
click at [674, 205] on input "250" at bounding box center [700, 206] width 62 height 21
type input "250"
drag, startPoint x: 934, startPoint y: 205, endPoint x: 850, endPoint y: 205, distance: 84.4
click at [856, 205] on td "AED AFN ALL AMD ANG AOA ARS AUD AWG AZN BAM BBD BDT BGN BHD BIF BMD BND [PERSON…" at bounding box center [914, 213] width 117 height 51
paste input "25"
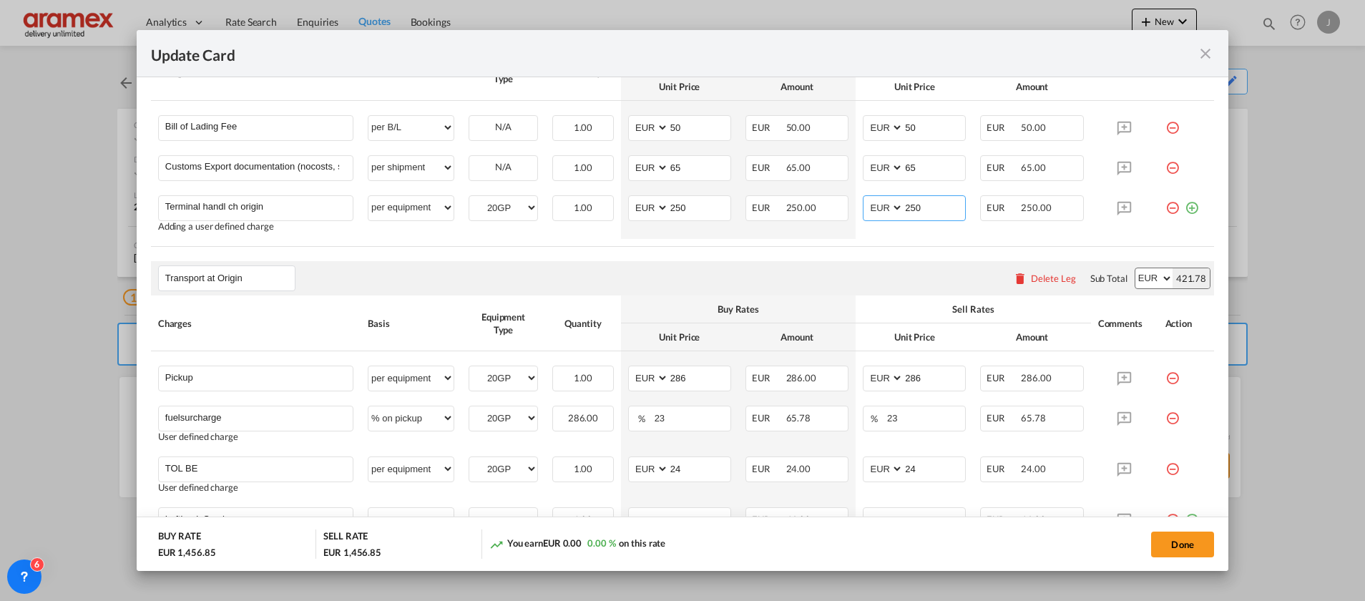
type input "250"
click at [766, 260] on rate-modification "Main Freight Please enter leg name Leg Name Already Exists Delete Leg Sub Total…" at bounding box center [682, 142] width 1063 height 894
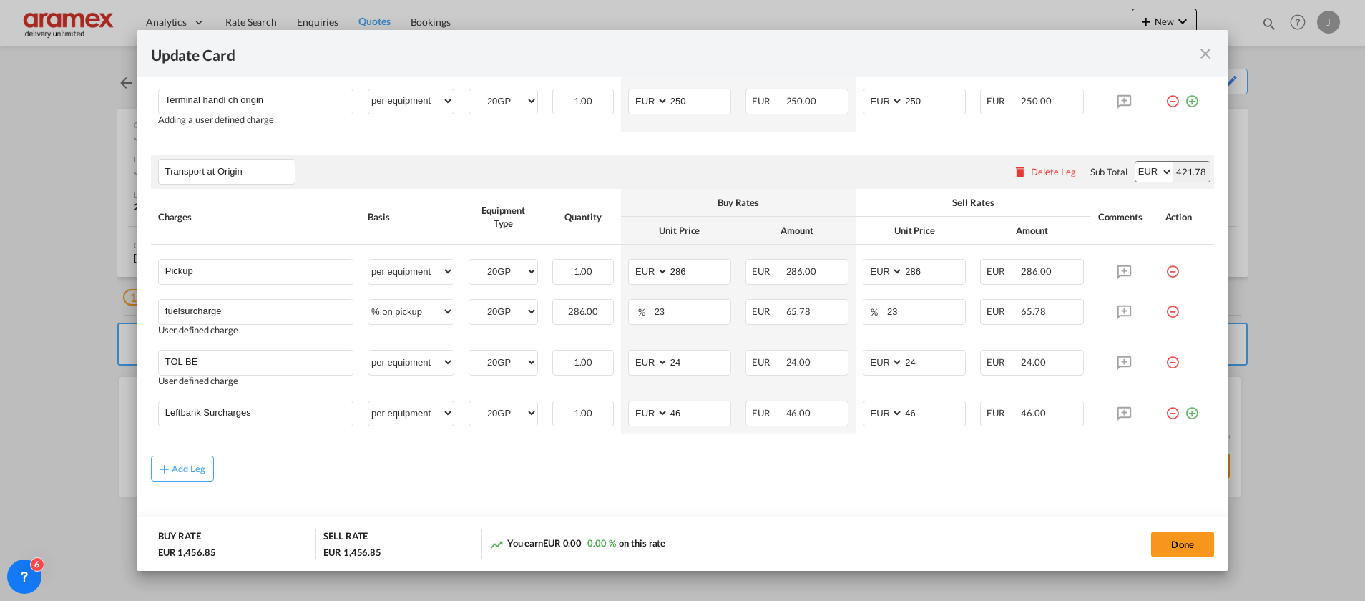
scroll to position [878, 0]
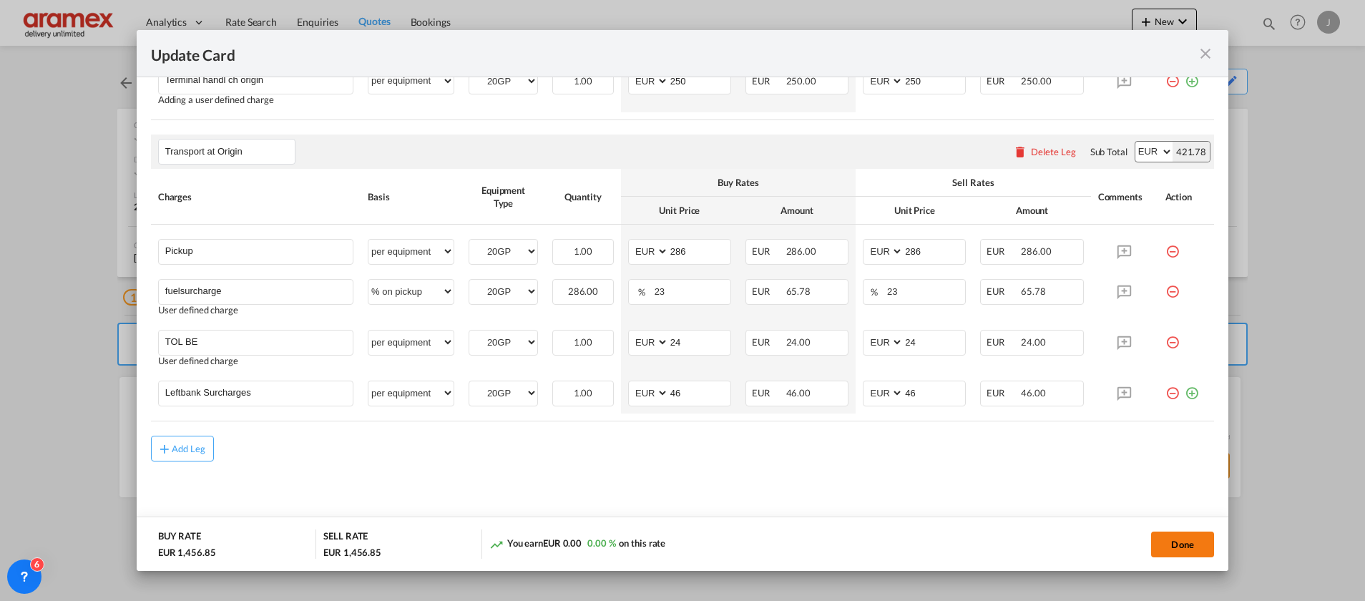
click at [1188, 550] on button "Done" at bounding box center [1182, 545] width 63 height 26
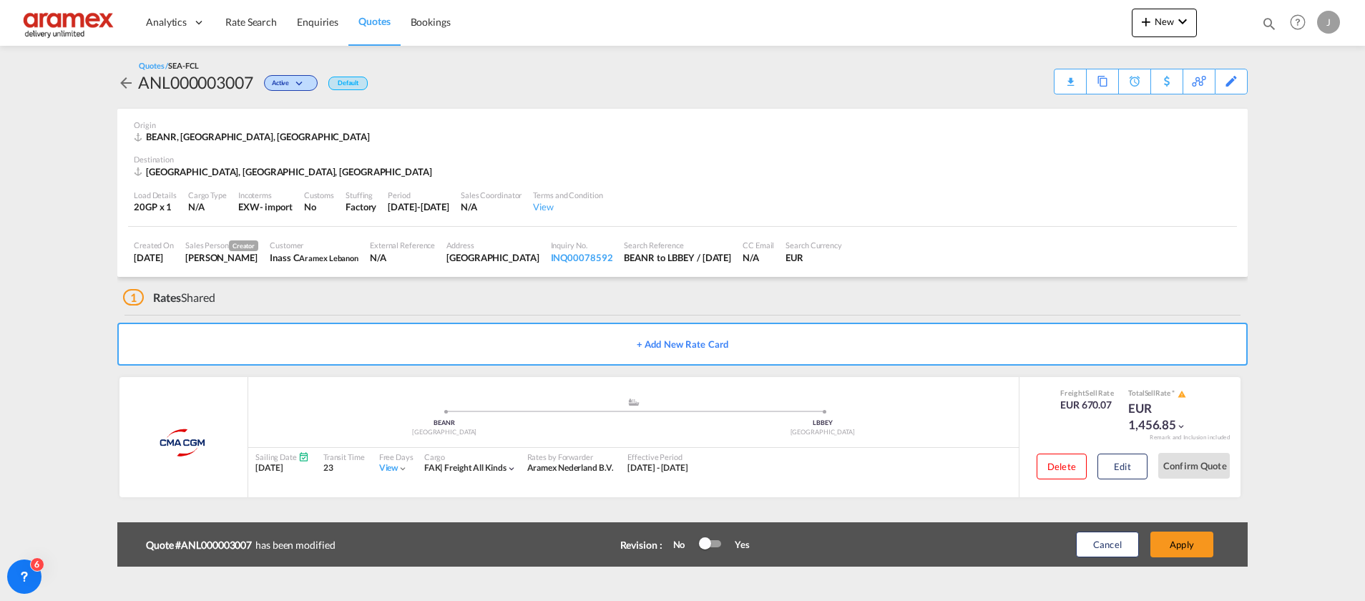
click at [1188, 550] on button "Apply" at bounding box center [1181, 545] width 63 height 26
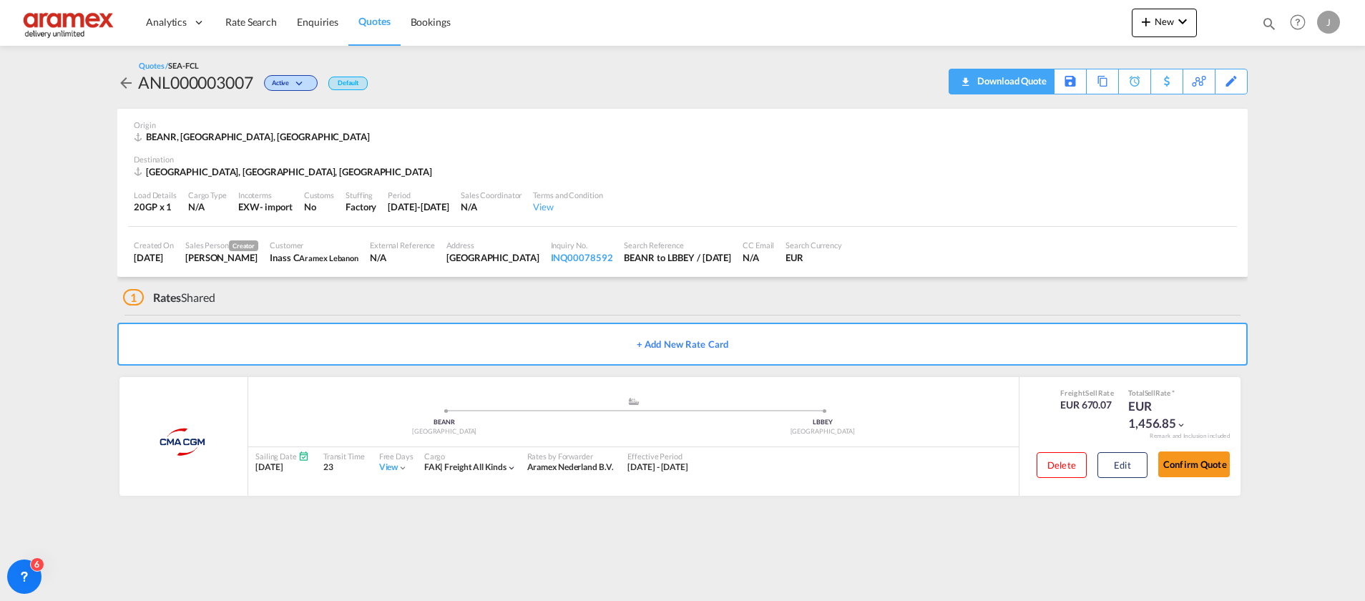
click at [981, 81] on div "Download Quote" at bounding box center [1010, 80] width 73 height 23
click at [1125, 468] on button "Edit" at bounding box center [1122, 465] width 50 height 26
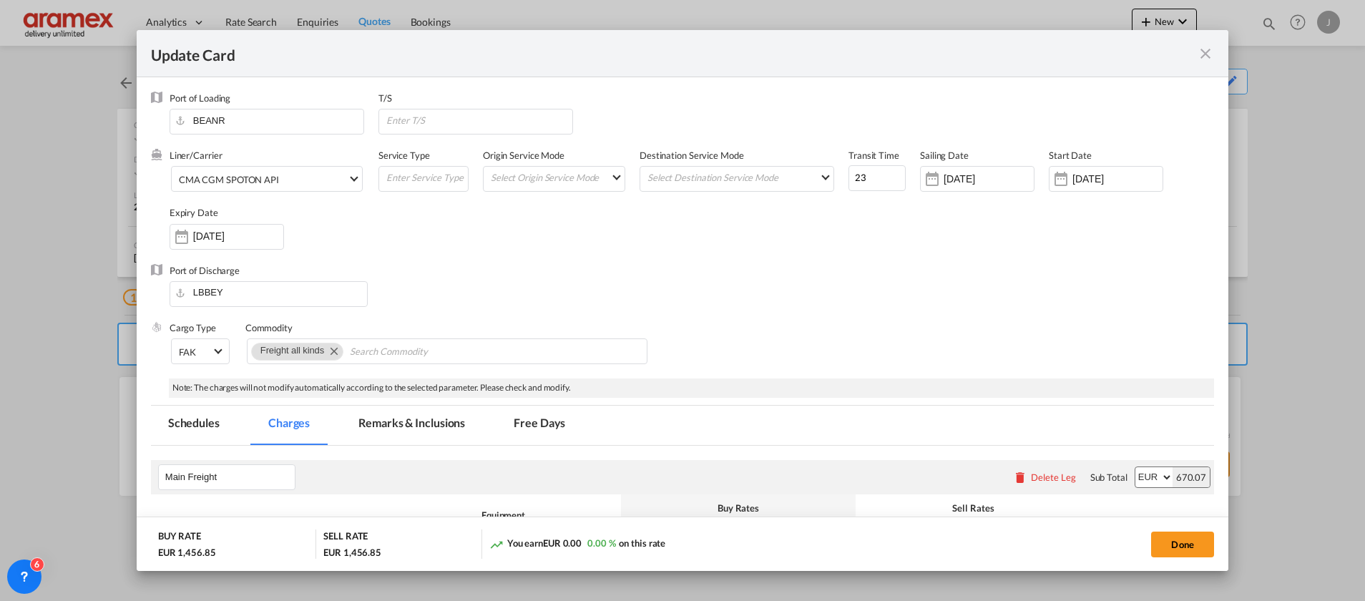
click at [396, 418] on md-tab-item "Remarks & Inclusions" at bounding box center [411, 425] width 141 height 39
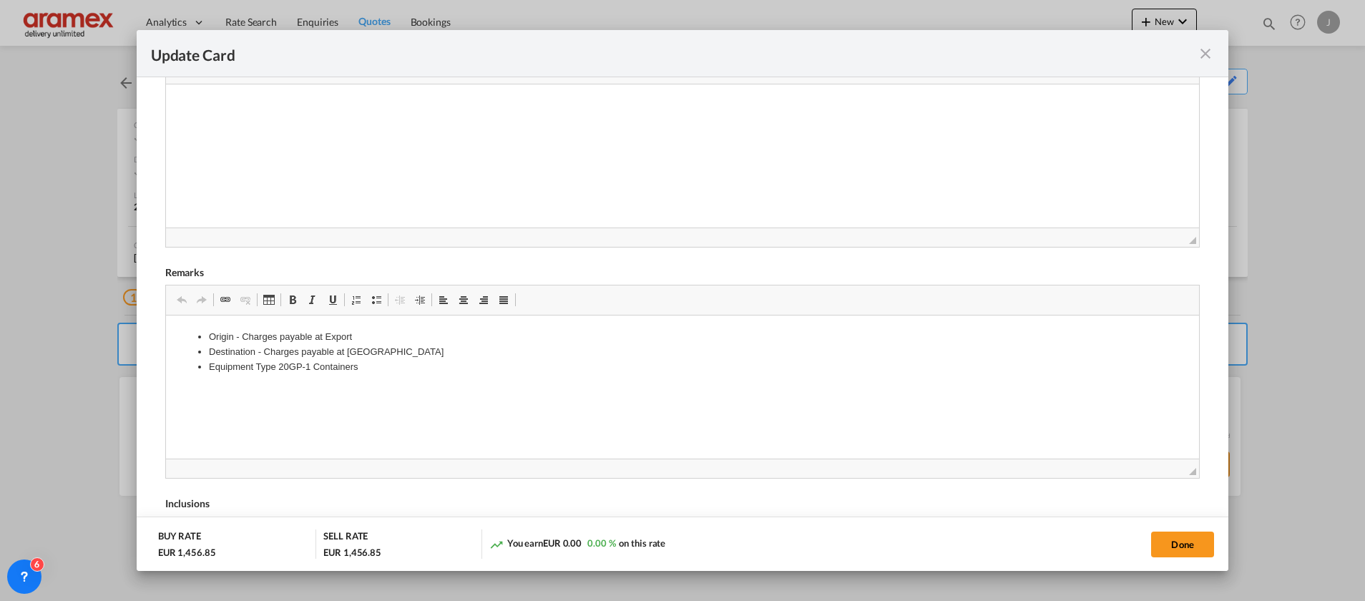
scroll to position [643, 0]
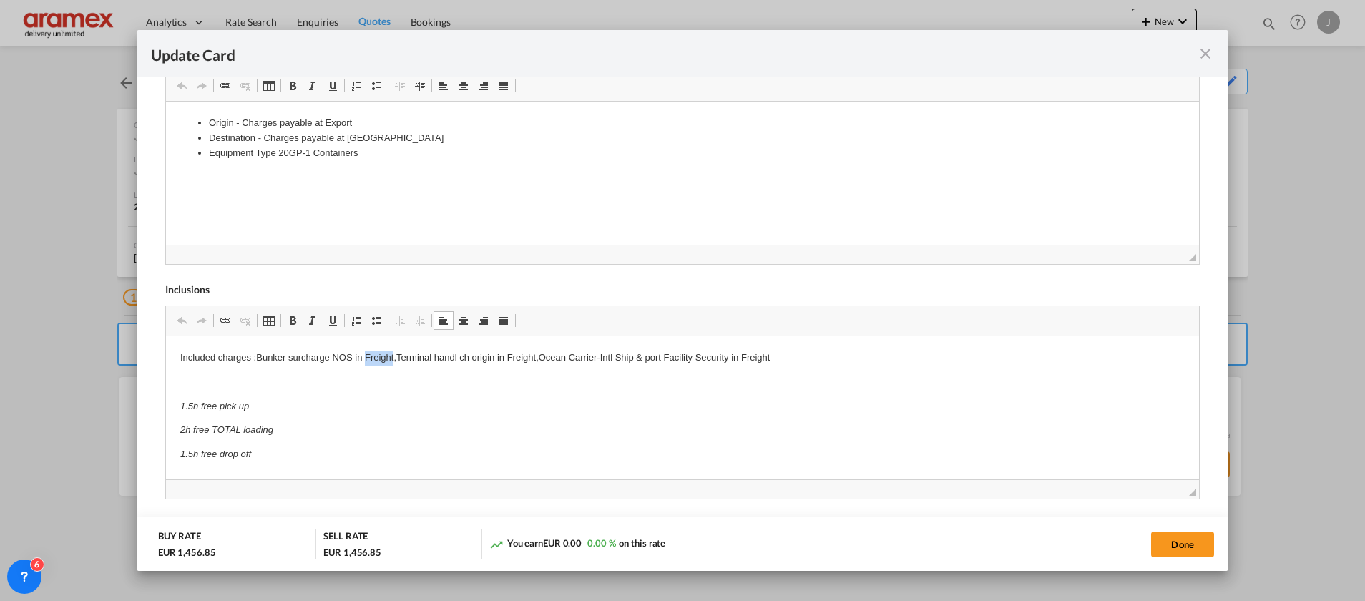
click at [373, 358] on p "Included charges :Bunker surcharge NOS in Freight,Terminal handl ch origin in F…" at bounding box center [682, 357] width 1004 height 15
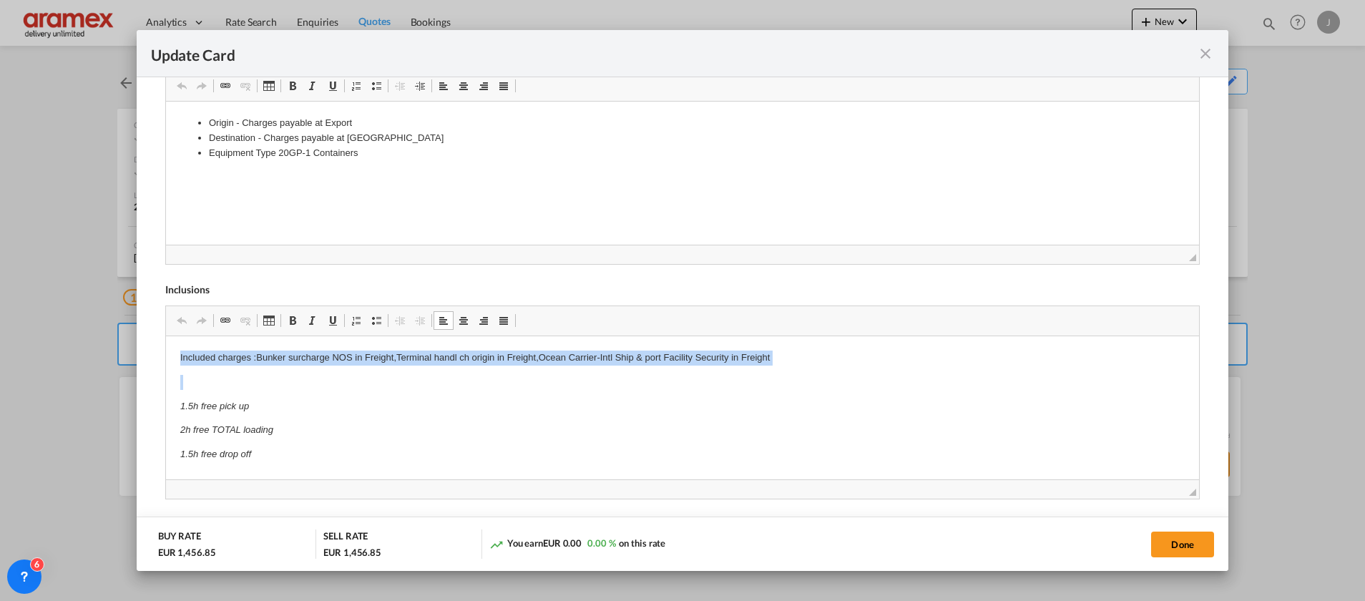
click at [373, 358] on p "Included charges :Bunker surcharge NOS in Freight,Terminal handl ch origin in F…" at bounding box center [682, 357] width 1004 height 15
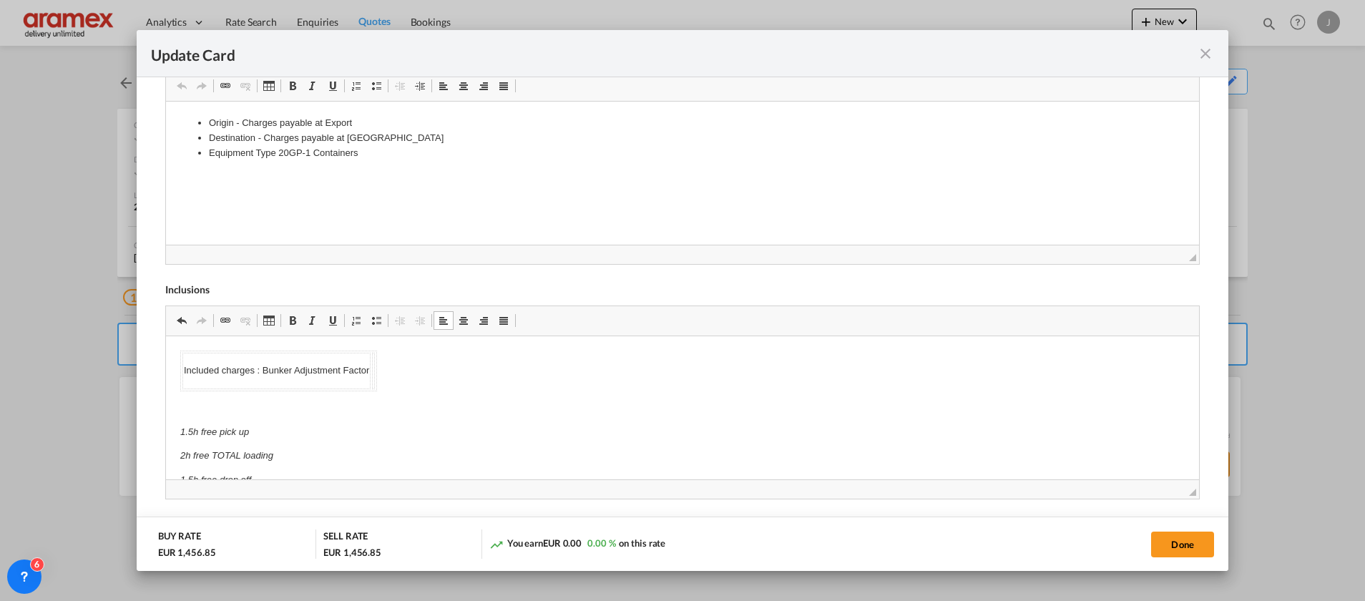
click at [780, 418] on body "Included charges : Bunker Adjustment Factor 1.5h free pick up 2h free TOTAL loa…" at bounding box center [682, 431] width 1004 height 162
click at [1175, 547] on button "Done" at bounding box center [1182, 545] width 63 height 26
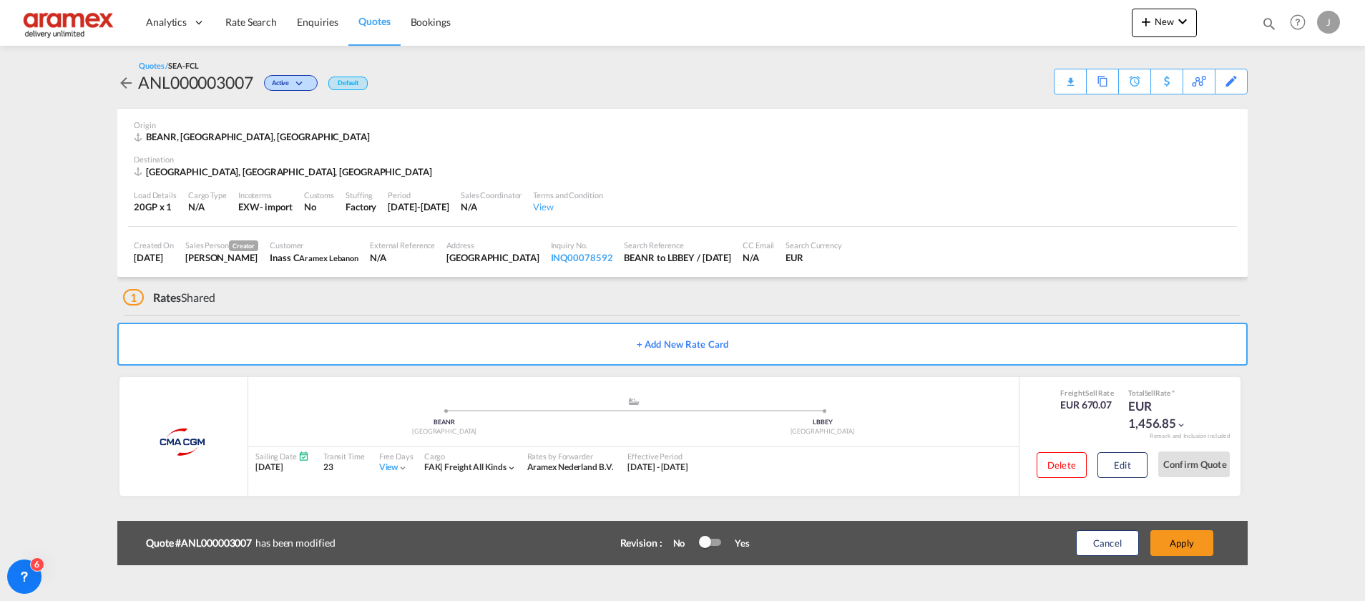
scroll to position [207, 0]
click at [1175, 547] on button "Apply" at bounding box center [1181, 543] width 63 height 26
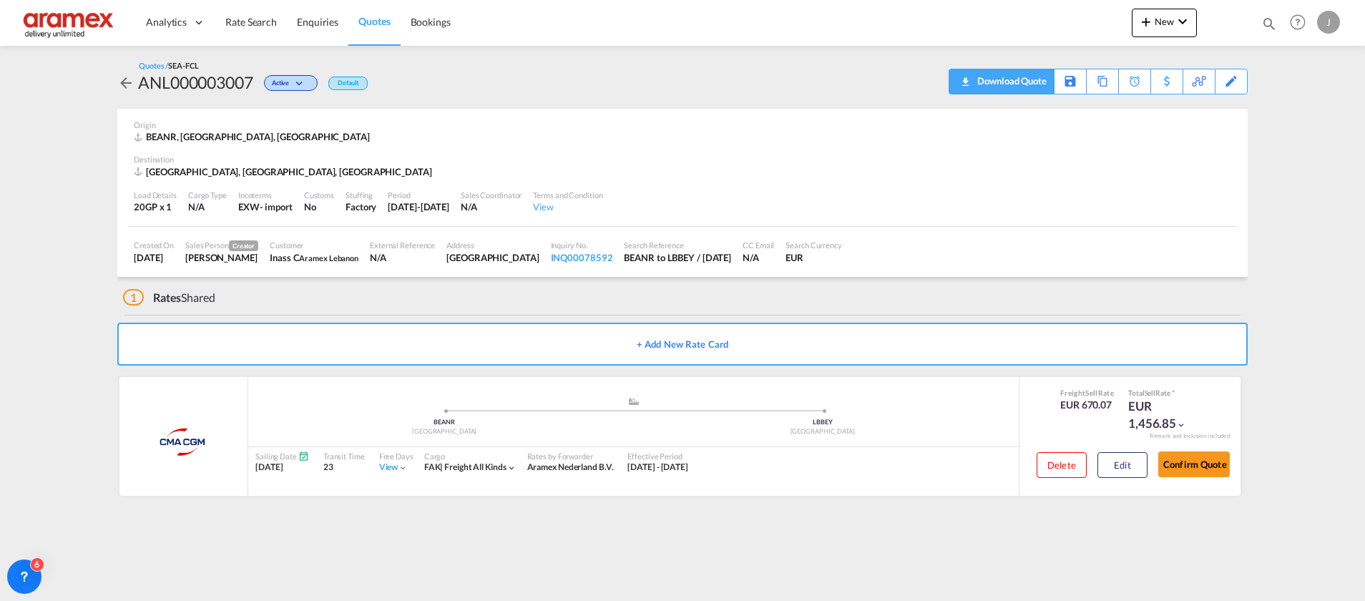
click at [1027, 78] on div "Download Quote" at bounding box center [1010, 80] width 73 height 23
click at [1117, 459] on button "Edit" at bounding box center [1122, 465] width 50 height 26
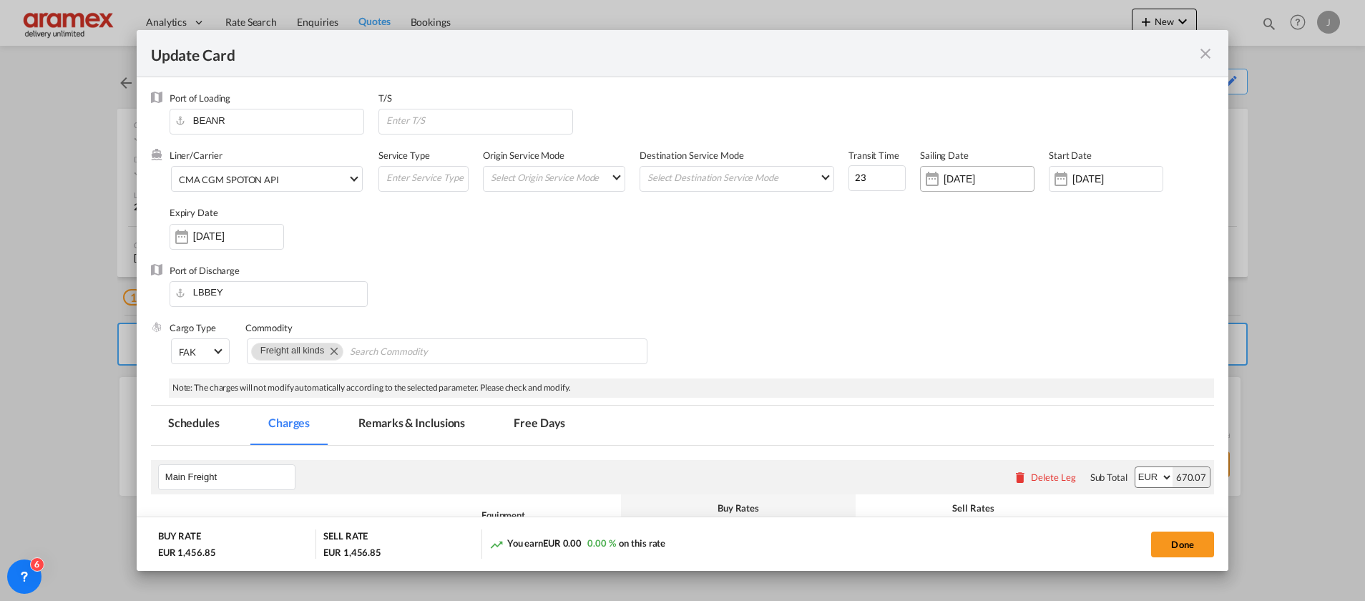
click at [952, 181] on input "[DATE]" at bounding box center [989, 178] width 90 height 11
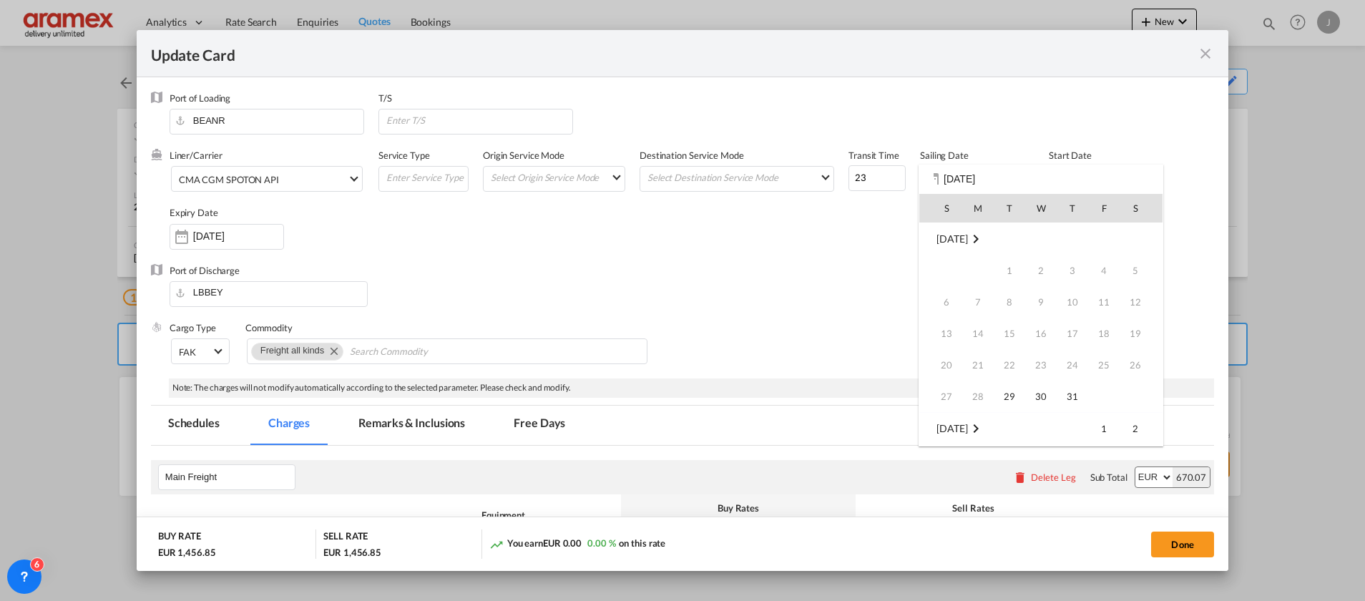
scroll to position [190, 0]
click at [1139, 361] on span "30" at bounding box center [1135, 365] width 29 height 29
type input "[DATE]"
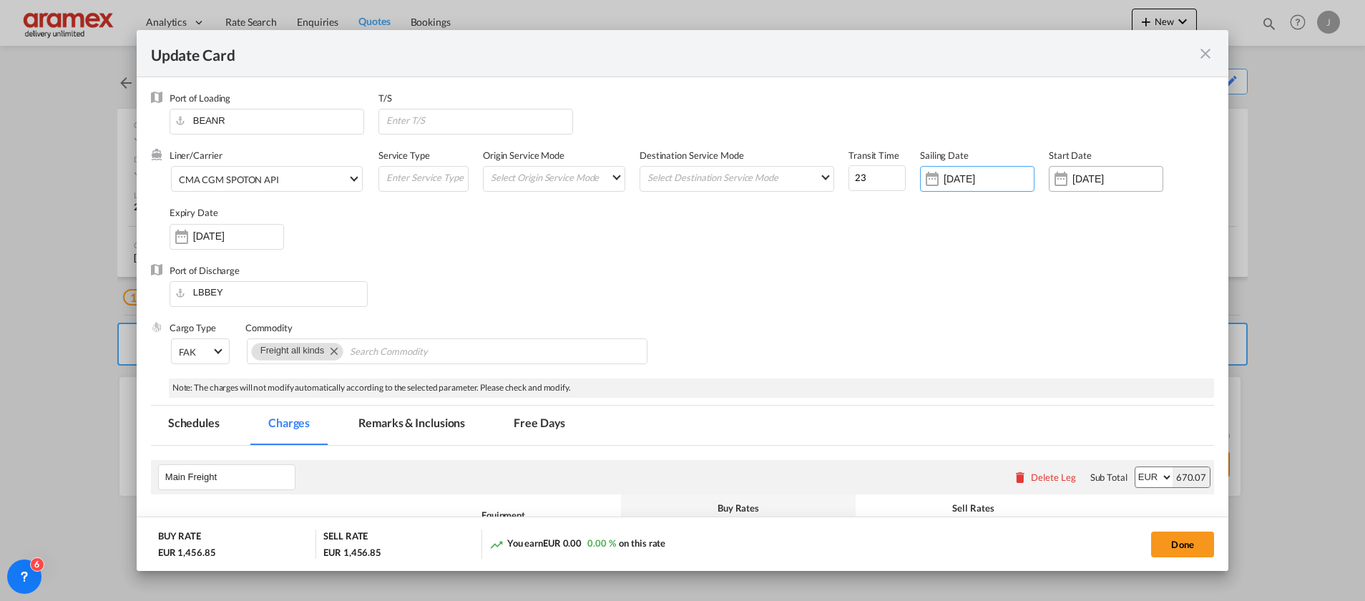
click at [1072, 180] on input "[DATE]" at bounding box center [1117, 178] width 90 height 11
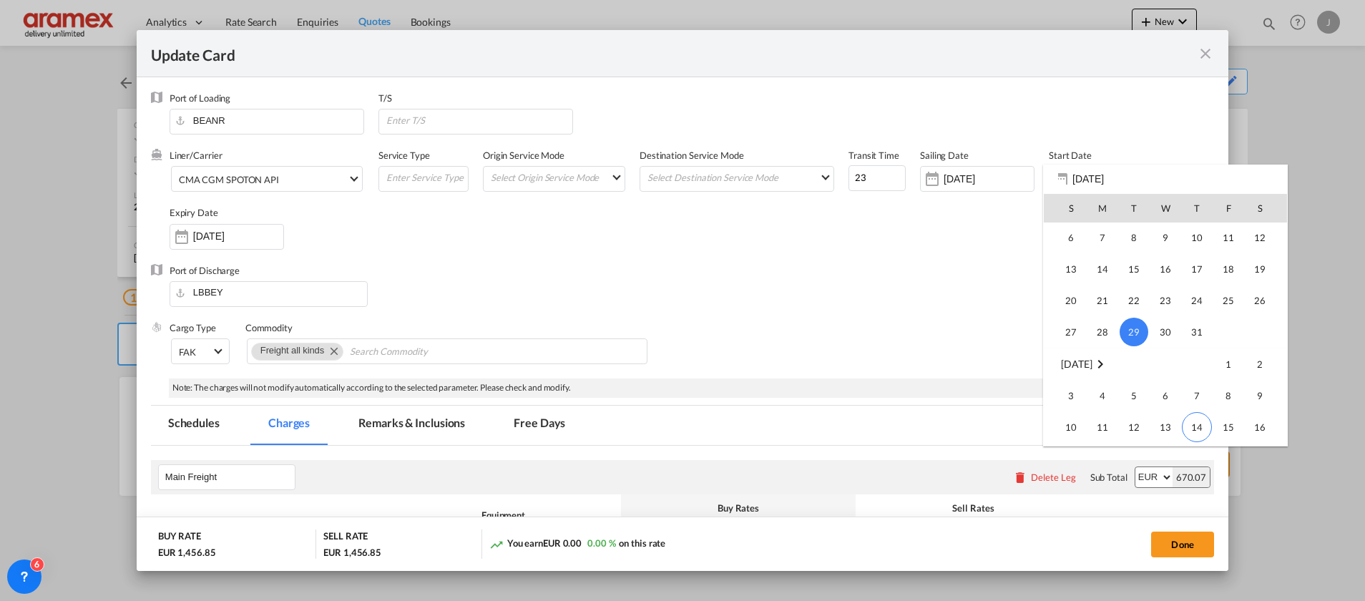
scroll to position [331118, 0]
click at [1199, 383] on span "14" at bounding box center [1197, 384] width 30 height 30
type input "[DATE]"
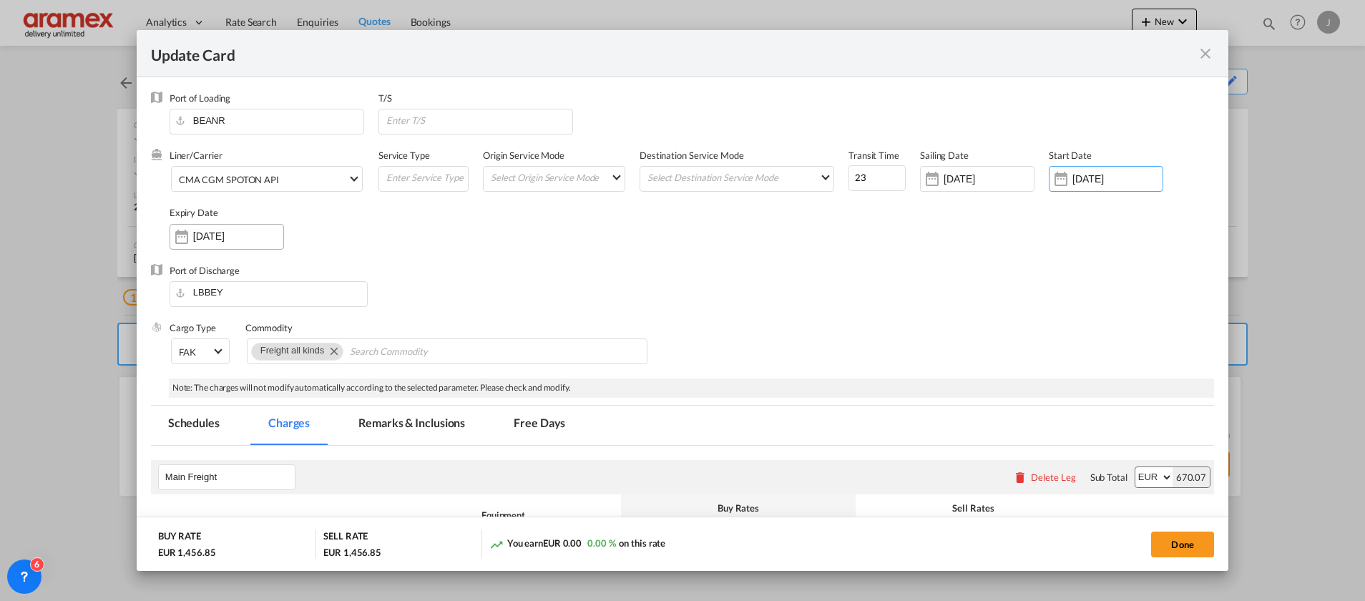
click at [223, 240] on input "[DATE]" at bounding box center [238, 235] width 90 height 11
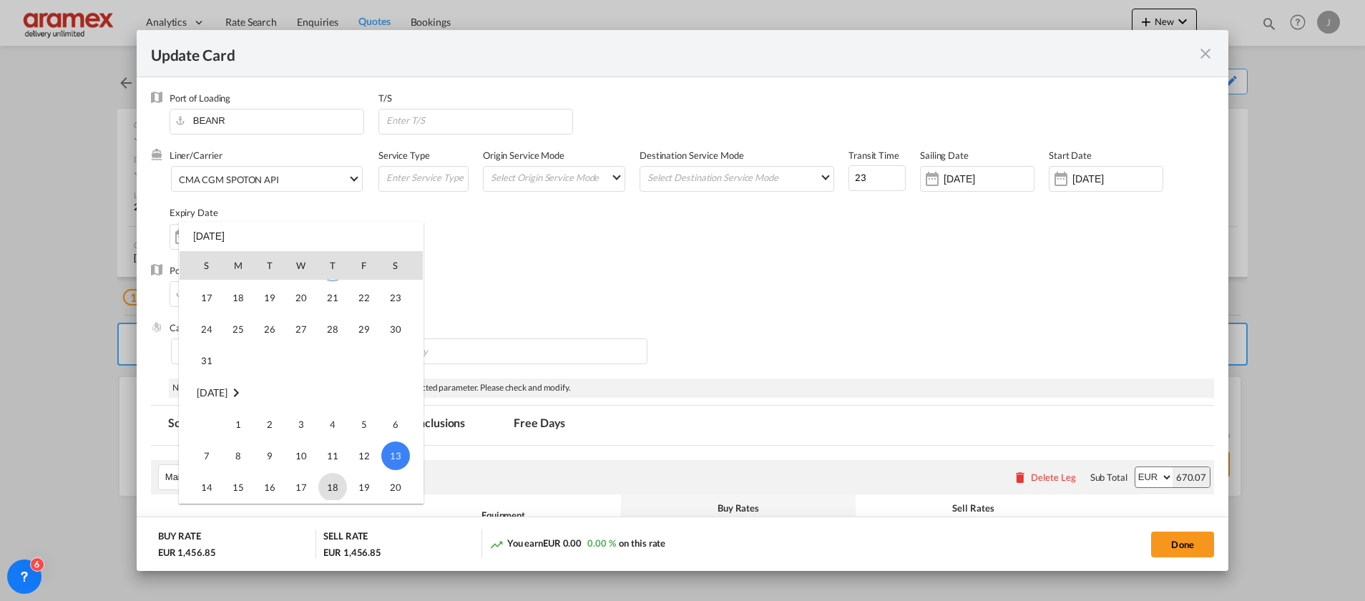
scroll to position [0, 0]
click at [335, 365] on span "14" at bounding box center [333, 359] width 30 height 30
type input "[DATE]"
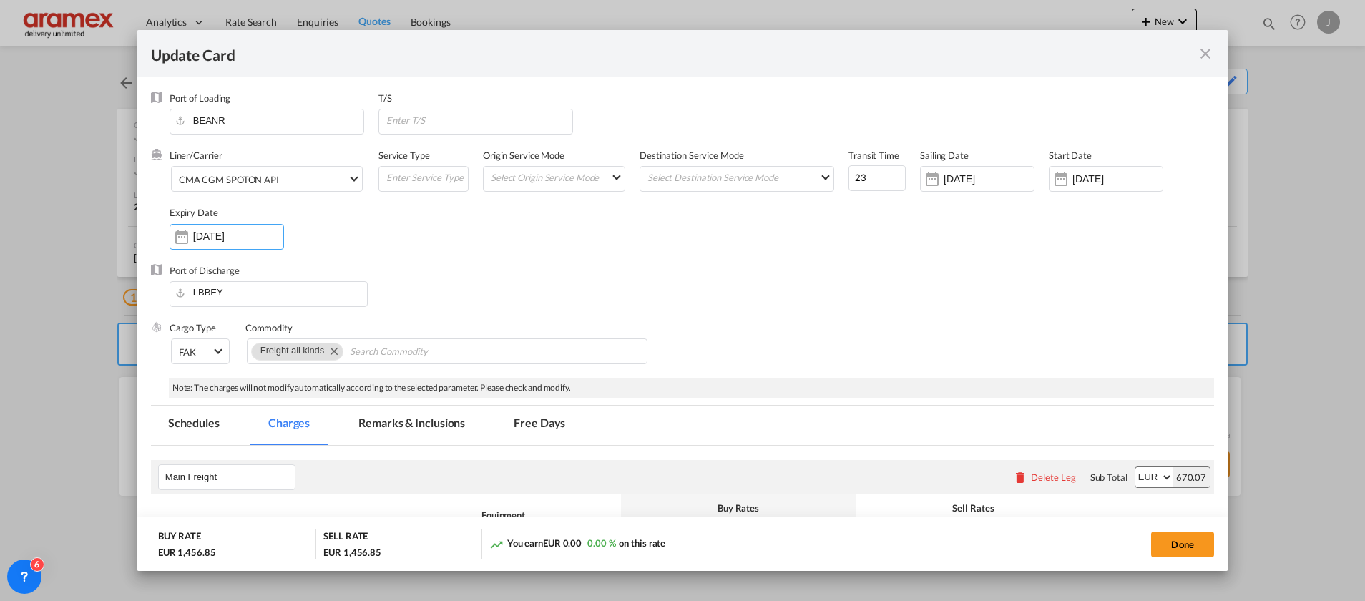
click at [904, 283] on div "Port of Discharge LBBEY" at bounding box center [682, 292] width 1063 height 57
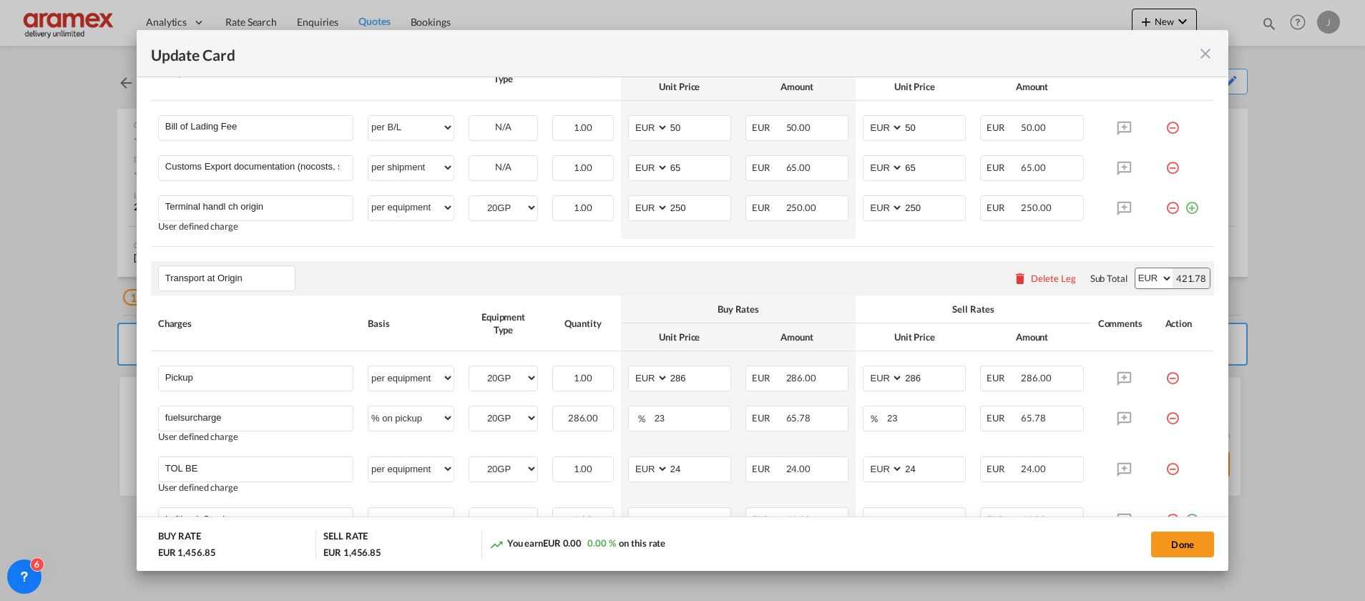
scroll to position [858, 0]
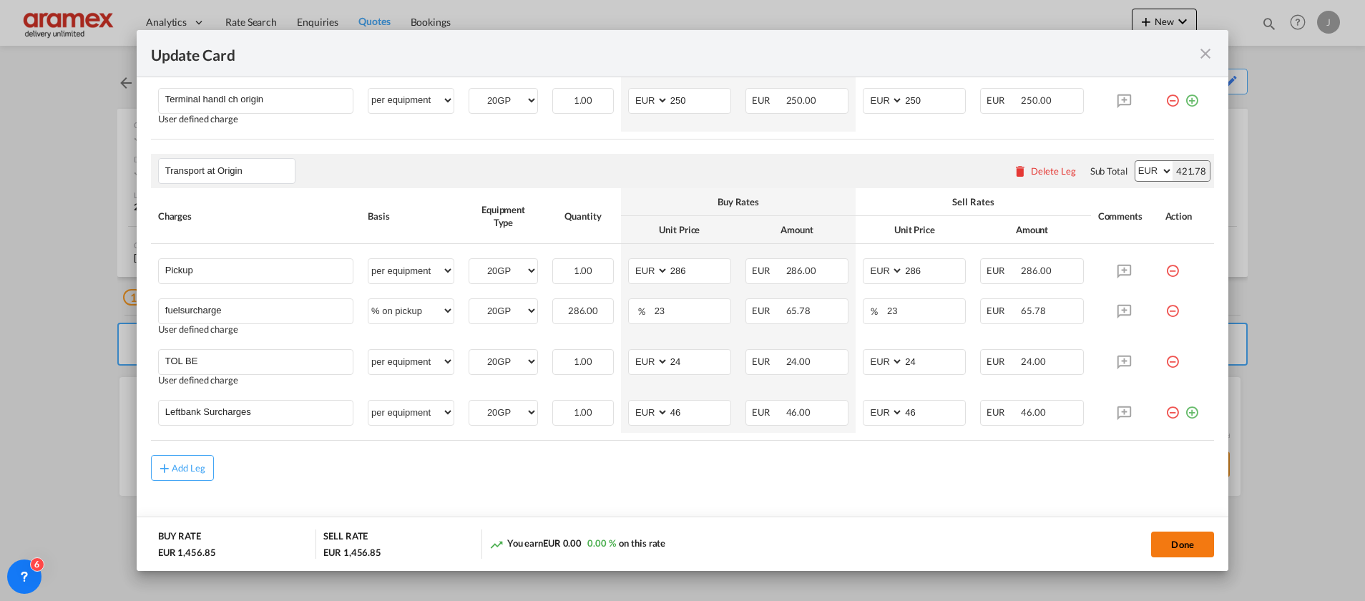
click at [1184, 542] on button "Done" at bounding box center [1182, 545] width 63 height 26
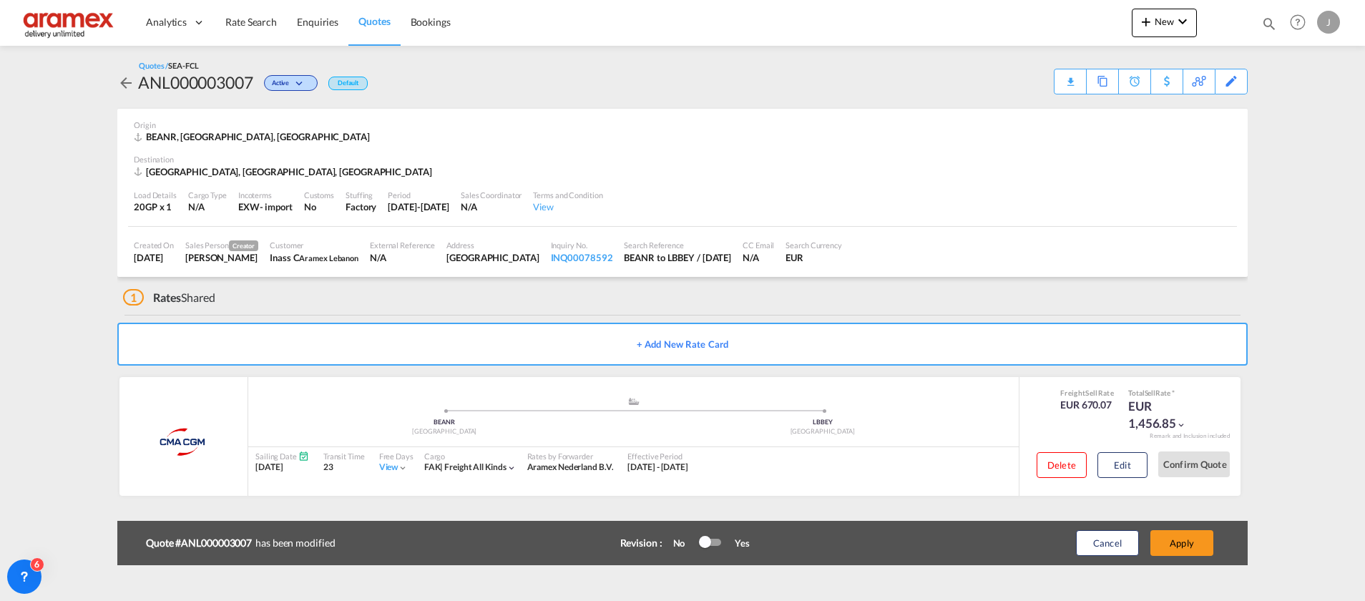
click at [1184, 542] on button "Apply" at bounding box center [1181, 543] width 63 height 26
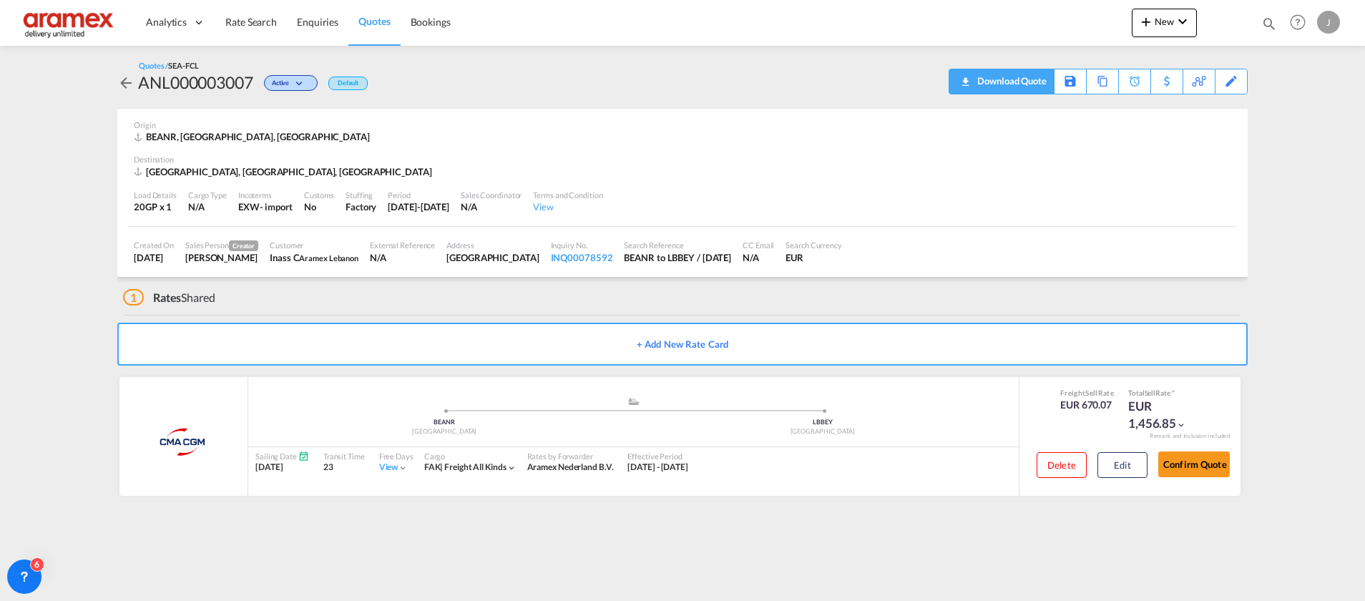
click at [1027, 83] on div "Download Quote" at bounding box center [1010, 80] width 73 height 23
